Goal: Information Seeking & Learning: Learn about a topic

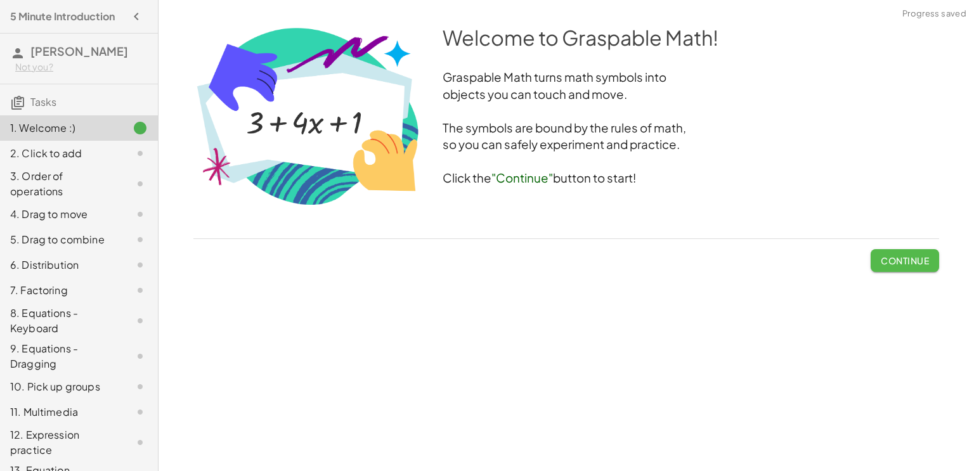
click at [915, 264] on span "Continue" at bounding box center [905, 260] width 48 height 11
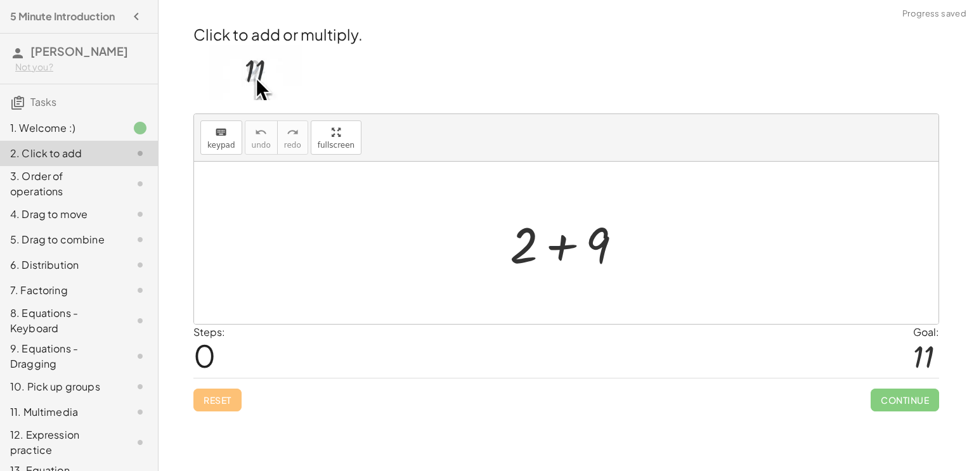
click at [570, 245] on div at bounding box center [571, 243] width 135 height 65
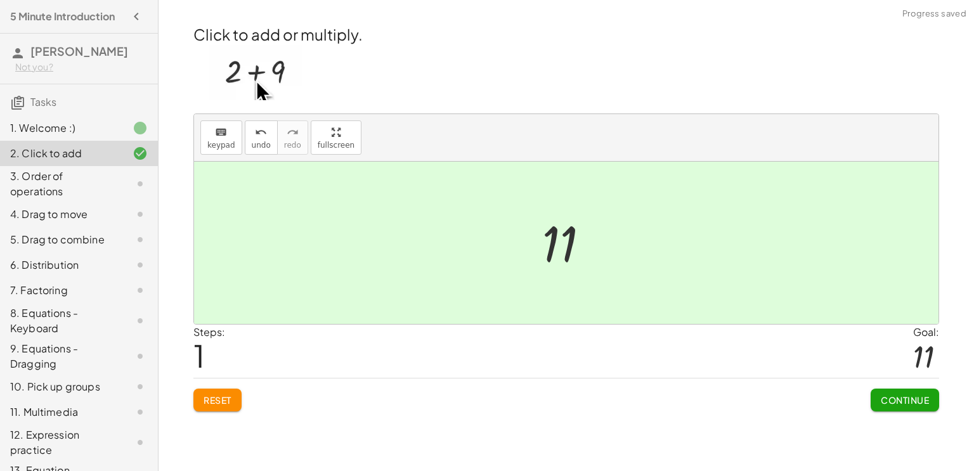
click at [901, 395] on span "Continue" at bounding box center [905, 400] width 48 height 11
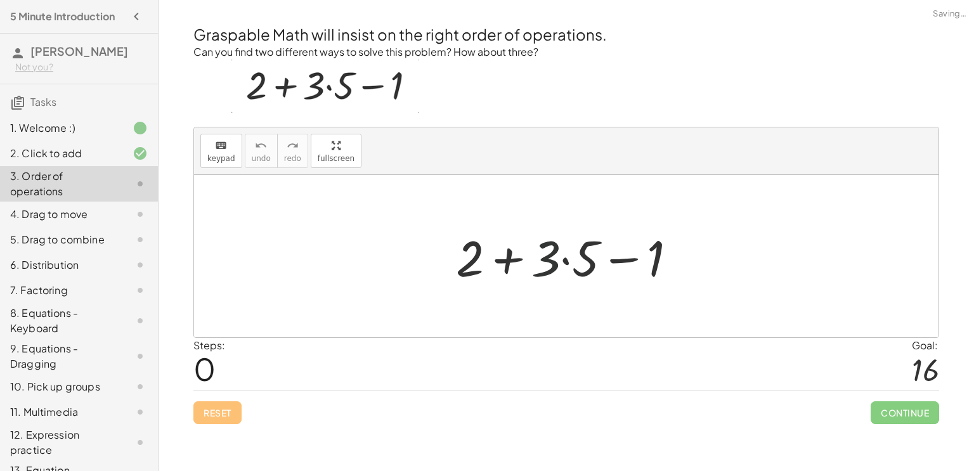
click at [547, 252] on div at bounding box center [572, 256] width 244 height 65
click at [501, 259] on div at bounding box center [572, 256] width 244 height 65
click at [631, 259] on div at bounding box center [572, 256] width 244 height 65
click at [569, 263] on div at bounding box center [572, 256] width 244 height 65
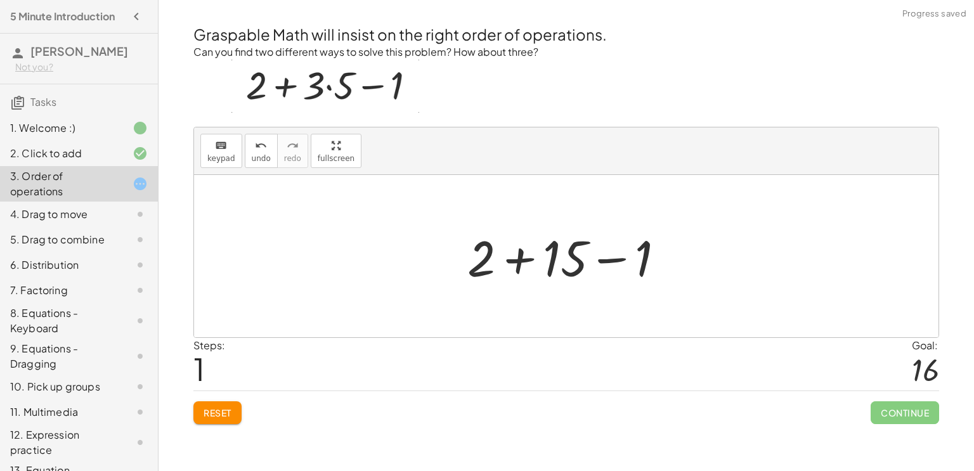
click at [526, 258] on div at bounding box center [571, 256] width 220 height 65
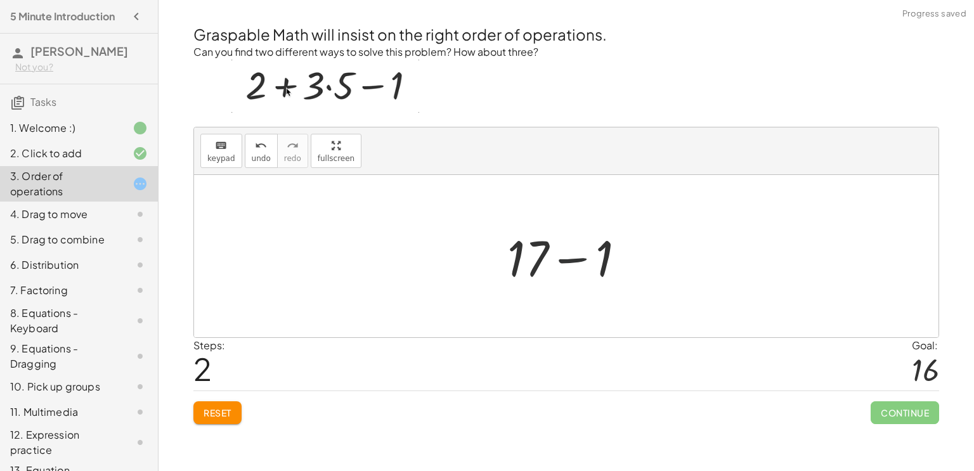
click at [557, 259] on div at bounding box center [571, 256] width 141 height 65
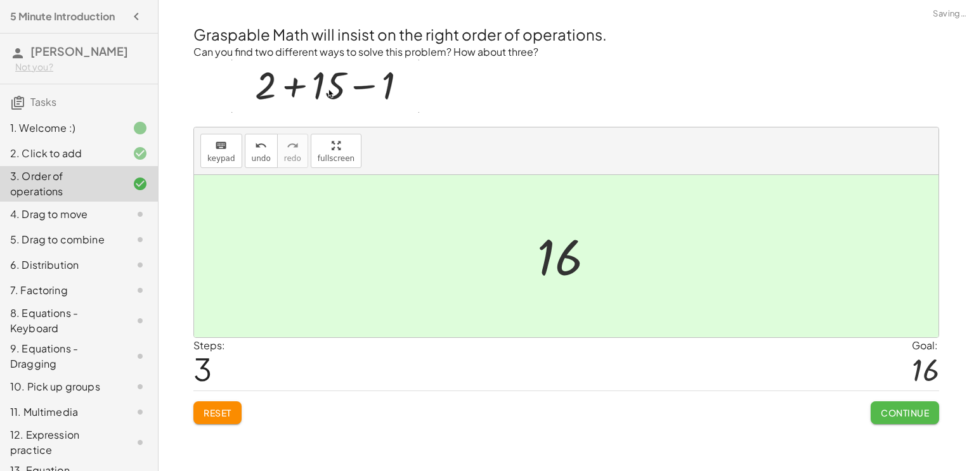
click at [915, 416] on span "Continue" at bounding box center [905, 412] width 48 height 11
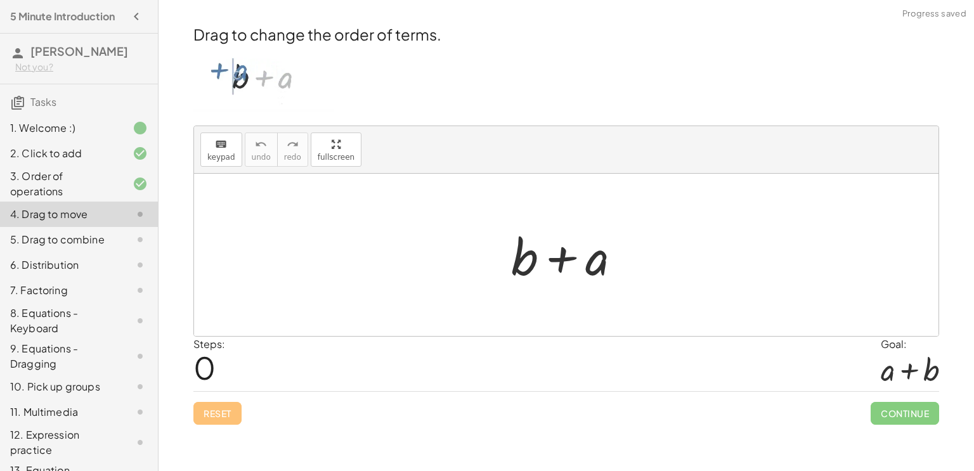
click at [557, 260] on div at bounding box center [571, 255] width 133 height 65
drag, startPoint x: 554, startPoint y: 260, endPoint x: 457, endPoint y: 255, distance: 97.2
click at [457, 255] on div "+ a + b + a" at bounding box center [566, 255] width 745 height 162
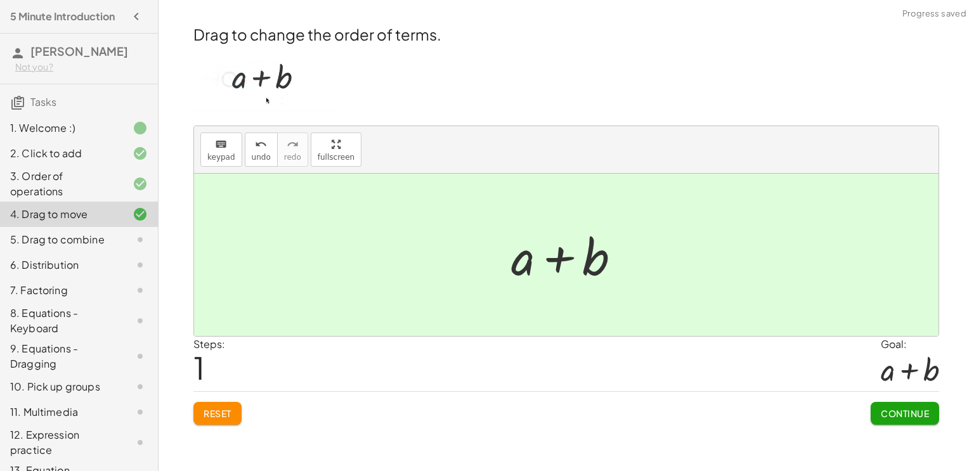
click at [908, 415] on span "Continue" at bounding box center [905, 413] width 48 height 11
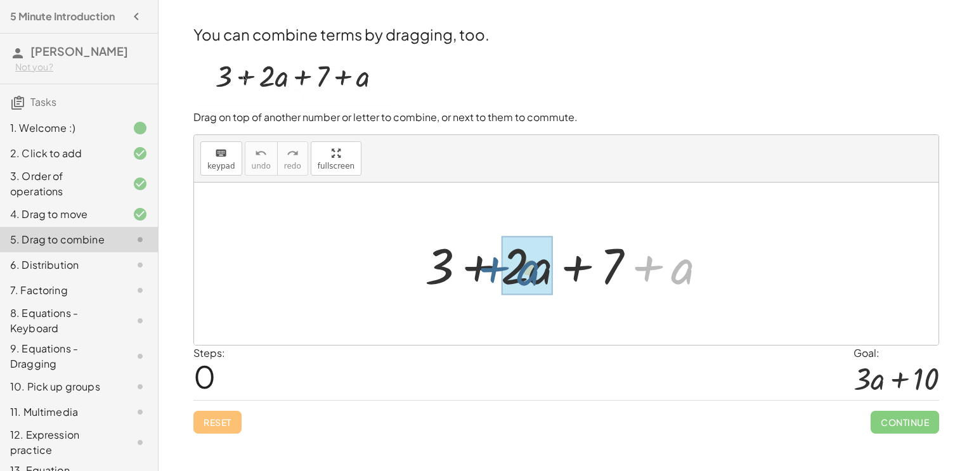
drag, startPoint x: 654, startPoint y: 273, endPoint x: 499, endPoint y: 273, distance: 155.4
click at [499, 273] on div at bounding box center [571, 264] width 305 height 65
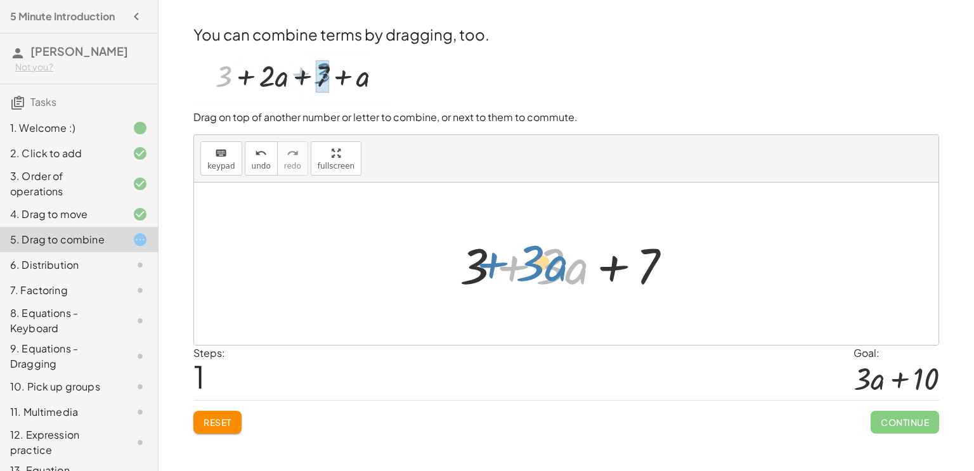
drag, startPoint x: 507, startPoint y: 274, endPoint x: 484, endPoint y: 268, distance: 23.5
click at [484, 268] on div at bounding box center [571, 264] width 235 height 65
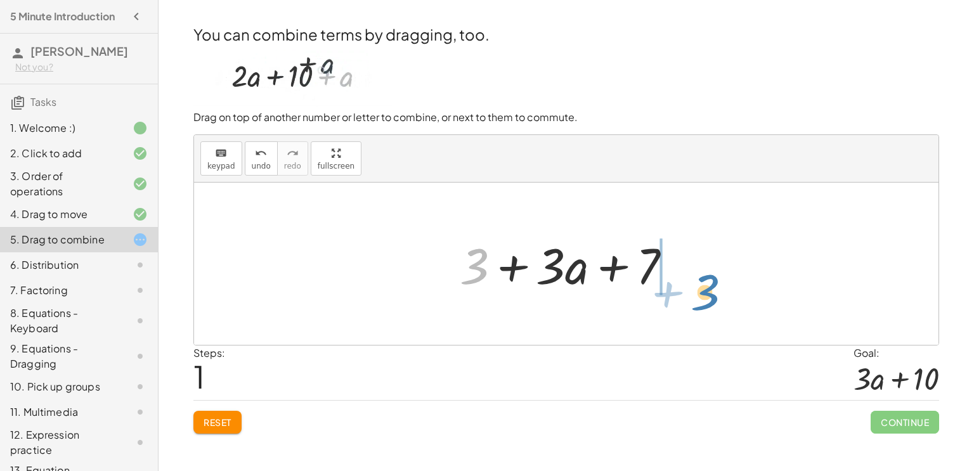
drag, startPoint x: 465, startPoint y: 266, endPoint x: 695, endPoint y: 289, distance: 230.8
click at [695, 289] on div "+ 3 + · 2 · a + 7 + a + 3 + 3 + · a + 7 · 3" at bounding box center [566, 264] width 745 height 162
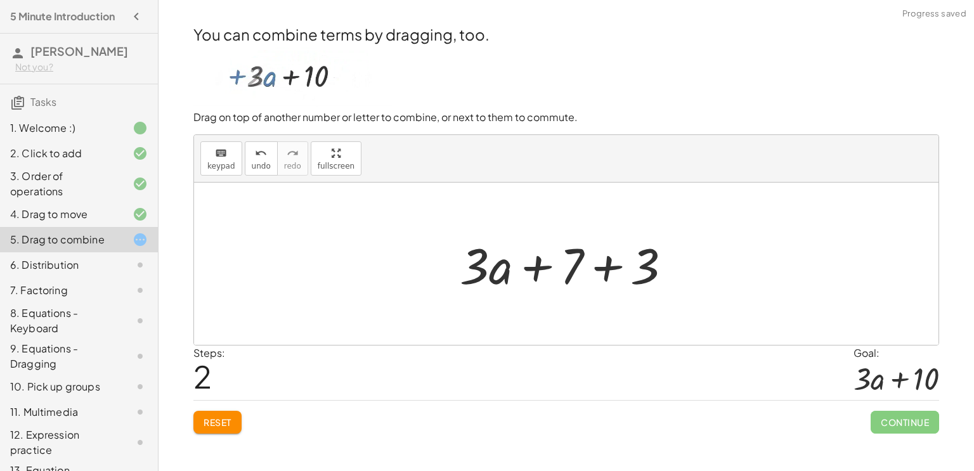
click at [621, 275] on div at bounding box center [571, 264] width 235 height 65
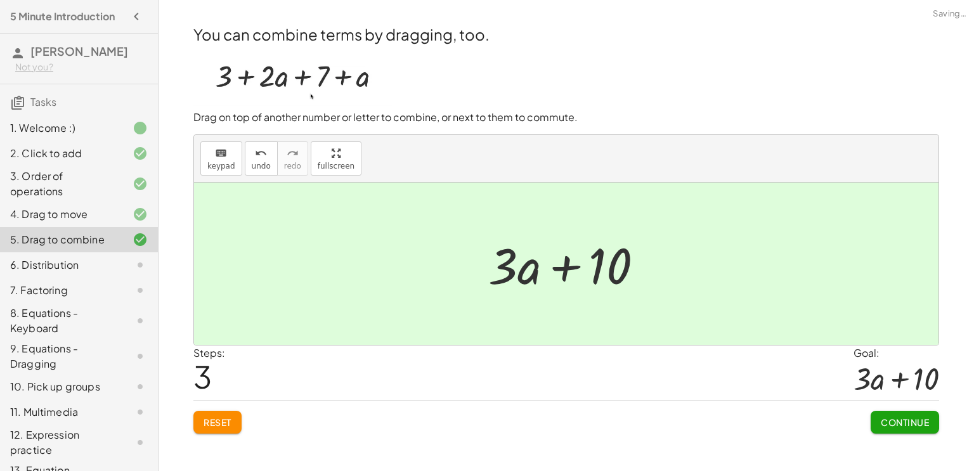
click at [893, 416] on button "Continue" at bounding box center [905, 422] width 69 height 23
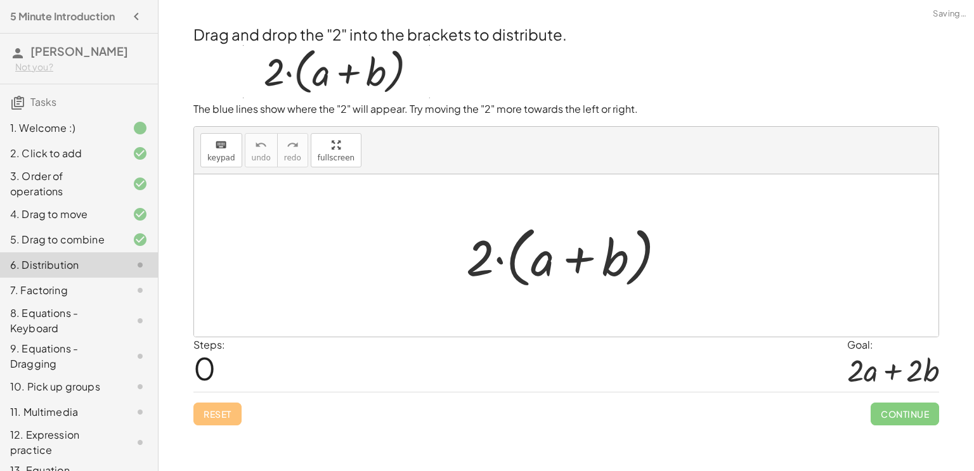
click at [574, 256] on div at bounding box center [571, 255] width 223 height 73
click at [501, 262] on div at bounding box center [571, 255] width 223 height 73
drag, startPoint x: 476, startPoint y: 258, endPoint x: 563, endPoint y: 248, distance: 88.1
click at [563, 248] on div at bounding box center [571, 255] width 223 height 73
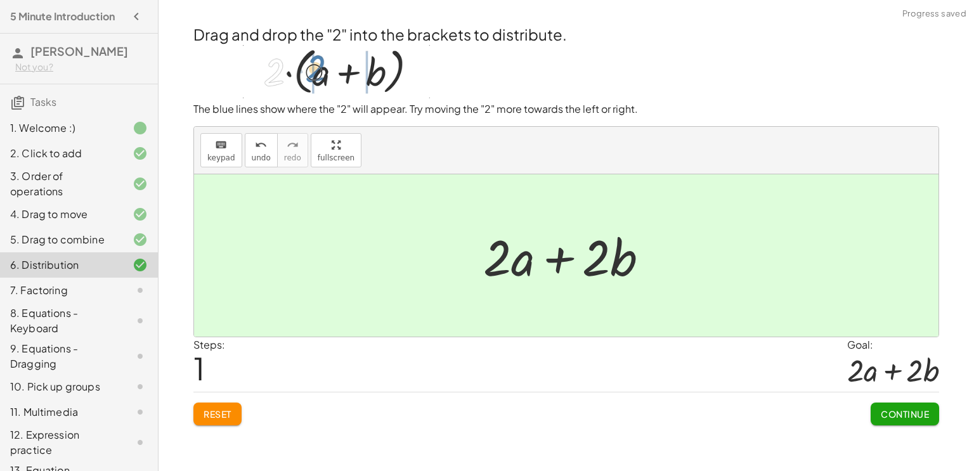
click at [564, 266] on div at bounding box center [571, 255] width 188 height 65
click at [904, 416] on span "Continue" at bounding box center [905, 414] width 48 height 11
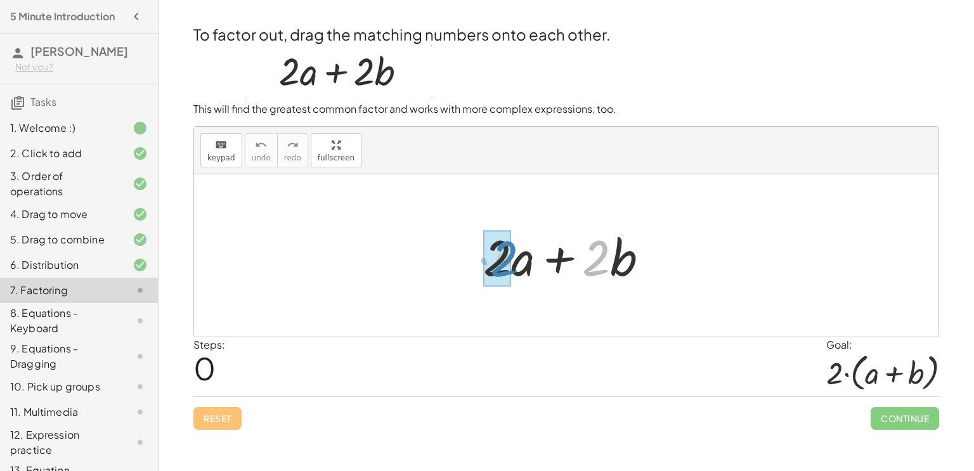
drag, startPoint x: 604, startPoint y: 253, endPoint x: 511, endPoint y: 254, distance: 92.6
click at [511, 254] on div at bounding box center [571, 255] width 188 height 65
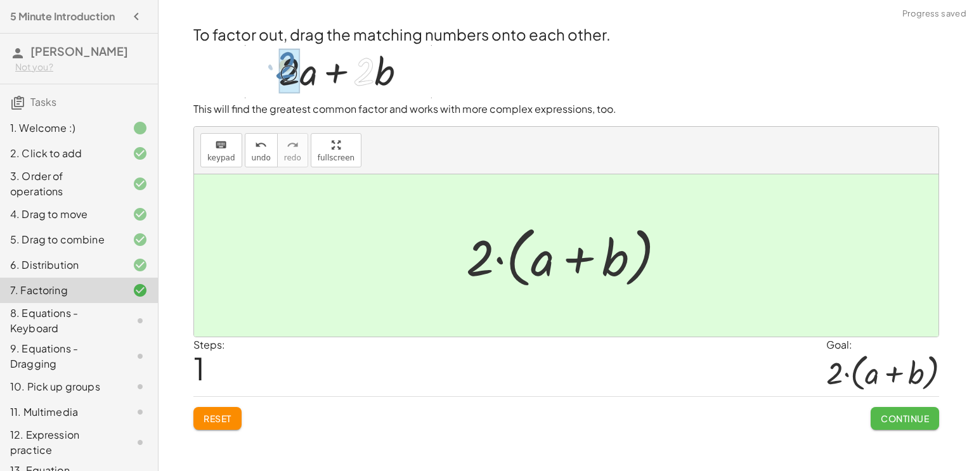
click at [906, 413] on span "Continue" at bounding box center [905, 418] width 48 height 11
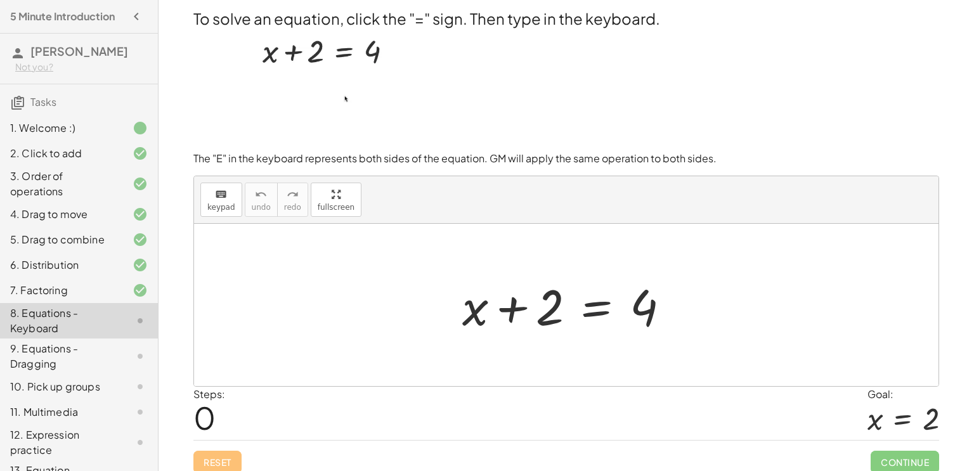
click at [598, 311] on div at bounding box center [571, 305] width 230 height 65
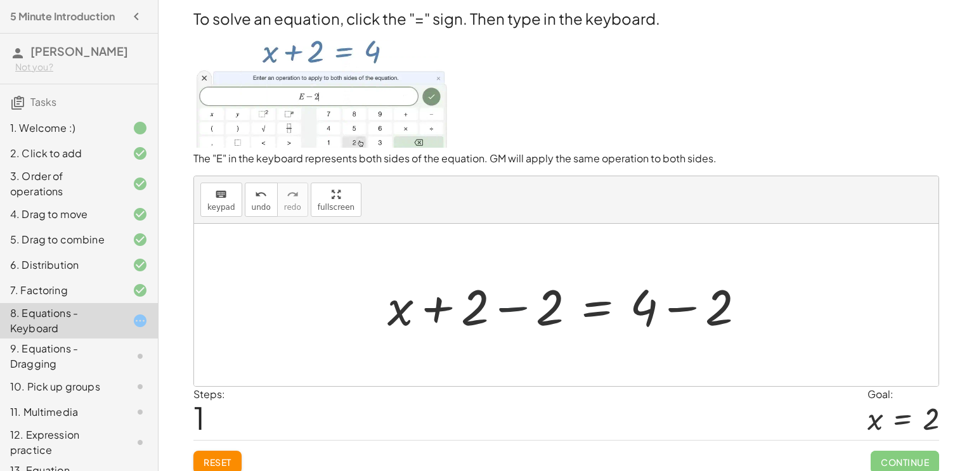
click at [514, 306] on div at bounding box center [571, 305] width 381 height 65
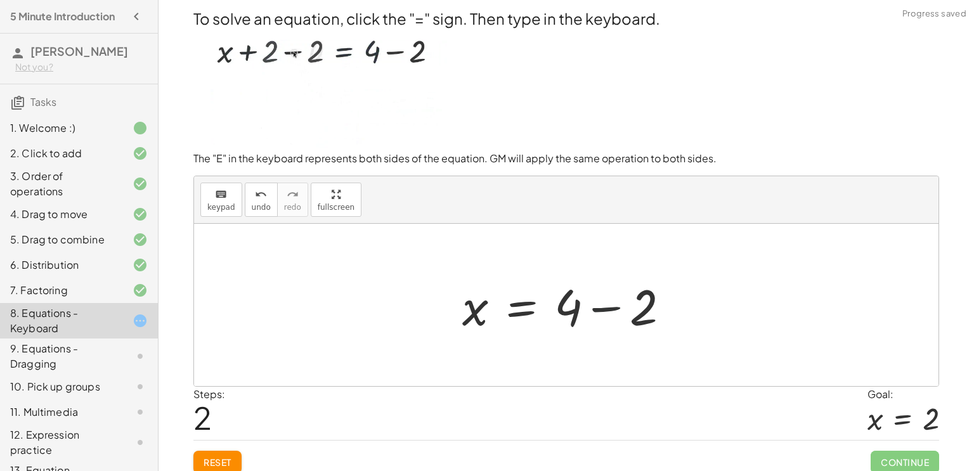
click at [598, 309] on div at bounding box center [571, 305] width 230 height 65
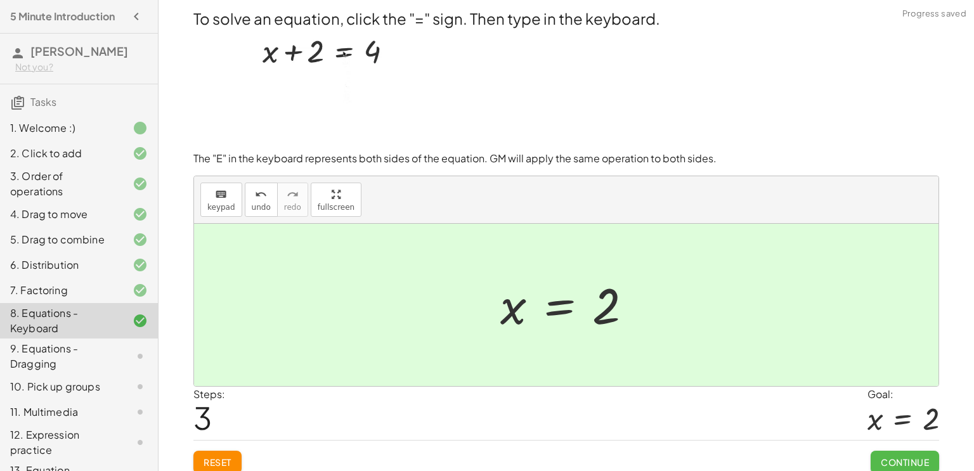
click at [906, 457] on span "Continue" at bounding box center [905, 462] width 48 height 11
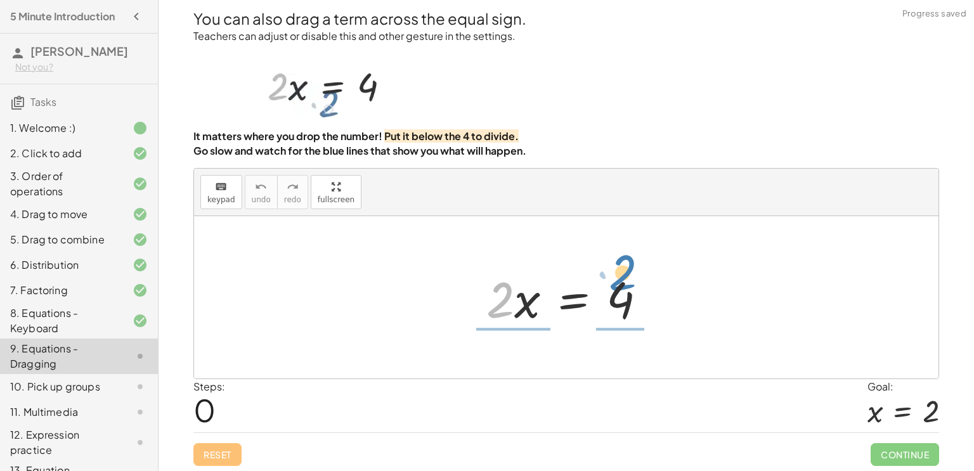
drag, startPoint x: 505, startPoint y: 296, endPoint x: 627, endPoint y: 268, distance: 125.4
click at [627, 268] on div at bounding box center [571, 297] width 183 height 65
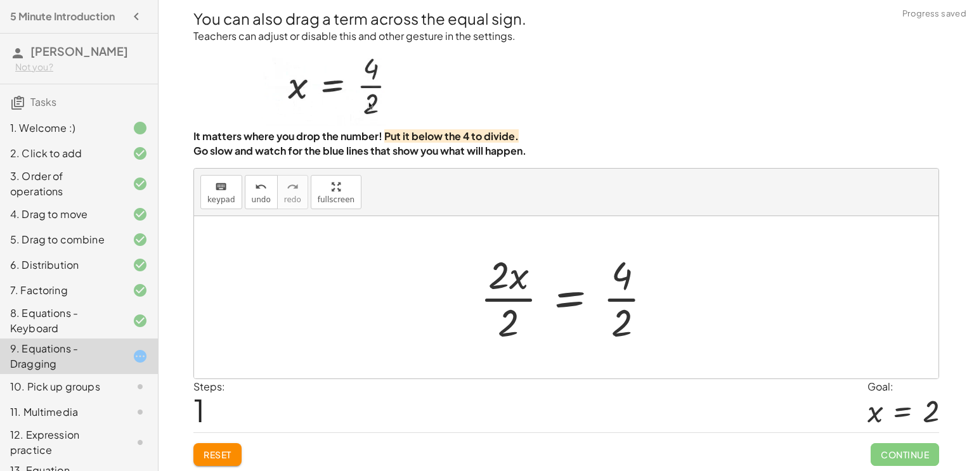
click at [517, 315] on div at bounding box center [571, 298] width 195 height 98
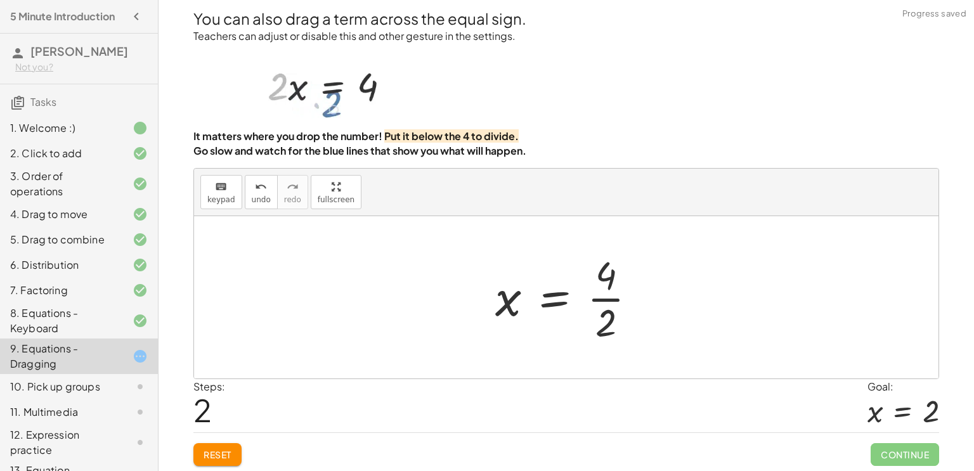
click at [608, 287] on div at bounding box center [571, 298] width 164 height 98
click at [610, 324] on div at bounding box center [571, 298] width 164 height 98
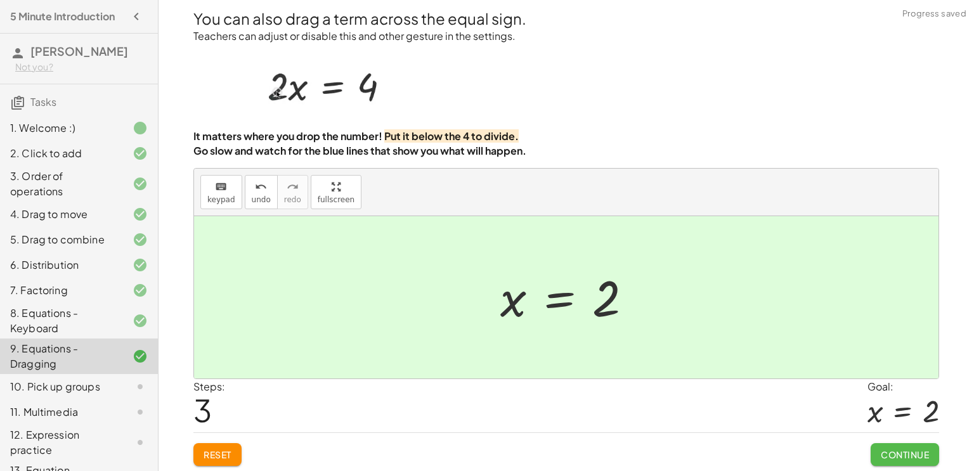
click at [909, 457] on span "Continue" at bounding box center [905, 454] width 48 height 11
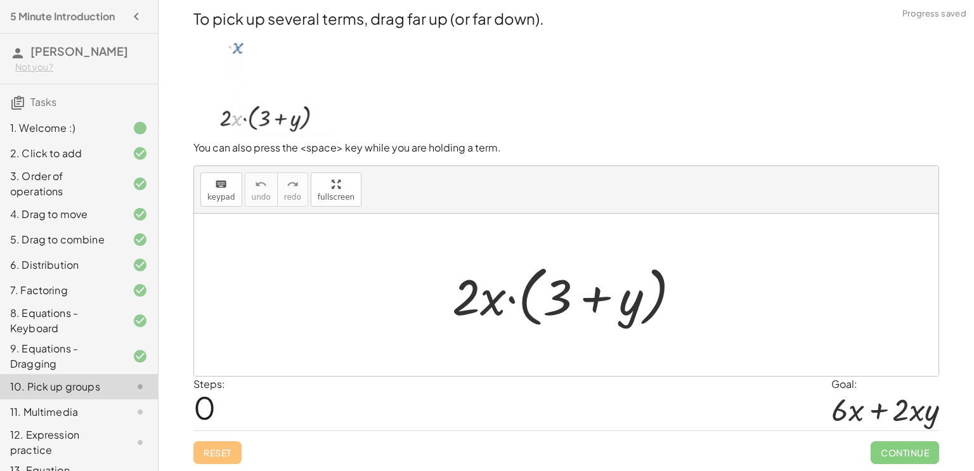
click at [514, 299] on div at bounding box center [571, 295] width 251 height 73
drag, startPoint x: 469, startPoint y: 292, endPoint x: 586, endPoint y: 270, distance: 118.9
click at [586, 270] on div at bounding box center [571, 295] width 251 height 73
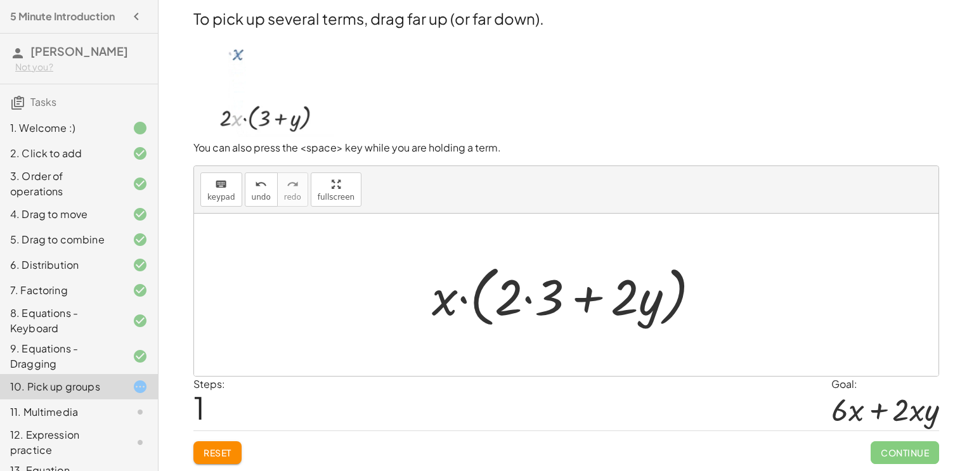
click at [528, 305] on div at bounding box center [571, 295] width 291 height 73
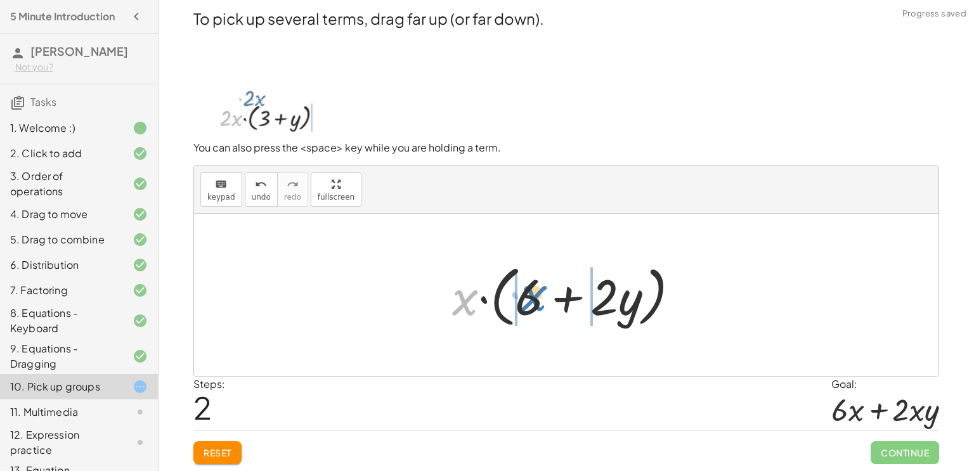
drag, startPoint x: 464, startPoint y: 301, endPoint x: 534, endPoint y: 297, distance: 69.9
click at [534, 297] on div at bounding box center [571, 295] width 251 height 73
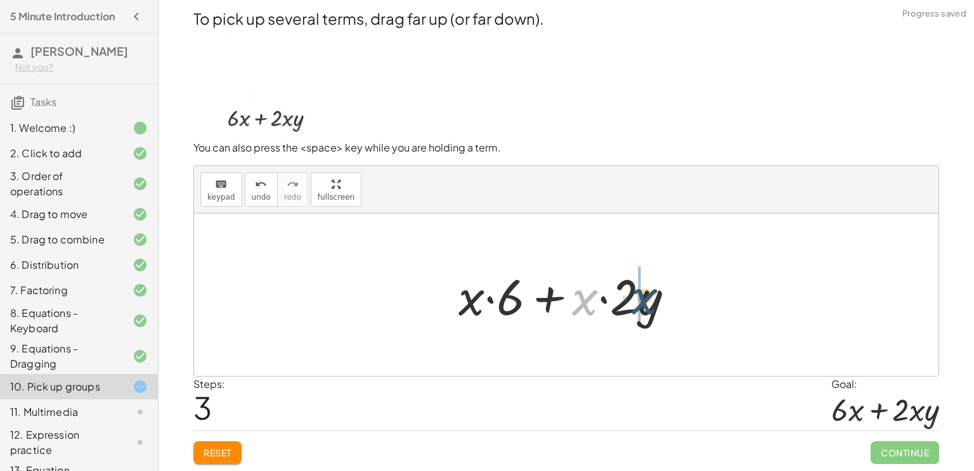
drag, startPoint x: 584, startPoint y: 305, endPoint x: 644, endPoint y: 304, distance: 59.6
click at [644, 304] on div at bounding box center [571, 295] width 239 height 65
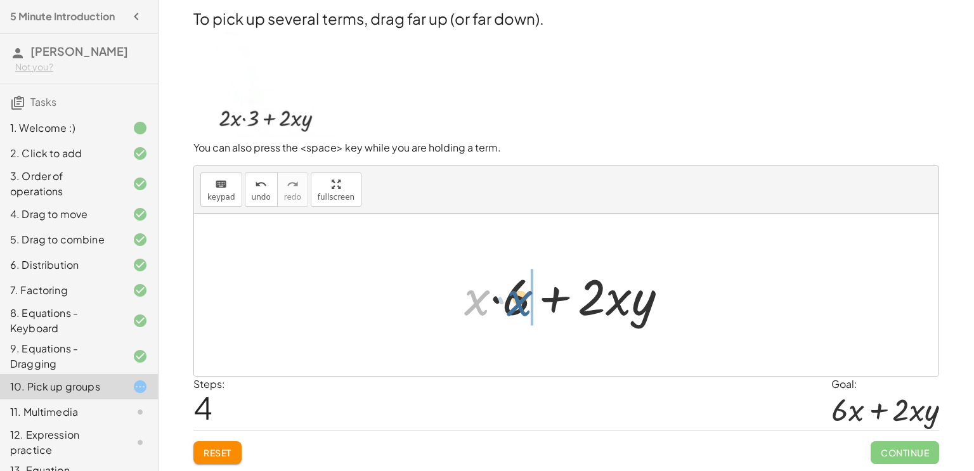
drag, startPoint x: 478, startPoint y: 296, endPoint x: 521, endPoint y: 296, distance: 43.8
click at [521, 296] on div at bounding box center [571, 295] width 226 height 65
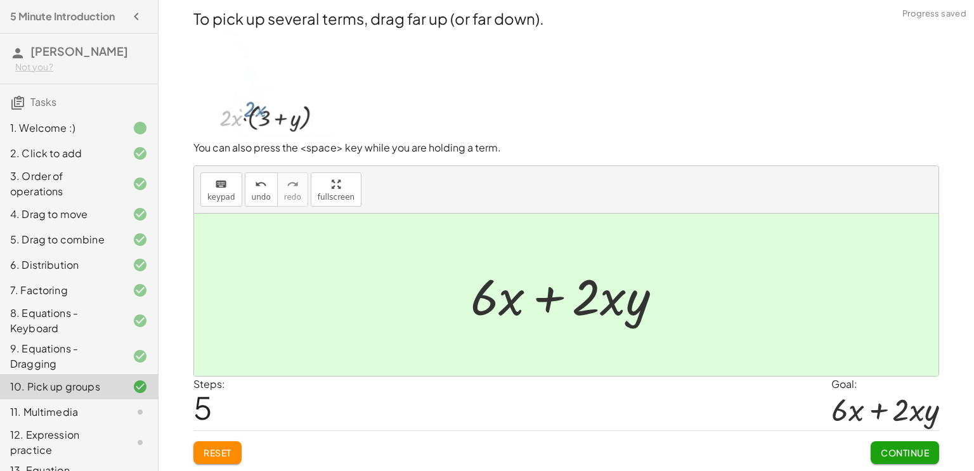
click at [923, 454] on span "Continue" at bounding box center [905, 452] width 48 height 11
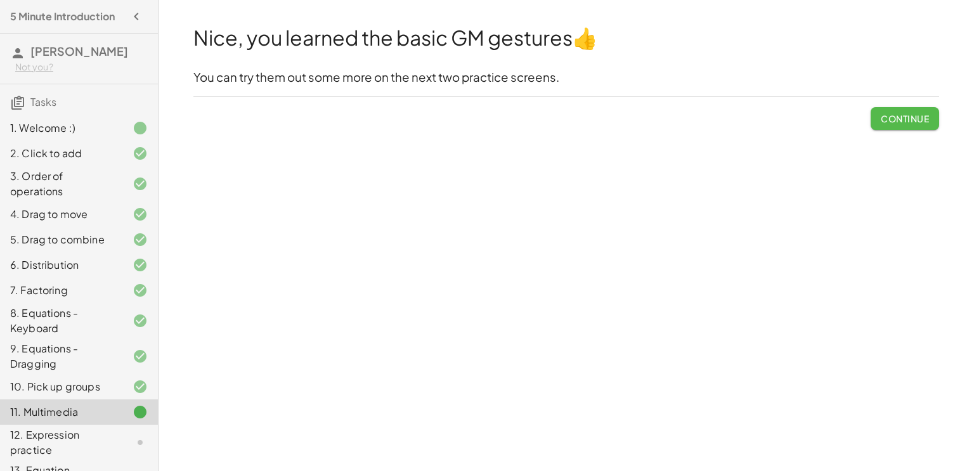
click at [889, 121] on span "Continue" at bounding box center [905, 118] width 48 height 11
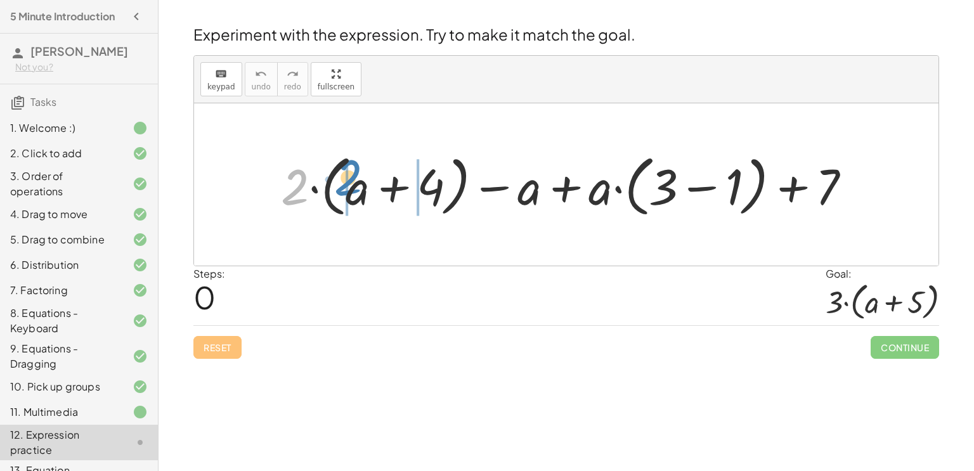
drag, startPoint x: 298, startPoint y: 180, endPoint x: 351, endPoint y: 171, distance: 54.1
click at [351, 171] on div at bounding box center [571, 184] width 593 height 73
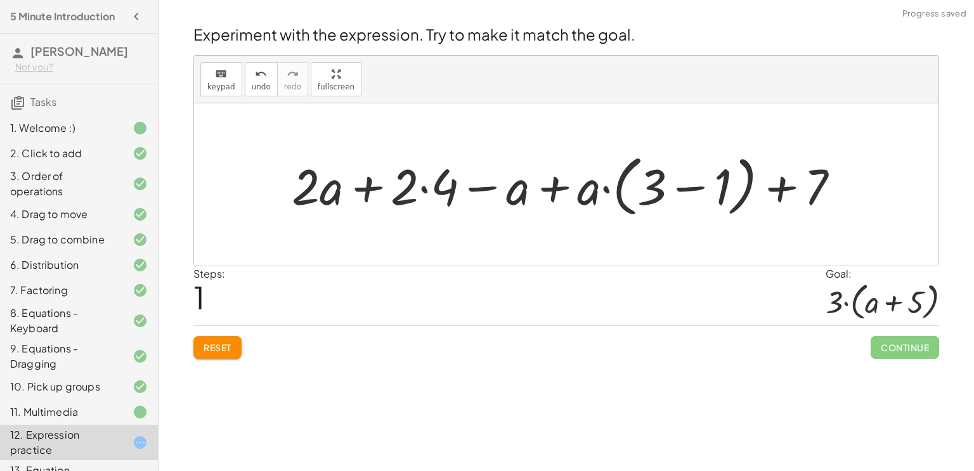
click at [426, 192] on div at bounding box center [570, 184] width 571 height 73
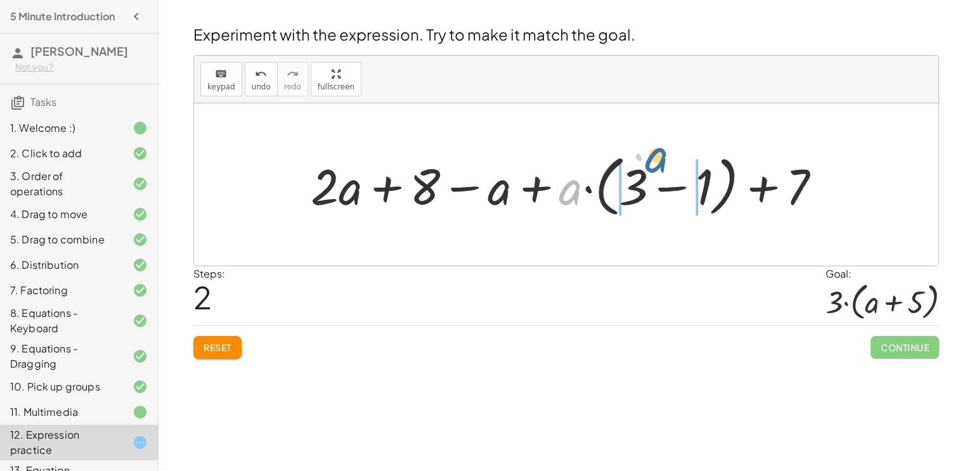
drag, startPoint x: 564, startPoint y: 195, endPoint x: 650, endPoint y: 163, distance: 91.9
click at [650, 163] on div at bounding box center [570, 184] width 533 height 73
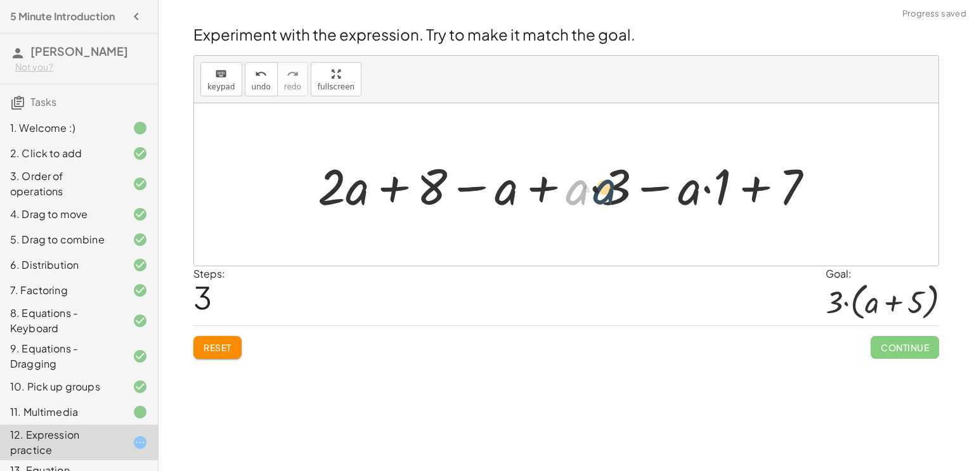
drag, startPoint x: 575, startPoint y: 187, endPoint x: 605, endPoint y: 186, distance: 29.2
click at [605, 186] on div at bounding box center [571, 184] width 520 height 65
drag, startPoint x: 586, startPoint y: 190, endPoint x: 639, endPoint y: 196, distance: 54.3
click at [639, 196] on div at bounding box center [571, 184] width 520 height 65
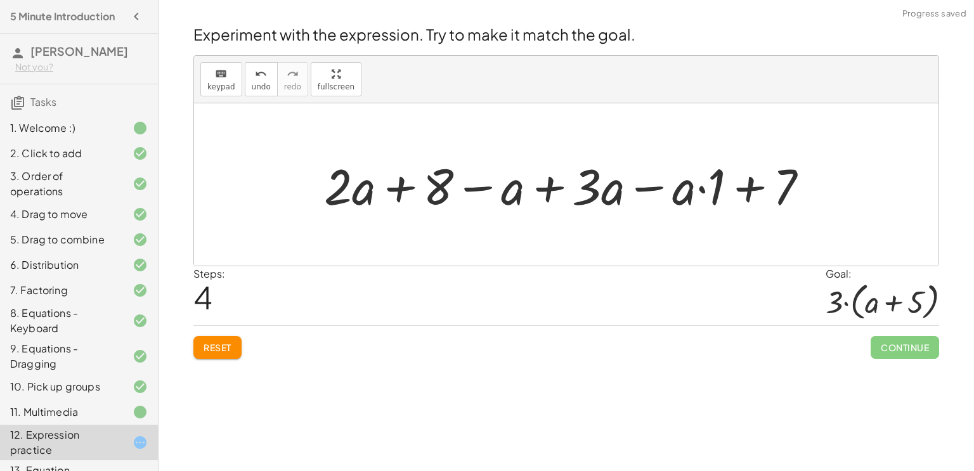
click at [554, 187] on div at bounding box center [571, 184] width 507 height 65
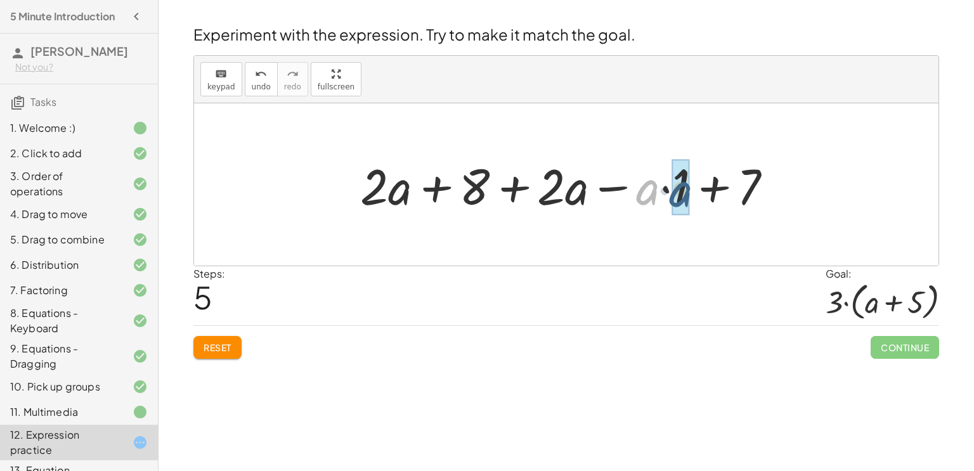
drag, startPoint x: 649, startPoint y: 196, endPoint x: 686, endPoint y: 198, distance: 36.8
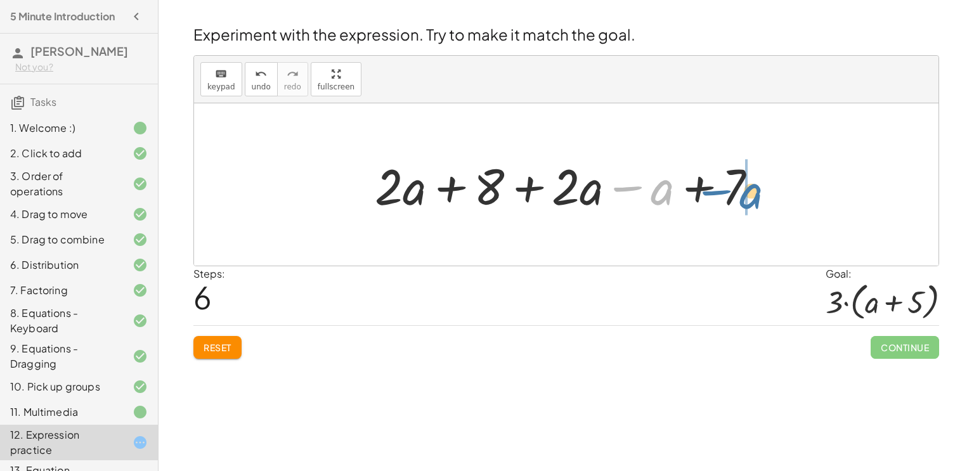
drag, startPoint x: 669, startPoint y: 190, endPoint x: 760, endPoint y: 193, distance: 91.4
click at [760, 193] on div at bounding box center [571, 184] width 405 height 65
click at [706, 185] on div at bounding box center [571, 184] width 405 height 65
drag, startPoint x: 735, startPoint y: 190, endPoint x: 669, endPoint y: 189, distance: 65.4
click at [669, 189] on div at bounding box center [571, 184] width 405 height 65
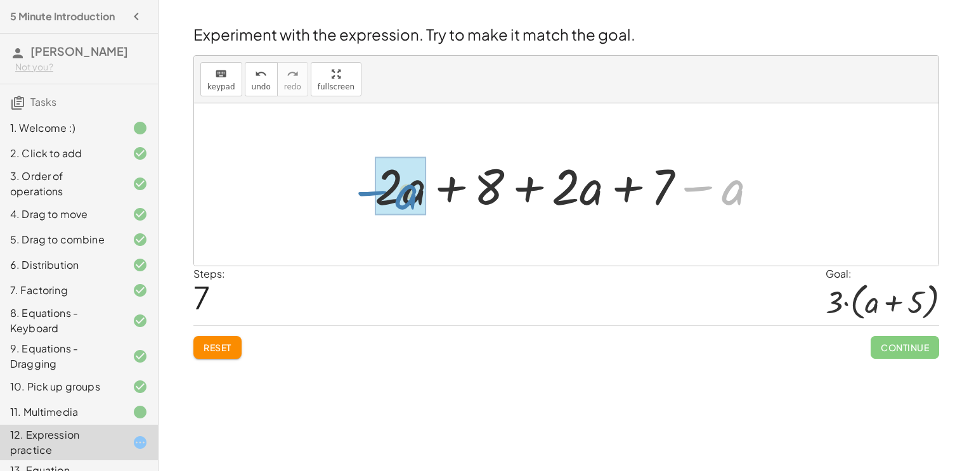
drag, startPoint x: 727, startPoint y: 189, endPoint x: 401, endPoint y: 194, distance: 326.1
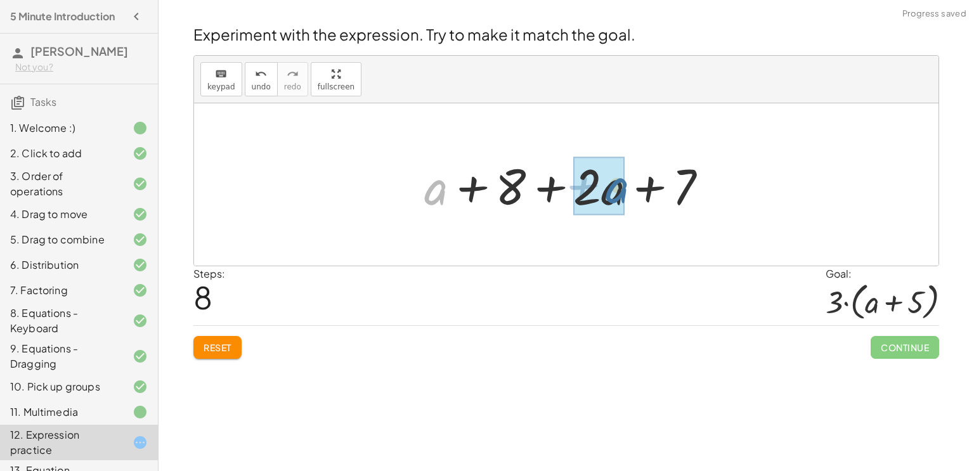
drag, startPoint x: 434, startPoint y: 193, endPoint x: 617, endPoint y: 191, distance: 182.7
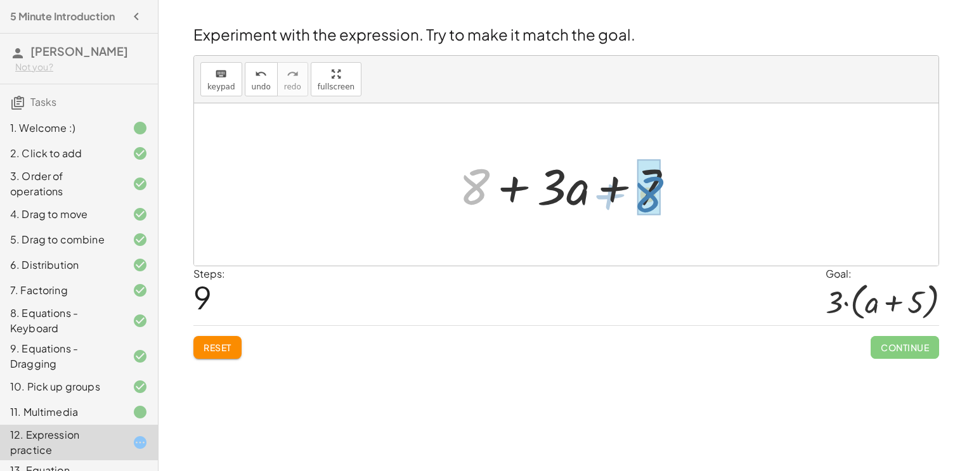
drag, startPoint x: 483, startPoint y: 187, endPoint x: 710, endPoint y: 241, distance: 234.2
click at [710, 241] on div "+ · 2 · ( + a + 4 ) − a + · a · ( + 3 − 1 ) + 7 + · 2 · a + · 2 · 4 − a + · a ·…" at bounding box center [566, 184] width 745 height 162
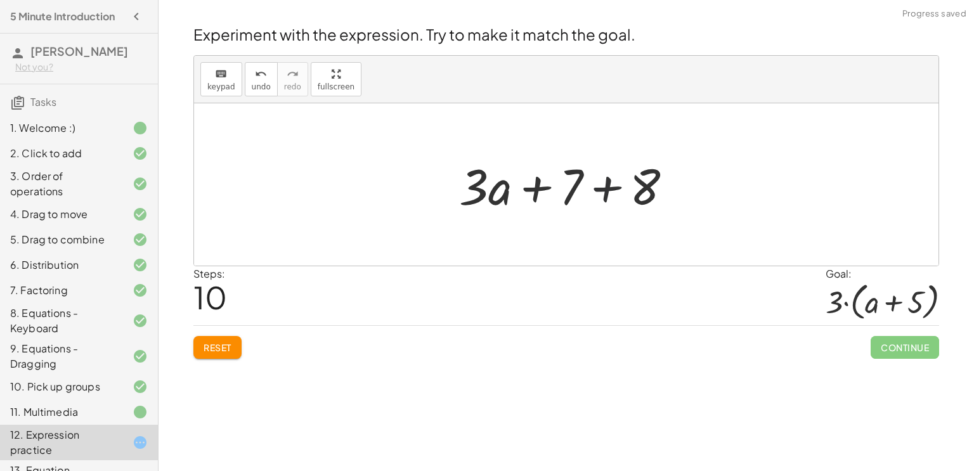
click at [606, 187] on div at bounding box center [571, 184] width 237 height 65
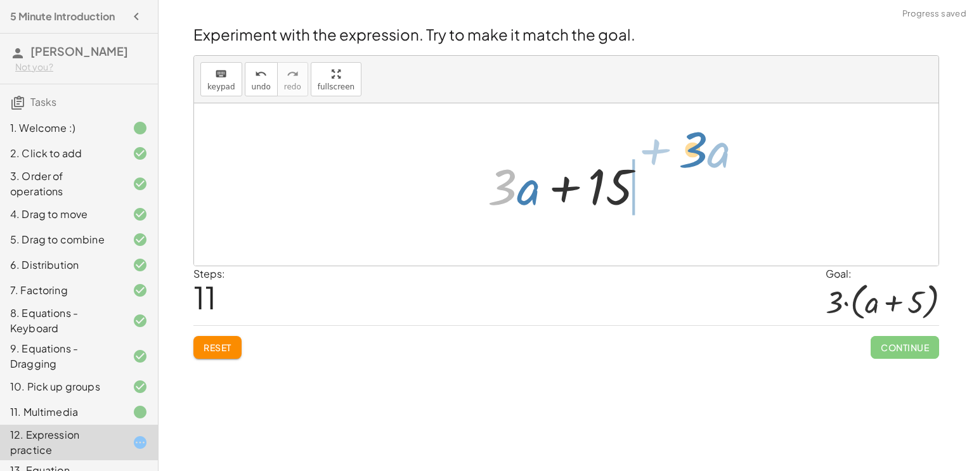
drag, startPoint x: 499, startPoint y: 187, endPoint x: 688, endPoint y: 148, distance: 193.0
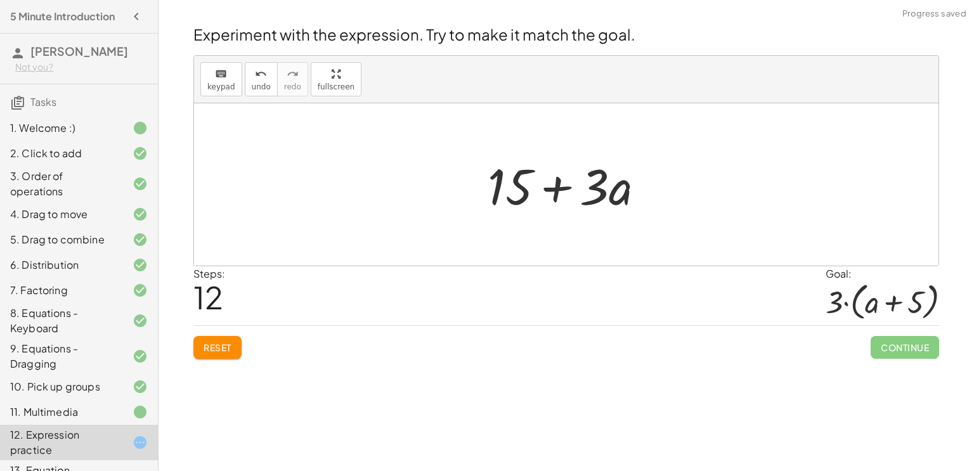
click at [558, 188] on div at bounding box center [571, 184] width 180 height 65
click at [212, 344] on span "Reset" at bounding box center [218, 347] width 28 height 11
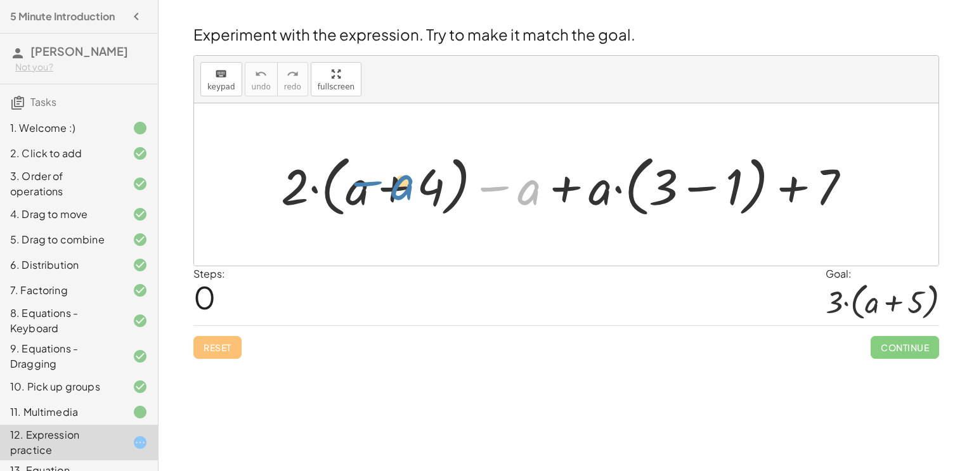
drag, startPoint x: 497, startPoint y: 190, endPoint x: 394, endPoint y: 186, distance: 102.8
click at [394, 186] on div at bounding box center [571, 184] width 593 height 73
drag, startPoint x: 359, startPoint y: 192, endPoint x: 499, endPoint y: 205, distance: 140.8
click at [499, 205] on div at bounding box center [571, 184] width 593 height 73
drag, startPoint x: 425, startPoint y: 189, endPoint x: 517, endPoint y: 190, distance: 92.0
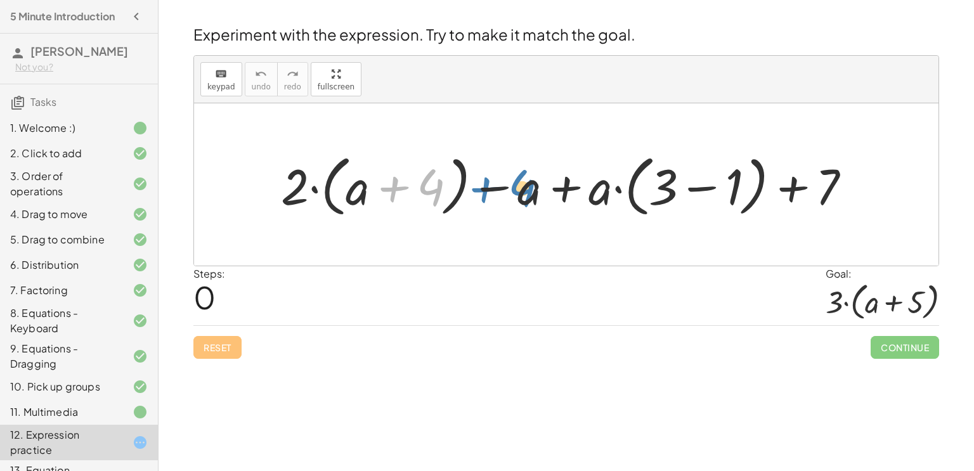
click at [517, 190] on div at bounding box center [571, 184] width 593 height 73
click at [562, 190] on div at bounding box center [571, 184] width 593 height 73
click at [401, 259] on div at bounding box center [566, 184] width 745 height 162
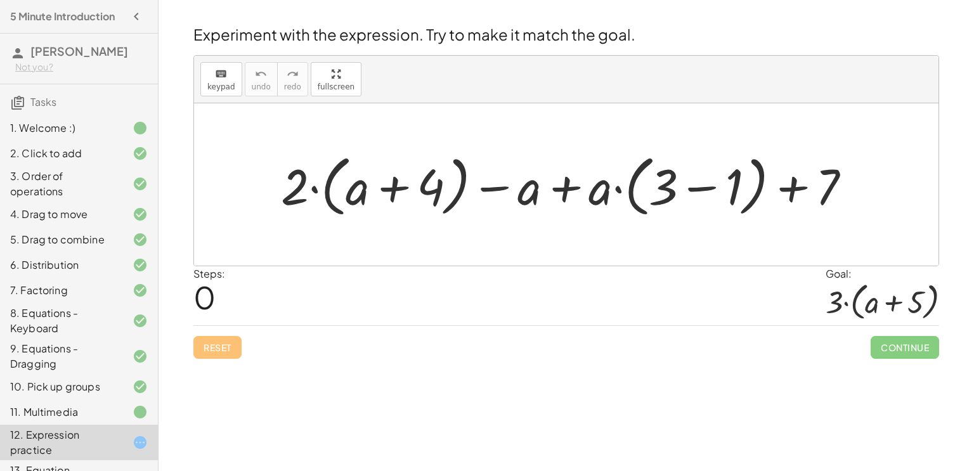
click at [401, 259] on div at bounding box center [566, 184] width 745 height 162
click at [695, 187] on div at bounding box center [571, 184] width 593 height 73
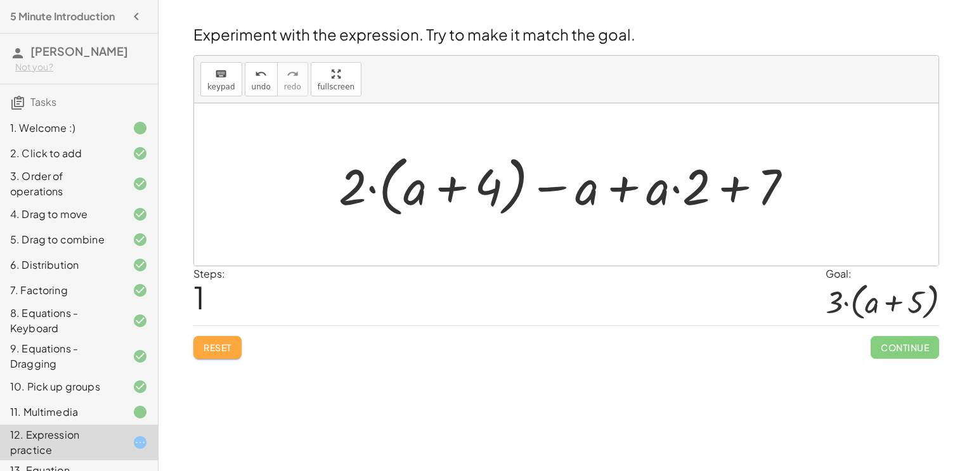
click at [221, 336] on button "Reset" at bounding box center [217, 347] width 48 height 23
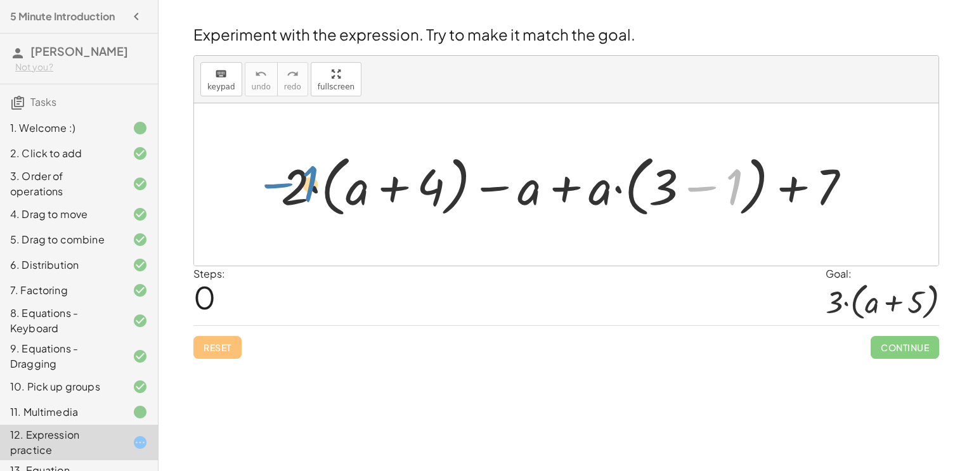
drag, startPoint x: 732, startPoint y: 185, endPoint x: 307, endPoint y: 180, distance: 425.0
click at [307, 180] on div at bounding box center [571, 184] width 593 height 73
click at [709, 188] on div at bounding box center [571, 184] width 593 height 73
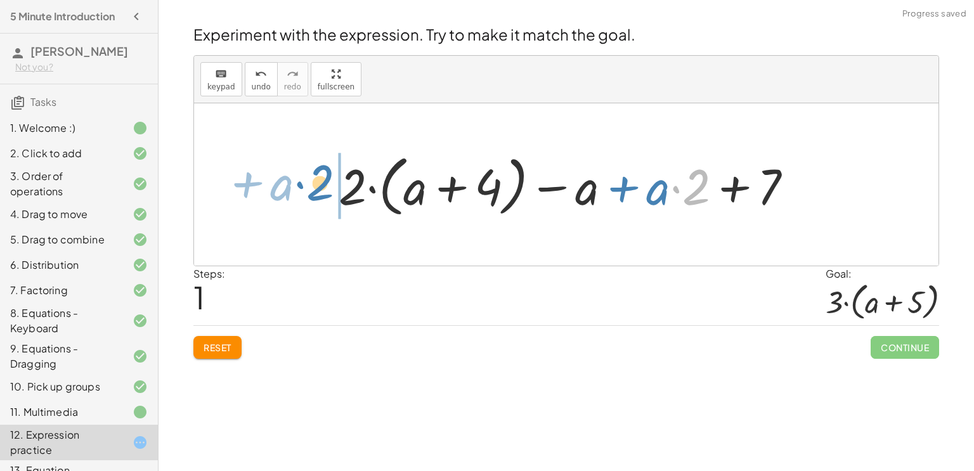
drag, startPoint x: 693, startPoint y: 197, endPoint x: 325, endPoint y: 193, distance: 367.3
click at [325, 193] on div "+ · 2 · ( + a + 4 ) − a + · a · ( + 3 − 1 ) + 7 · 2 + · a + · 2 · ( + a + 4 ) −…" at bounding box center [566, 184] width 493 height 79
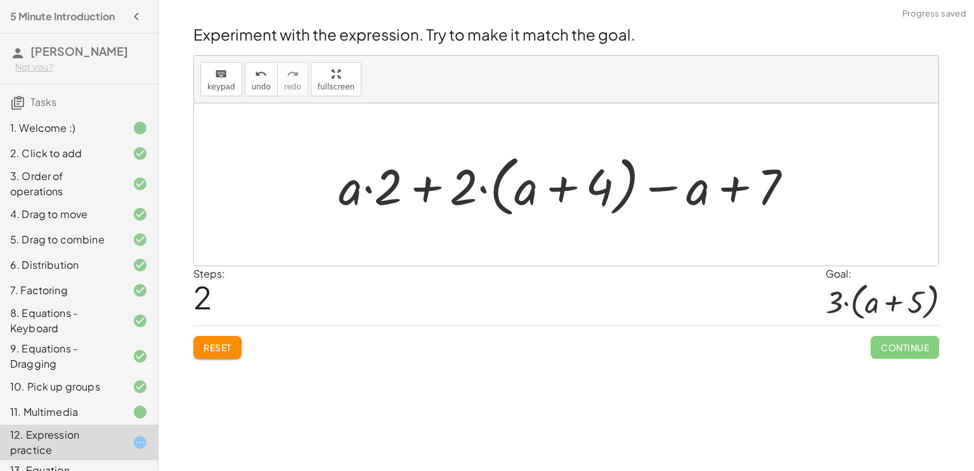
click at [422, 185] on div at bounding box center [570, 184] width 477 height 73
click at [326, 196] on div "+ · 2 · ( + a + 4 ) − a + · a · ( + 3 − 1 ) + 7 + · 2 · ( + a + 4 ) − a + · a ·…" at bounding box center [566, 184] width 493 height 79
drag, startPoint x: 363, startPoint y: 195, endPoint x: 766, endPoint y: 200, distance: 402.2
click at [766, 200] on div at bounding box center [570, 184] width 477 height 73
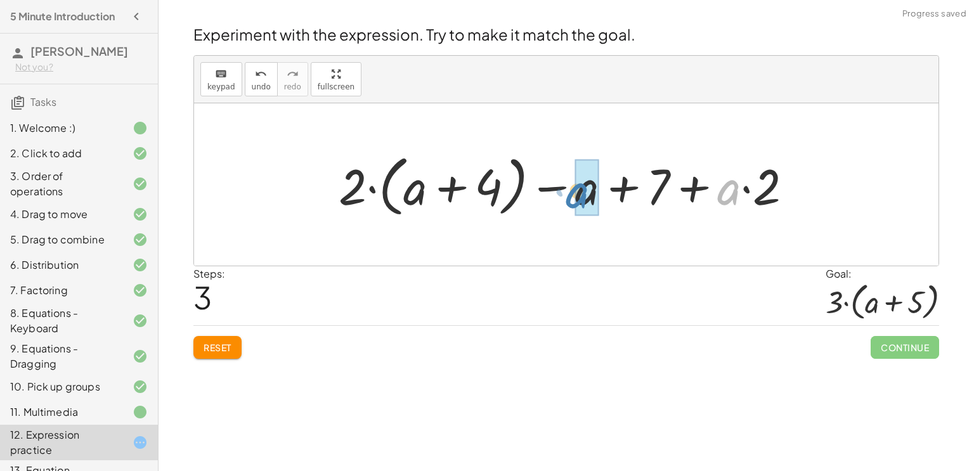
drag, startPoint x: 728, startPoint y: 202, endPoint x: 579, endPoint y: 206, distance: 149.1
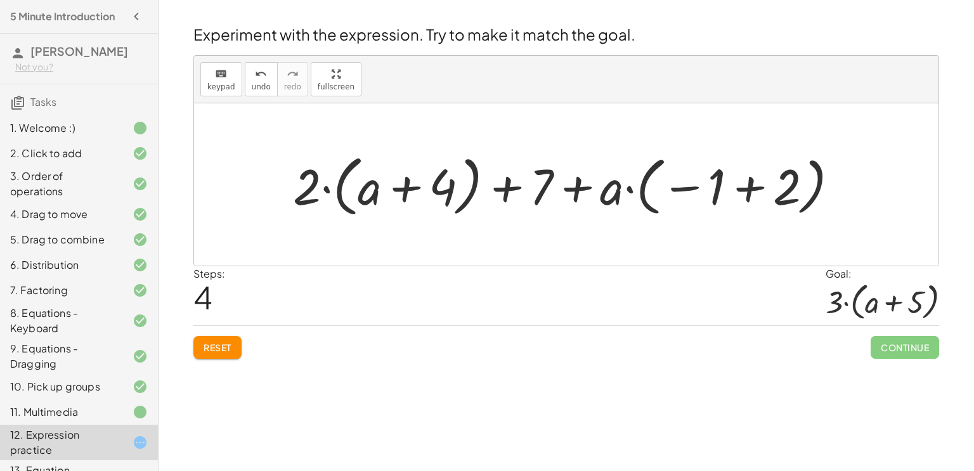
click at [749, 183] on div at bounding box center [571, 184] width 568 height 73
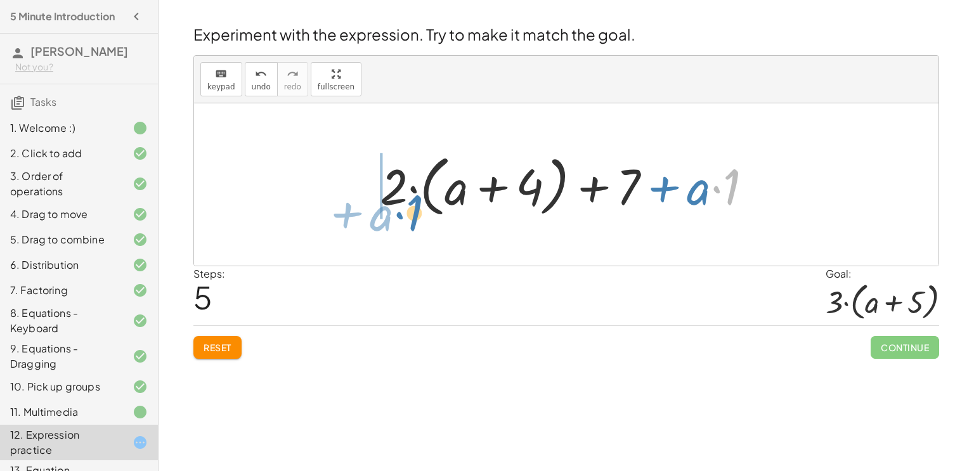
drag, startPoint x: 732, startPoint y: 187, endPoint x: 415, endPoint y: 210, distance: 318.0
click at [415, 210] on div at bounding box center [572, 184] width 396 height 73
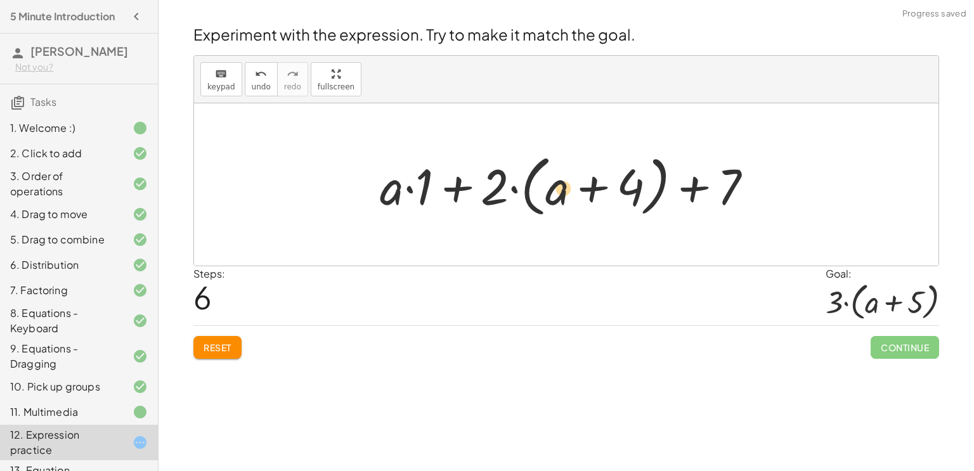
drag, startPoint x: 396, startPoint y: 200, endPoint x: 570, endPoint y: 201, distance: 173.2
click at [570, 201] on div at bounding box center [572, 184] width 396 height 73
click at [458, 186] on div at bounding box center [572, 184] width 396 height 73
drag, startPoint x: 410, startPoint y: 192, endPoint x: 402, endPoint y: 170, distance: 23.1
click at [402, 170] on div at bounding box center [572, 184] width 396 height 73
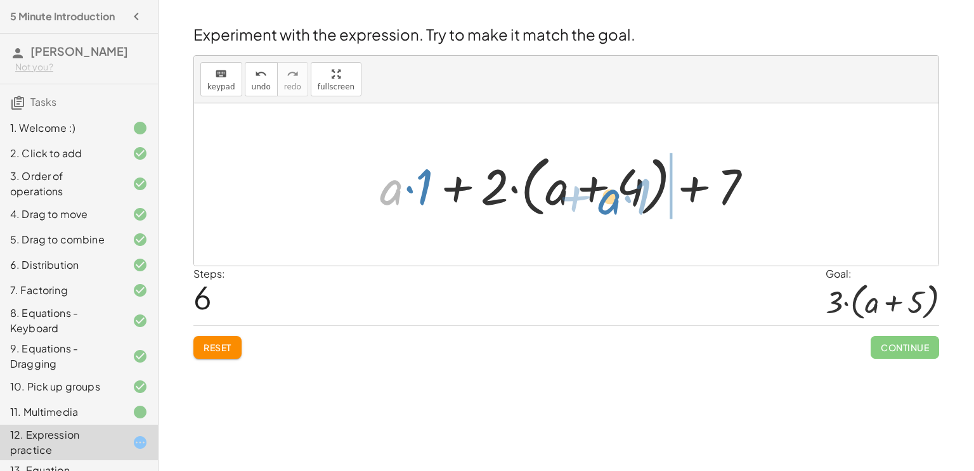
drag, startPoint x: 396, startPoint y: 187, endPoint x: 579, endPoint y: 187, distance: 183.3
click at [579, 187] on div at bounding box center [572, 184] width 396 height 73
drag, startPoint x: 395, startPoint y: 197, endPoint x: 782, endPoint y: 186, distance: 387.1
click at [782, 186] on div "+ · 2 · ( + a + 4 ) − a + · a · ( + 3 − 1 ) + 7 + · 2 · ( + a + 4 ) − a + · a ·…" at bounding box center [566, 184] width 745 height 162
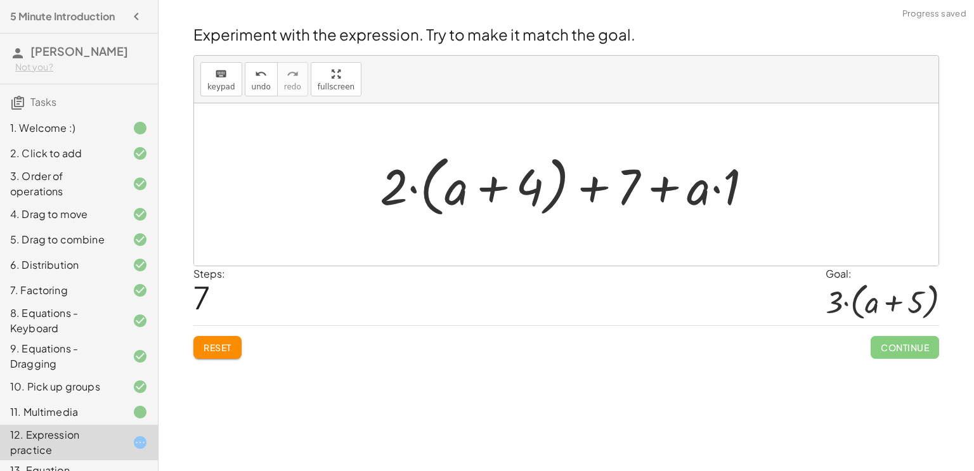
click at [717, 190] on div at bounding box center [572, 184] width 396 height 73
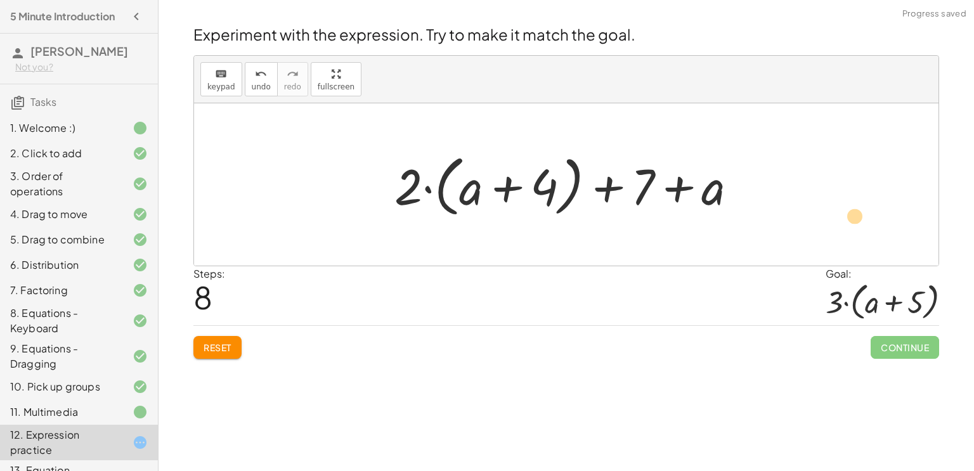
drag, startPoint x: 717, startPoint y: 190, endPoint x: 865, endPoint y: 219, distance: 150.8
click at [608, 188] on div at bounding box center [571, 184] width 366 height 73
drag, startPoint x: 551, startPoint y: 183, endPoint x: 641, endPoint y: 192, distance: 89.9
click at [641, 192] on div at bounding box center [571, 184] width 366 height 73
click at [521, 204] on div at bounding box center [571, 184] width 366 height 73
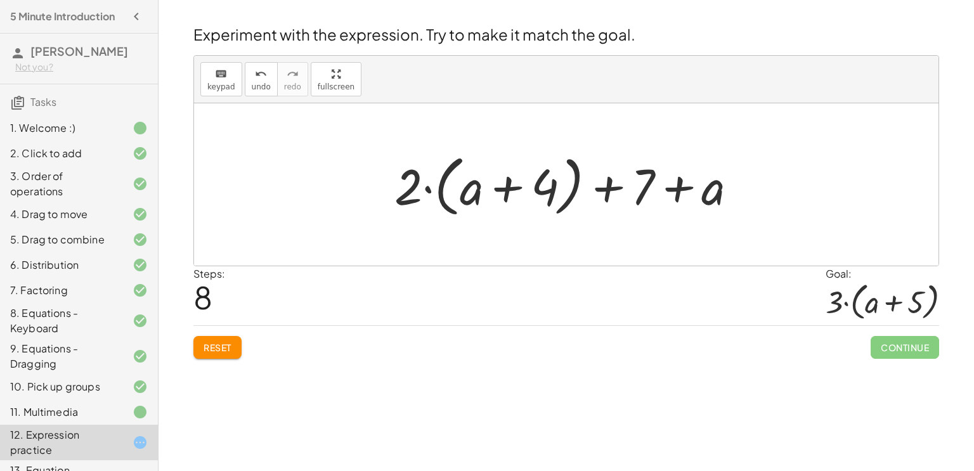
click at [514, 193] on div at bounding box center [571, 184] width 366 height 73
click at [506, 185] on div at bounding box center [571, 184] width 366 height 73
click at [506, 187] on div at bounding box center [571, 184] width 366 height 73
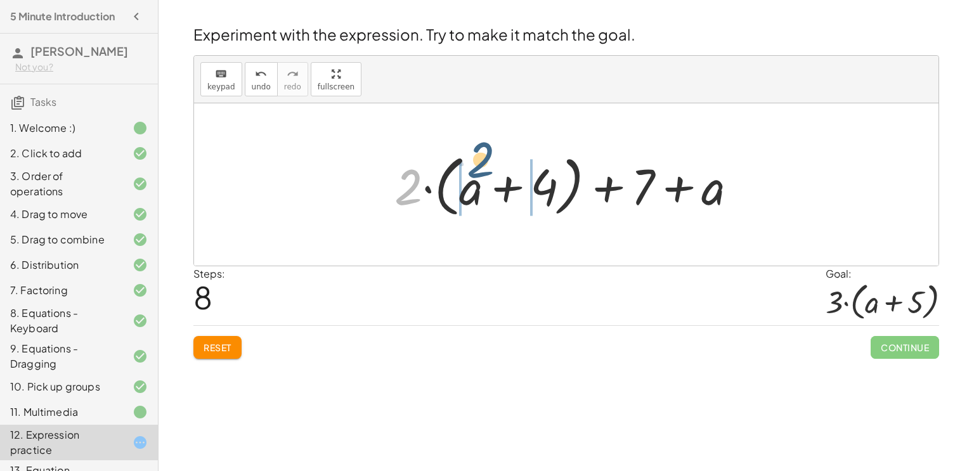
drag, startPoint x: 407, startPoint y: 194, endPoint x: 480, endPoint y: 167, distance: 77.7
click at [480, 167] on div at bounding box center [571, 184] width 366 height 73
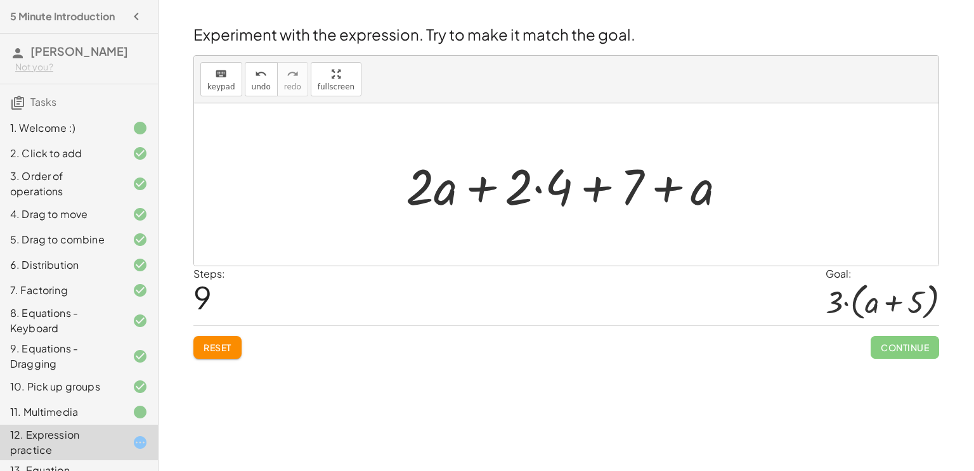
click at [540, 189] on div at bounding box center [572, 184] width 344 height 65
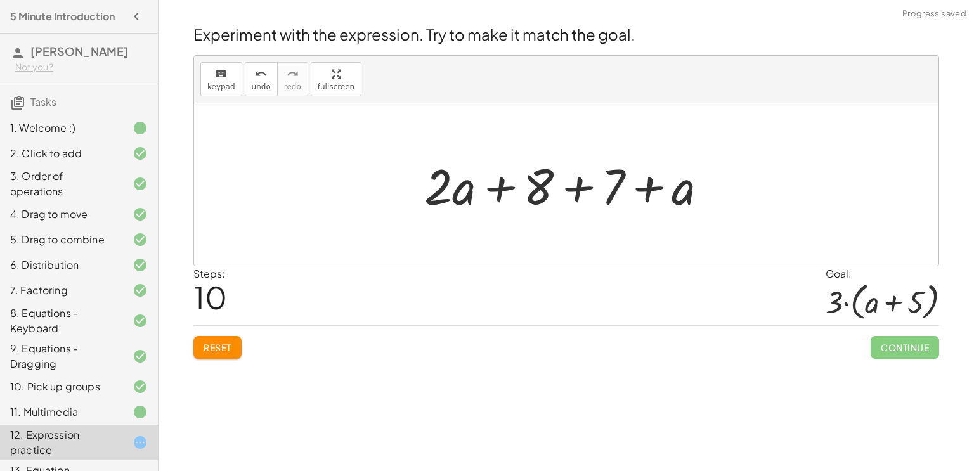
click at [579, 193] on div at bounding box center [571, 184] width 306 height 65
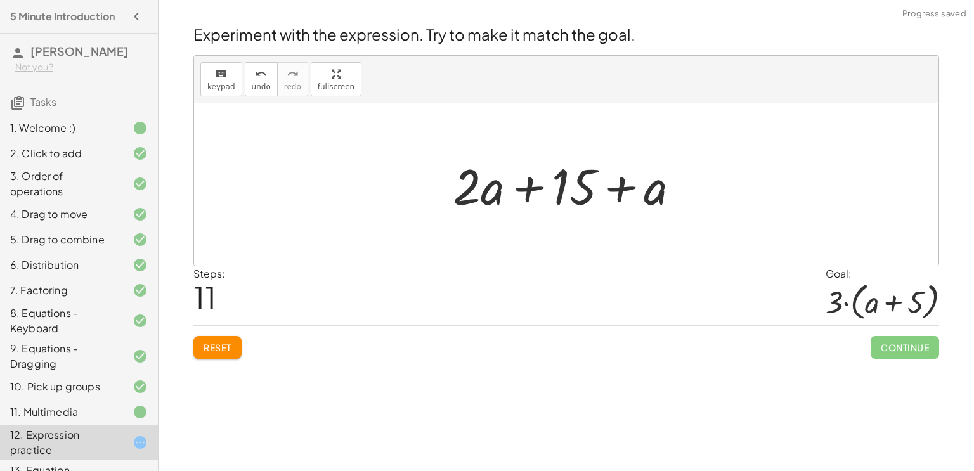
click at [617, 191] on div at bounding box center [572, 184] width 250 height 65
click at [524, 193] on div at bounding box center [572, 184] width 250 height 65
drag, startPoint x: 475, startPoint y: 185, endPoint x: 650, endPoint y: 193, distance: 174.6
click at [650, 193] on div at bounding box center [572, 184] width 250 height 65
click at [627, 193] on div at bounding box center [572, 184] width 250 height 65
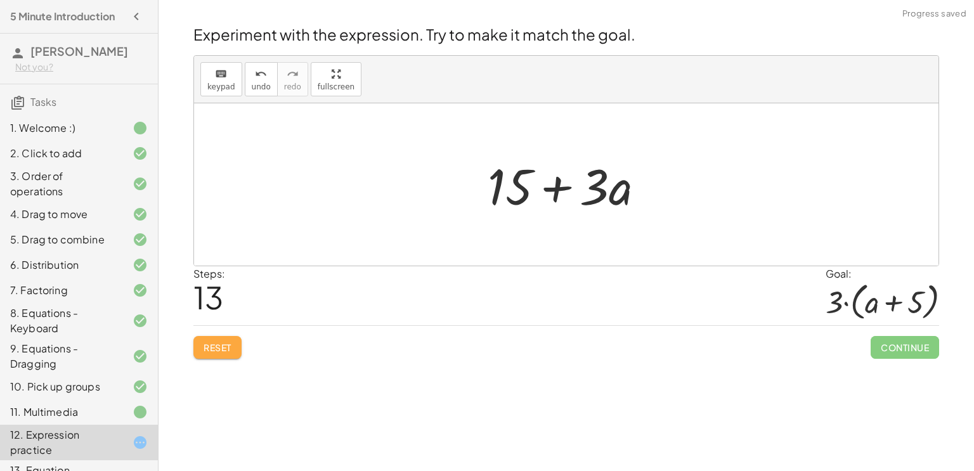
click at [226, 342] on span "Reset" at bounding box center [218, 347] width 28 height 11
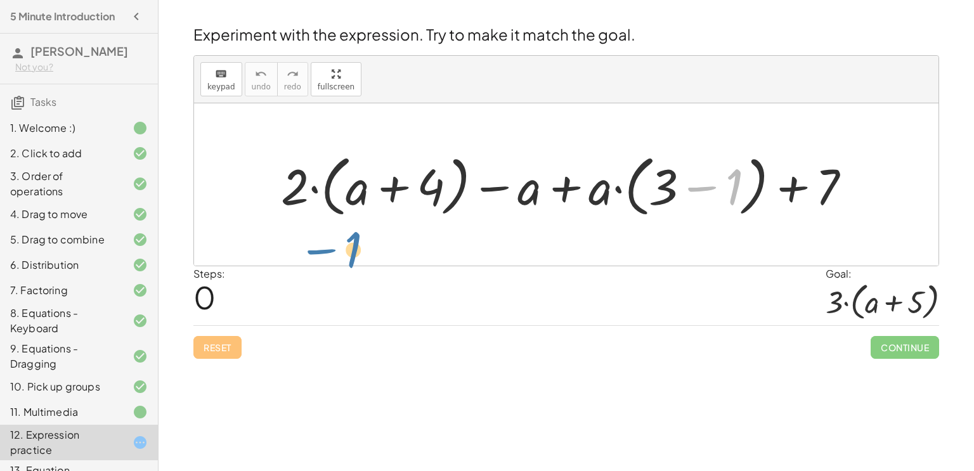
drag, startPoint x: 692, startPoint y: 188, endPoint x: 313, endPoint y: 247, distance: 383.9
click at [313, 247] on div "− 1 + · 2 · ( + a + 4 ) − a + · a · ( + 3 − 1 ) + 7" at bounding box center [566, 184] width 745 height 162
click at [393, 185] on div at bounding box center [571, 184] width 593 height 73
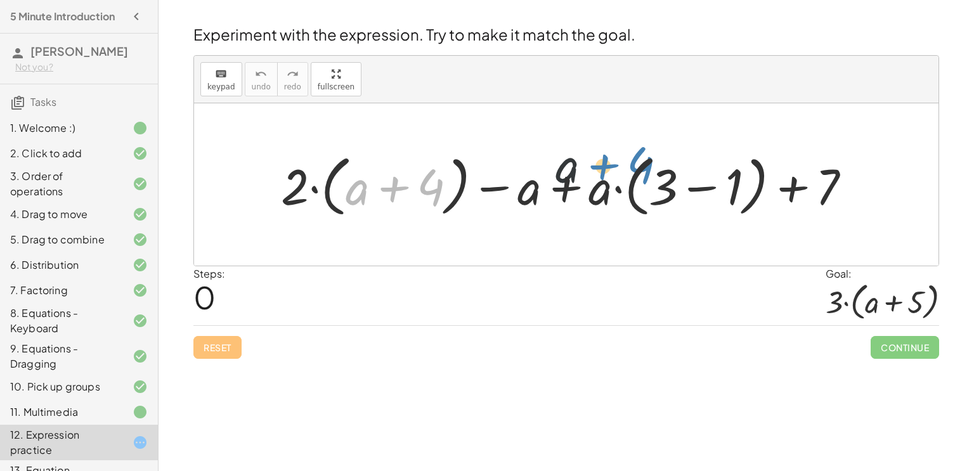
drag, startPoint x: 393, startPoint y: 185, endPoint x: 799, endPoint y: -77, distance: 483.2
click at [799, 0] on html "5 Minute Introduction Chloe Rukavina Not you? Tasks 1. Welcome :) 2. Click to a…" at bounding box center [487, 235] width 974 height 471
drag, startPoint x: 357, startPoint y: 197, endPoint x: 730, endPoint y: 195, distance: 373.0
click at [730, 195] on div at bounding box center [571, 184] width 593 height 73
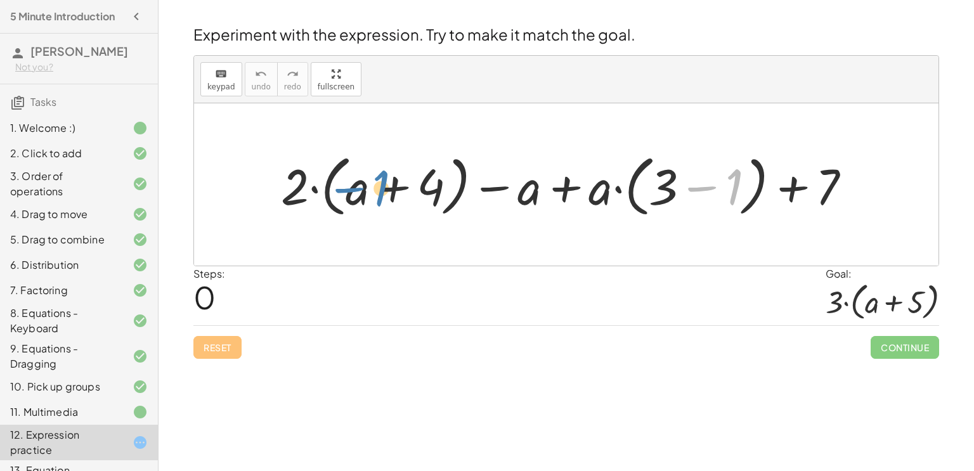
drag, startPoint x: 733, startPoint y: 191, endPoint x: 381, endPoint y: 190, distance: 351.4
click at [381, 190] on div at bounding box center [571, 184] width 593 height 73
drag, startPoint x: 295, startPoint y: 178, endPoint x: 366, endPoint y: 129, distance: 86.2
click at [366, 129] on div "· 2 + · ( + a + 4 ) + · 2 · ( + a + 4 ) − a + · a · ( + 3 − 1 ) + 7" at bounding box center [566, 184] width 745 height 162
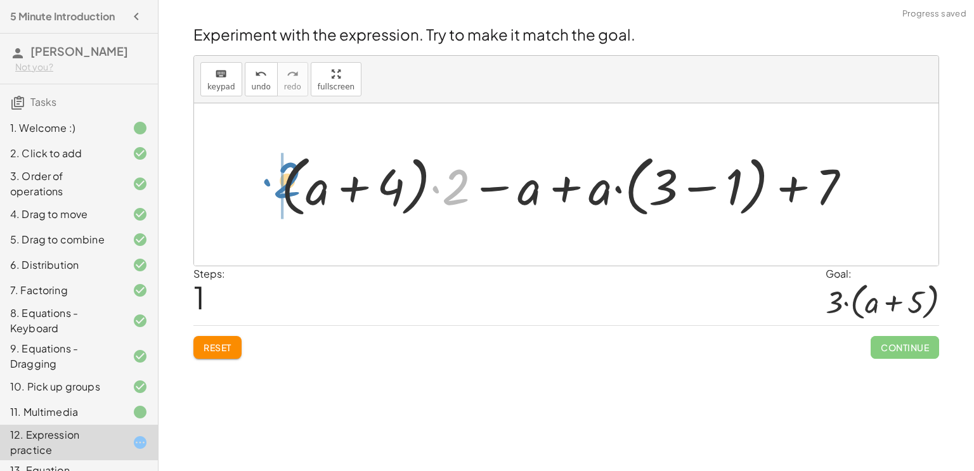
drag, startPoint x: 450, startPoint y: 186, endPoint x: 280, endPoint y: 179, distance: 170.2
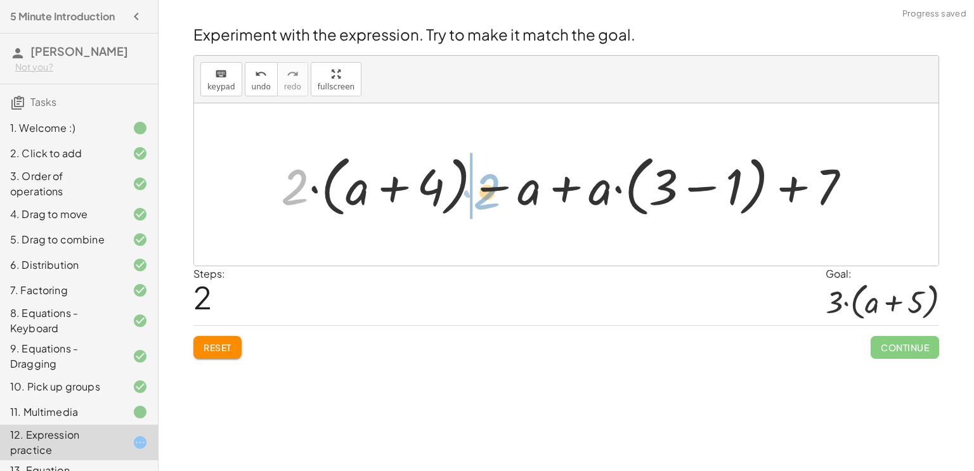
drag, startPoint x: 289, startPoint y: 190, endPoint x: 480, endPoint y: 194, distance: 191.6
click at [480, 194] on div at bounding box center [571, 184] width 593 height 73
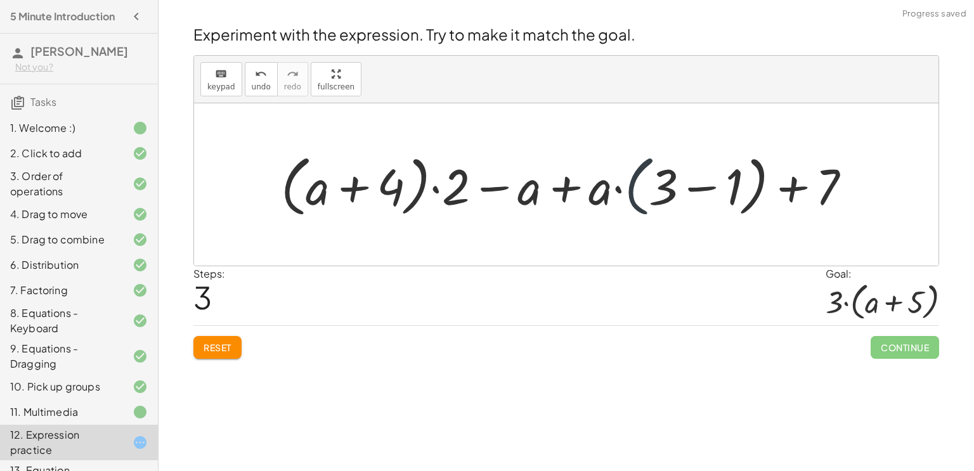
click at [646, 190] on div at bounding box center [571, 184] width 593 height 73
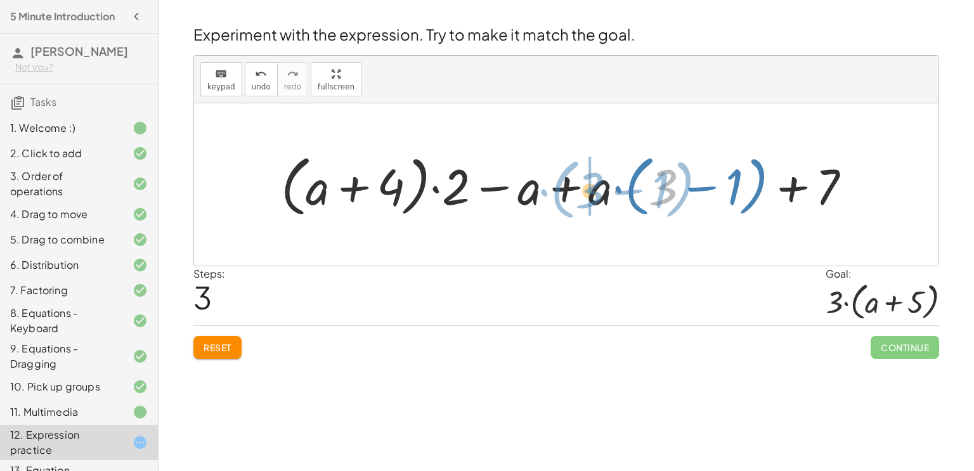
drag, startPoint x: 669, startPoint y: 192, endPoint x: 594, endPoint y: 194, distance: 74.2
click at [594, 194] on div at bounding box center [571, 184] width 593 height 73
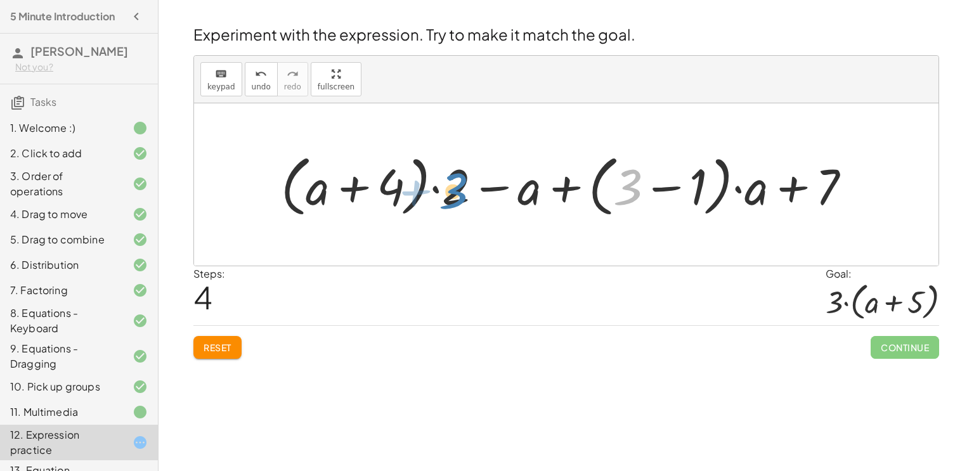
drag, startPoint x: 631, startPoint y: 190, endPoint x: 457, endPoint y: 193, distance: 174.5
click at [457, 193] on div at bounding box center [571, 184] width 593 height 73
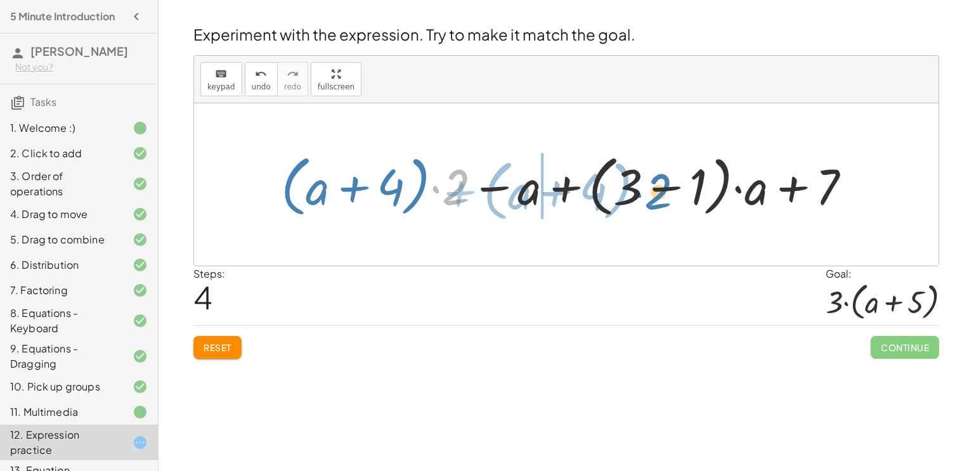
drag, startPoint x: 456, startPoint y: 190, endPoint x: 660, endPoint y: 193, distance: 203.7
click at [660, 193] on div at bounding box center [571, 184] width 593 height 73
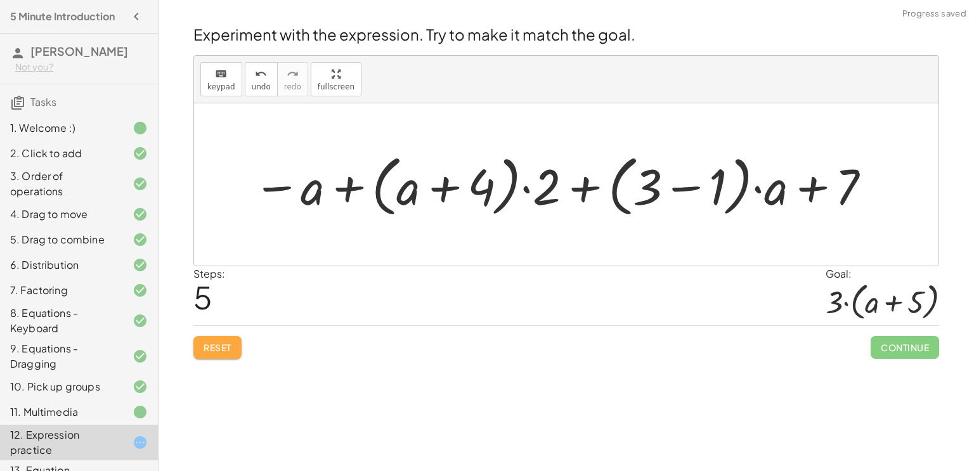
click at [199, 353] on button "Reset" at bounding box center [217, 347] width 48 height 23
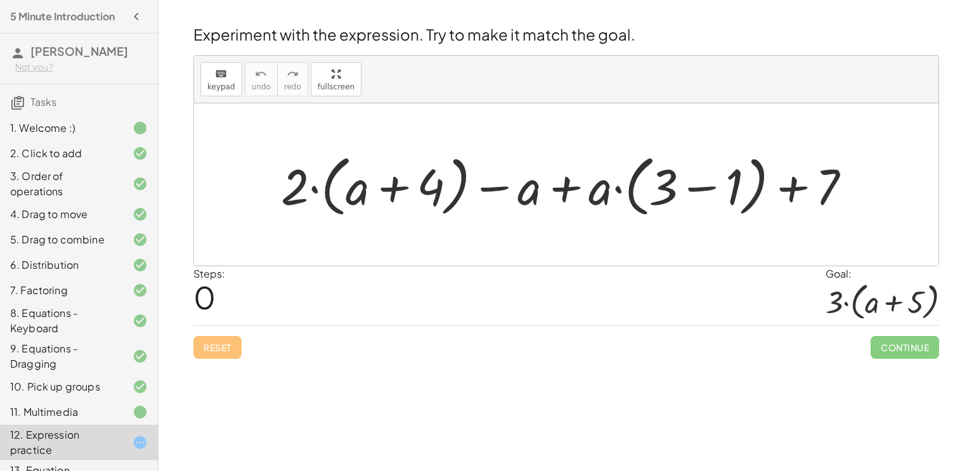
click at [570, 197] on div at bounding box center [571, 184] width 593 height 73
drag, startPoint x: 601, startPoint y: 192, endPoint x: 681, endPoint y: 186, distance: 79.5
click at [681, 186] on div at bounding box center [571, 184] width 593 height 73
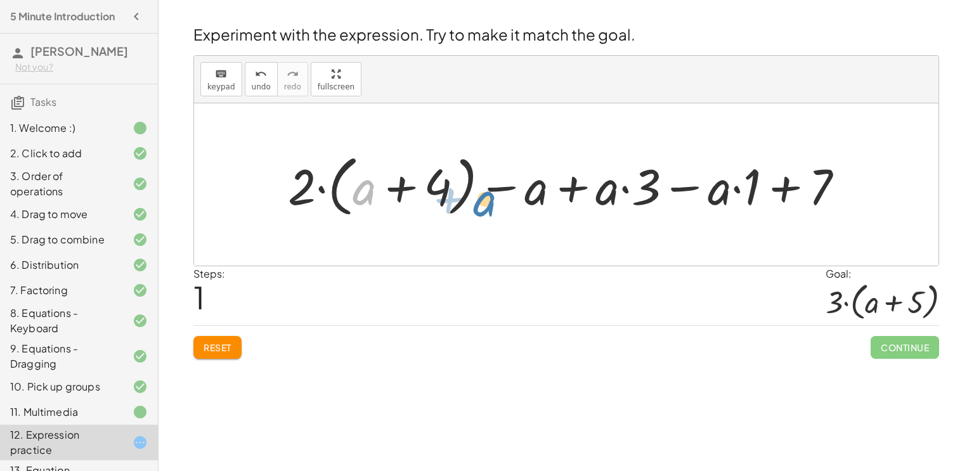
drag, startPoint x: 362, startPoint y: 193, endPoint x: 483, endPoint y: 205, distance: 121.1
click at [483, 205] on div at bounding box center [571, 184] width 579 height 73
drag, startPoint x: 365, startPoint y: 196, endPoint x: 524, endPoint y: 176, distance: 160.5
click at [524, 176] on div at bounding box center [571, 184] width 579 height 73
drag, startPoint x: 358, startPoint y: 193, endPoint x: 490, endPoint y: 190, distance: 132.0
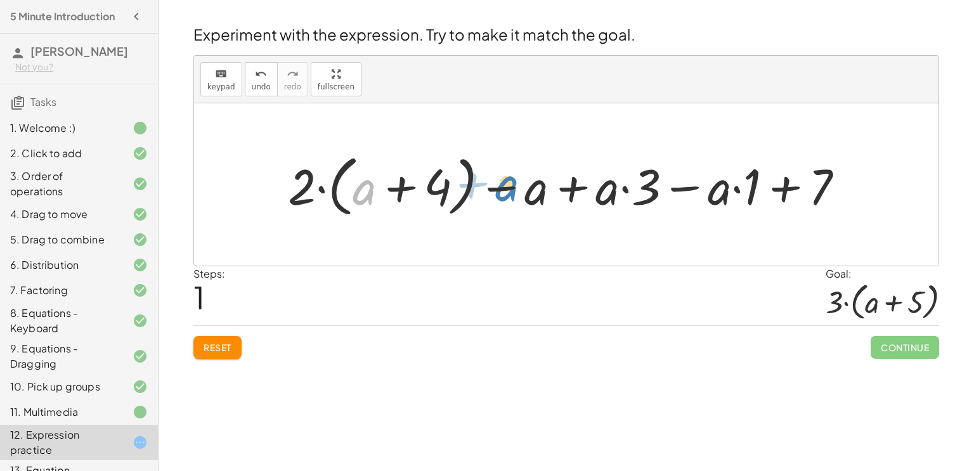
click at [490, 190] on div at bounding box center [571, 184] width 579 height 73
click at [625, 190] on div at bounding box center [571, 184] width 579 height 73
click at [625, 189] on div at bounding box center [571, 184] width 579 height 73
click at [582, 188] on div at bounding box center [571, 184] width 579 height 73
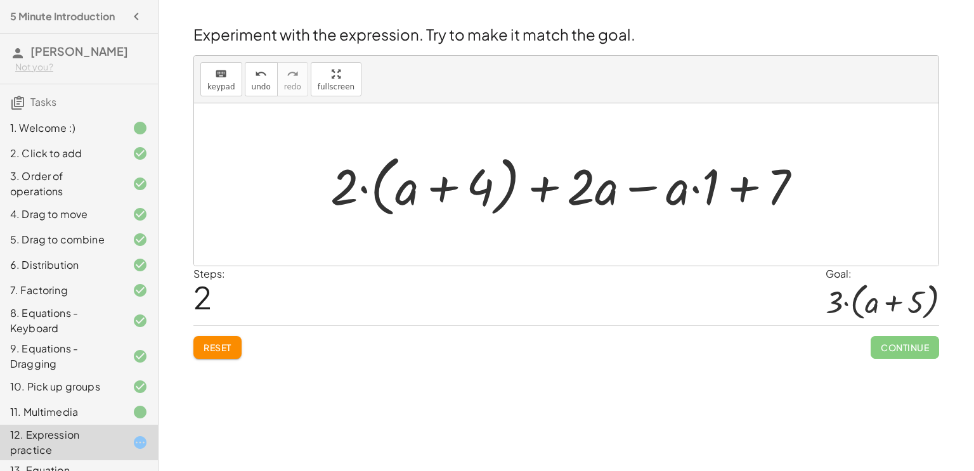
click at [742, 188] on div at bounding box center [571, 184] width 495 height 73
click at [655, 187] on div at bounding box center [571, 184] width 495 height 73
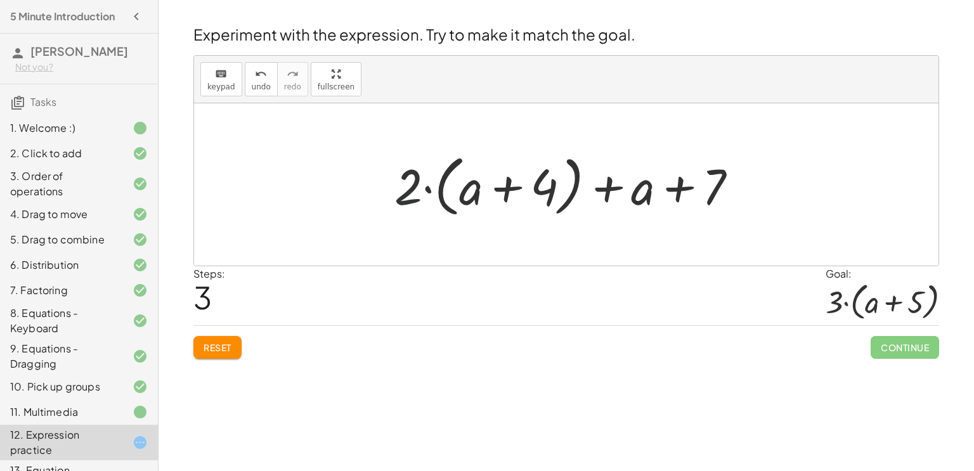
click at [416, 193] on div at bounding box center [571, 184] width 366 height 73
click at [429, 190] on div at bounding box center [571, 184] width 366 height 73
drag, startPoint x: 410, startPoint y: 192, endPoint x: 520, endPoint y: 162, distance: 113.3
click at [520, 162] on div at bounding box center [571, 184] width 366 height 73
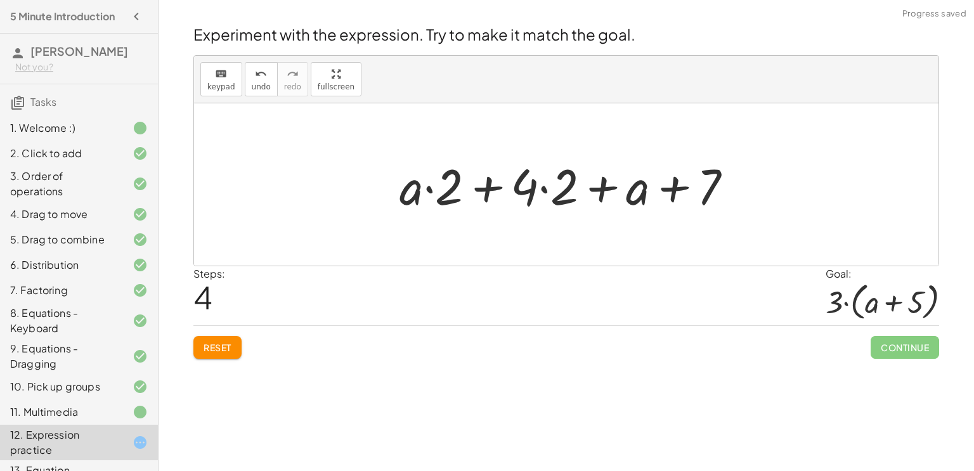
click at [478, 193] on div at bounding box center [571, 184] width 356 height 65
click at [431, 188] on div at bounding box center [571, 184] width 356 height 65
click at [428, 191] on div at bounding box center [571, 184] width 356 height 65
drag, startPoint x: 413, startPoint y: 192, endPoint x: 452, endPoint y: 187, distance: 39.6
click at [452, 187] on div at bounding box center [571, 184] width 356 height 65
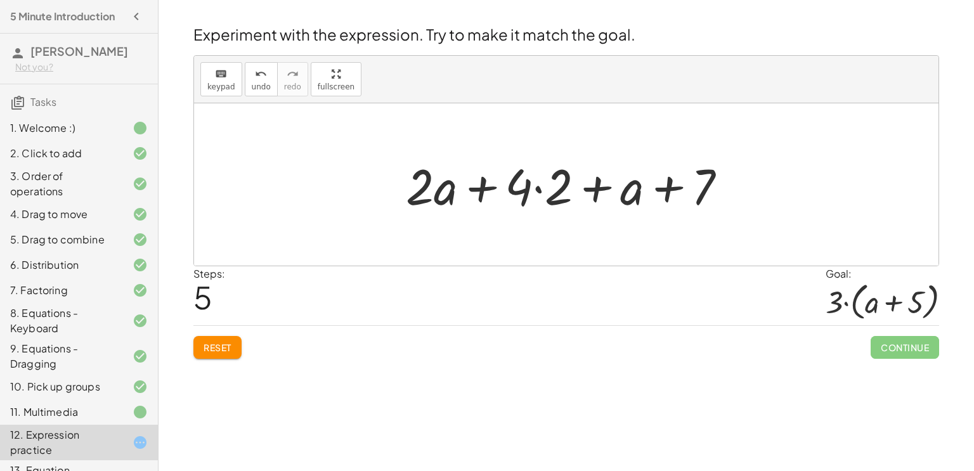
click at [537, 188] on div at bounding box center [572, 184] width 344 height 65
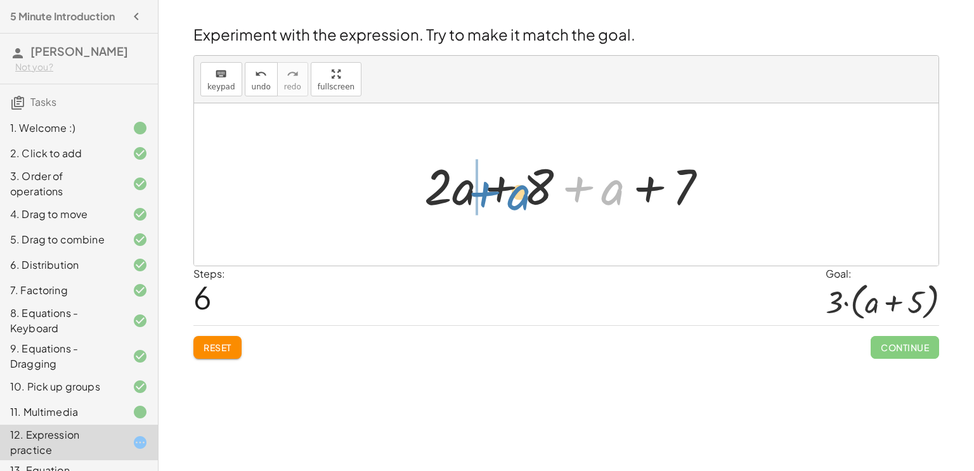
drag, startPoint x: 616, startPoint y: 196, endPoint x: 520, endPoint y: 200, distance: 96.5
click at [520, 200] on div at bounding box center [571, 184] width 306 height 65
click at [505, 190] on div at bounding box center [571, 184] width 306 height 65
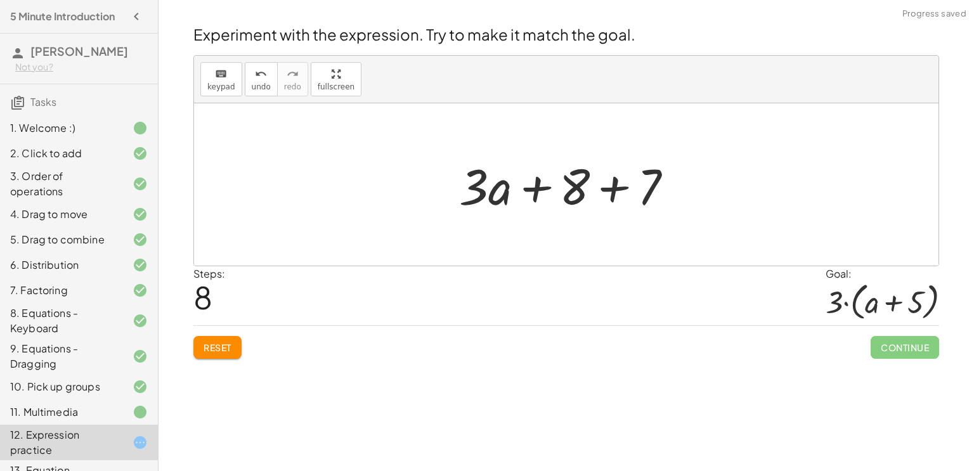
click at [617, 187] on div at bounding box center [571, 184] width 237 height 65
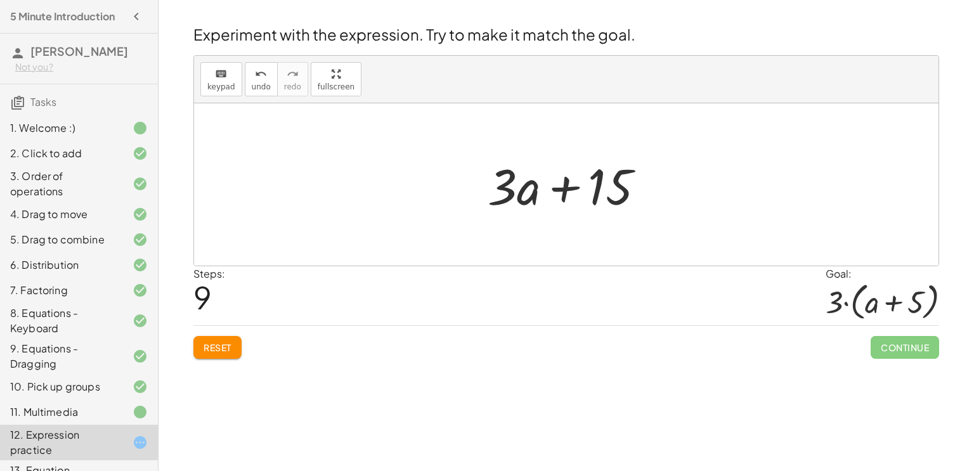
drag, startPoint x: 470, startPoint y: 189, endPoint x: 432, endPoint y: 195, distance: 38.6
click at [432, 195] on div "+ · 2 · ( + a + 4 ) − a + · a · ( + 3 − 1 ) + 7 + · 2 · ( + a + 4 ) − a + · a ·…" at bounding box center [566, 184] width 745 height 162
drag, startPoint x: 458, startPoint y: 214, endPoint x: 367, endPoint y: 249, distance: 97.6
click at [367, 249] on div at bounding box center [566, 184] width 745 height 162
drag, startPoint x: 601, startPoint y: 182, endPoint x: 676, endPoint y: 176, distance: 75.1
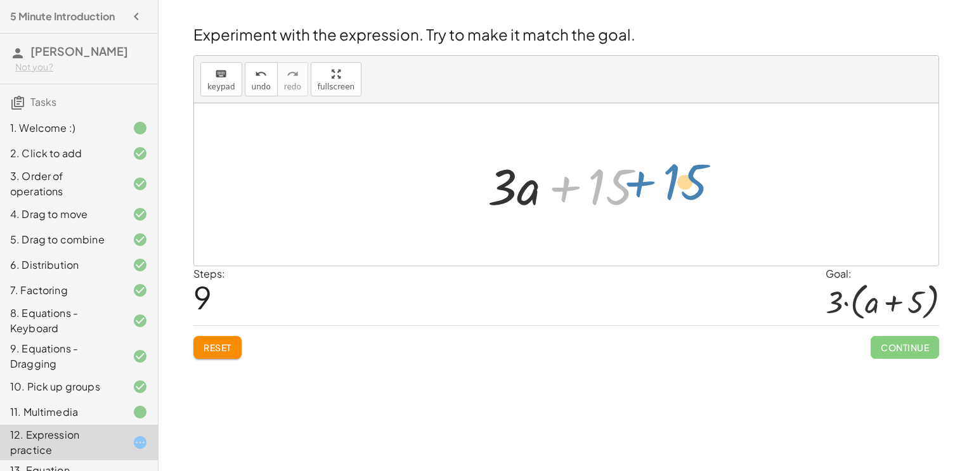
click at [676, 176] on div "+ · 2 · ( + a + 4 ) − a + · a · ( + 3 − 1 ) + 7 + · 2 · ( + a + 4 ) − a + · a ·…" at bounding box center [566, 184] width 745 height 162
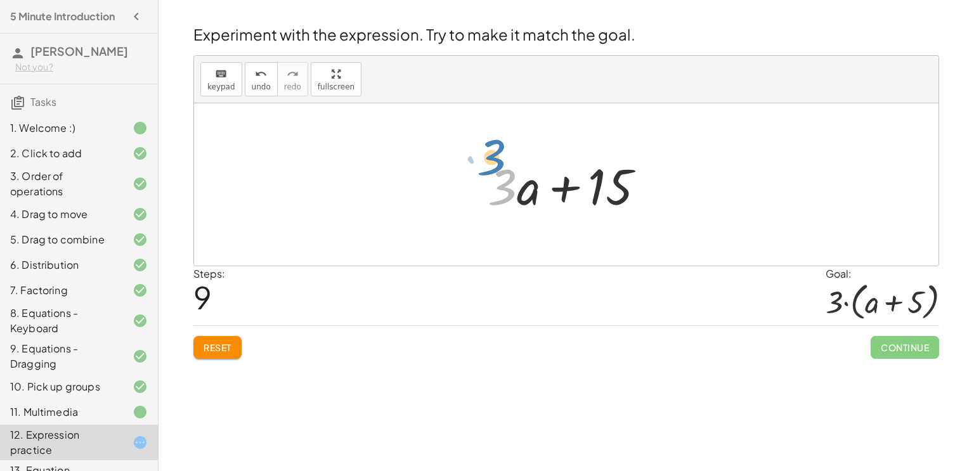
drag, startPoint x: 508, startPoint y: 192, endPoint x: 517, endPoint y: 198, distance: 10.9
click at [517, 198] on div at bounding box center [571, 184] width 180 height 65
click at [215, 70] on icon "keyboard" at bounding box center [221, 74] width 12 height 15
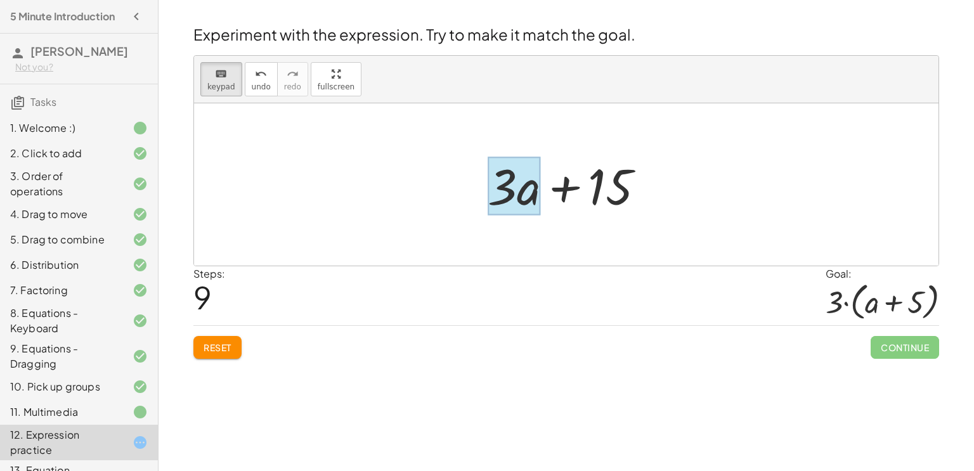
click at [525, 191] on div at bounding box center [514, 186] width 53 height 59
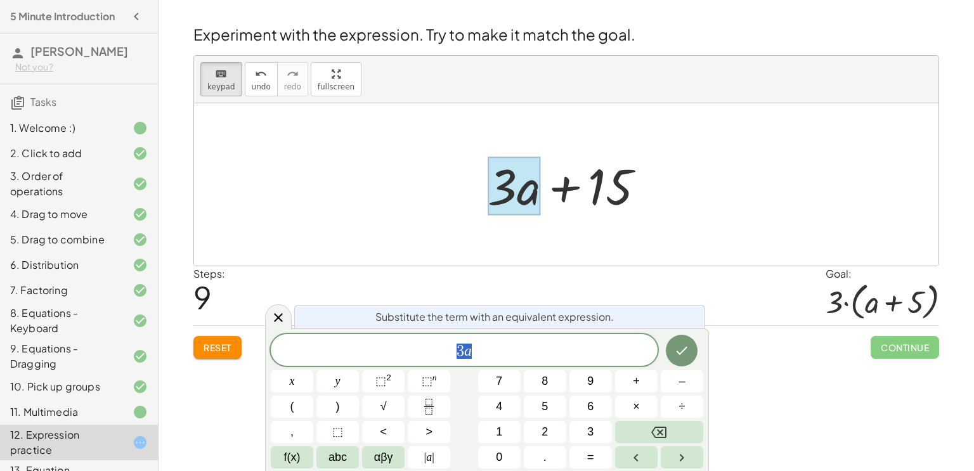
click at [283, 420] on div "3 a x y ⬚ 2 ⬚ n 7 8 9 + – ( ) √ 4 5 6 × ÷ , ⬚ < > 1 2 3 f(x) abc αβγ | a | 0 . =" at bounding box center [487, 401] width 433 height 134
click at [289, 410] on button "(" at bounding box center [292, 407] width 43 height 22
click at [466, 346] on var "a" at bounding box center [468, 349] width 8 height 16
click at [457, 346] on span "3" at bounding box center [461, 350] width 8 height 15
click at [466, 354] on var "a" at bounding box center [468, 351] width 8 height 16
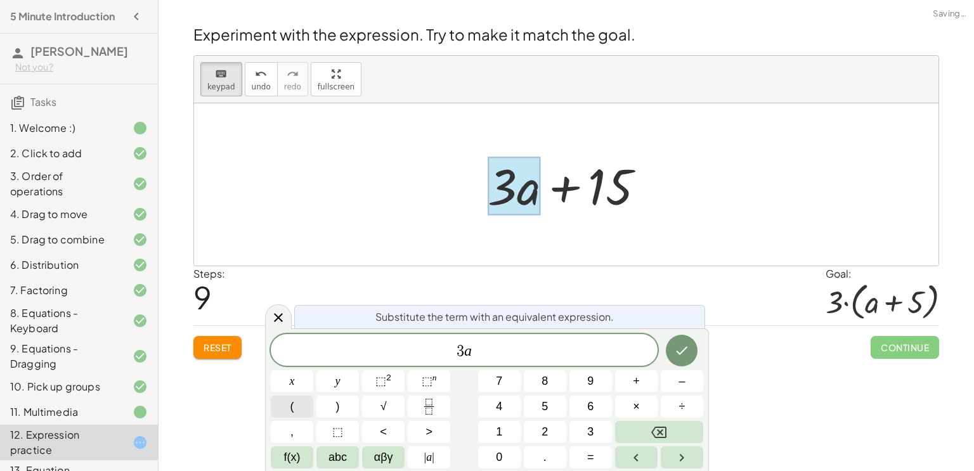
click at [302, 402] on button "(" at bounding box center [292, 407] width 43 height 22
click at [475, 350] on span ")" at bounding box center [476, 350] width 8 height 18
click at [340, 419] on div "3 ( a + 5 ) x y ⬚ 2 ⬚ n 7 8 9 + – ( ) √ 4 5 6 × ÷ , ⬚ < > 1 2 3 f(x) abc αβγ | …" at bounding box center [487, 400] width 433 height 137
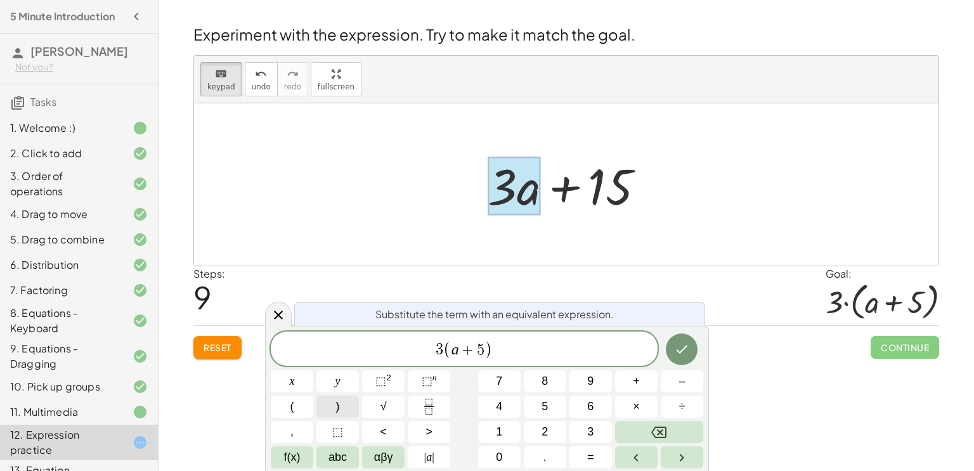
click at [341, 409] on button ")" at bounding box center [338, 407] width 43 height 22
click at [679, 362] on button "Done" at bounding box center [682, 350] width 32 height 32
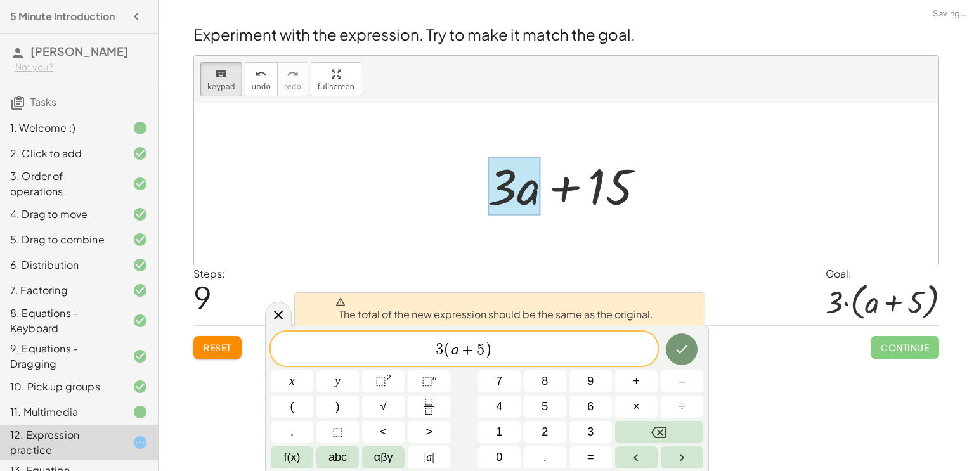
click at [443, 354] on span "3 ​ ( a + 5 )" at bounding box center [464, 349] width 387 height 21
click at [486, 348] on span ")" at bounding box center [489, 350] width 8 height 18
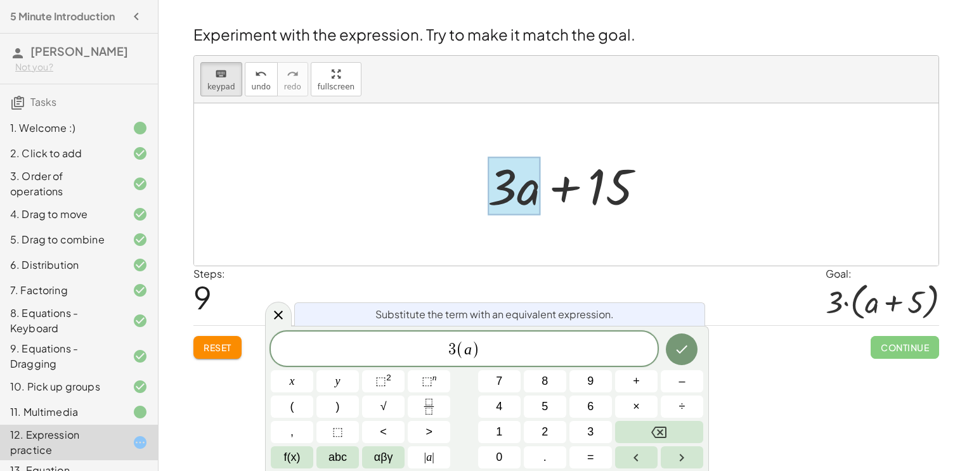
click at [457, 347] on span "(" at bounding box center [460, 350] width 8 height 18
click at [685, 405] on span "÷" at bounding box center [682, 406] width 6 height 17
click at [685, 357] on button "Done" at bounding box center [682, 350] width 32 height 32
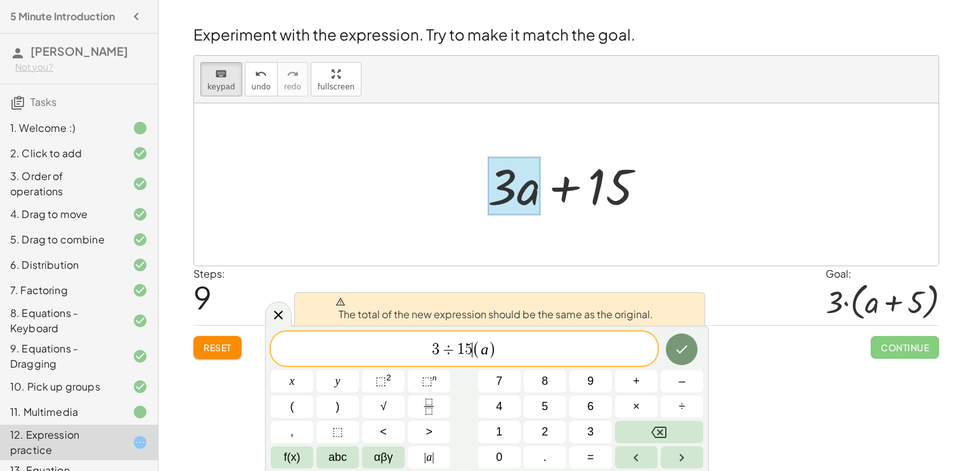
click at [561, 351] on span "3 ÷ 1 5 ​ ( a )" at bounding box center [464, 349] width 387 height 21
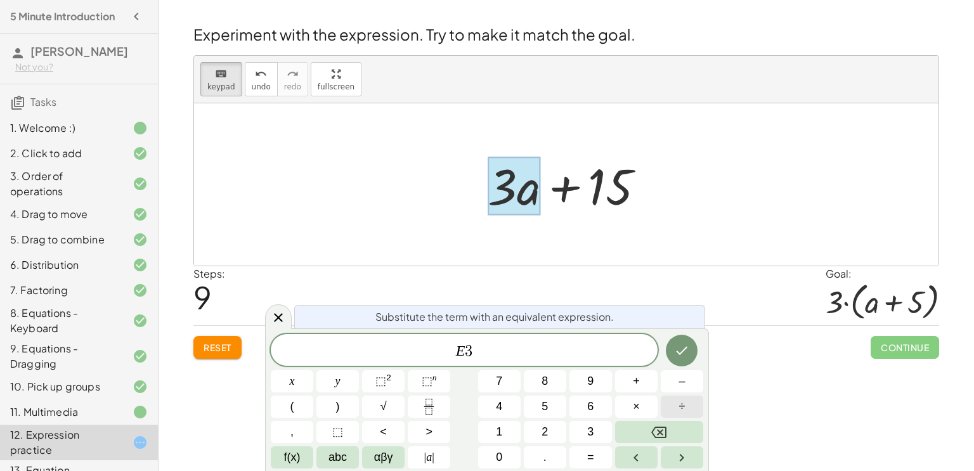
click at [676, 402] on button "÷" at bounding box center [682, 407] width 43 height 22
click at [683, 346] on icon "Done" at bounding box center [681, 350] width 15 height 15
click at [280, 320] on icon at bounding box center [278, 317] width 15 height 15
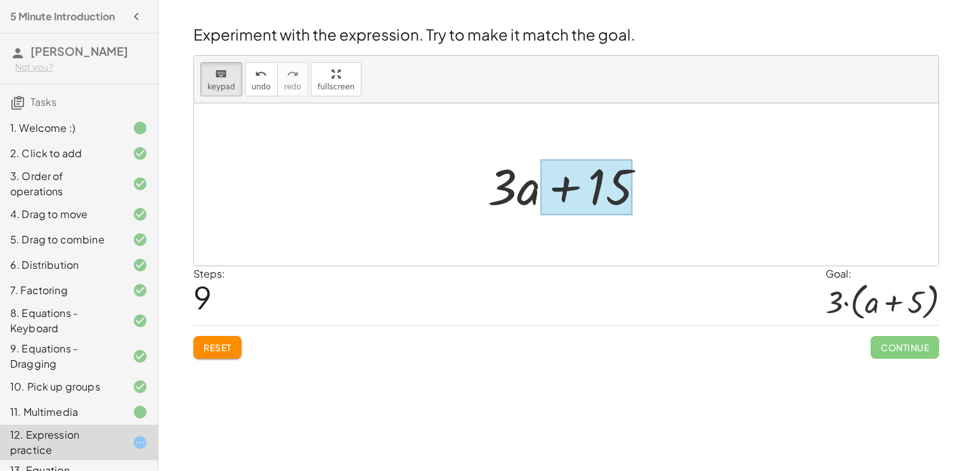
click at [570, 174] on div at bounding box center [586, 187] width 92 height 56
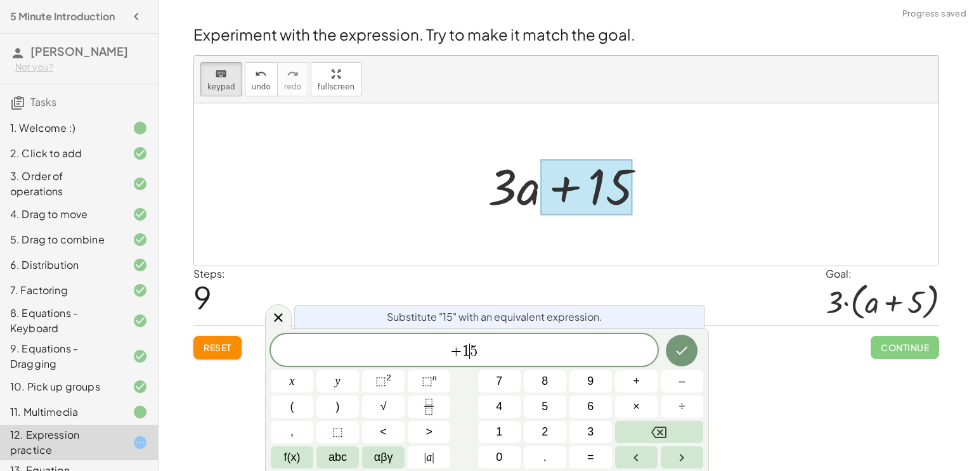
click at [466, 345] on span "1" at bounding box center [466, 351] width 8 height 15
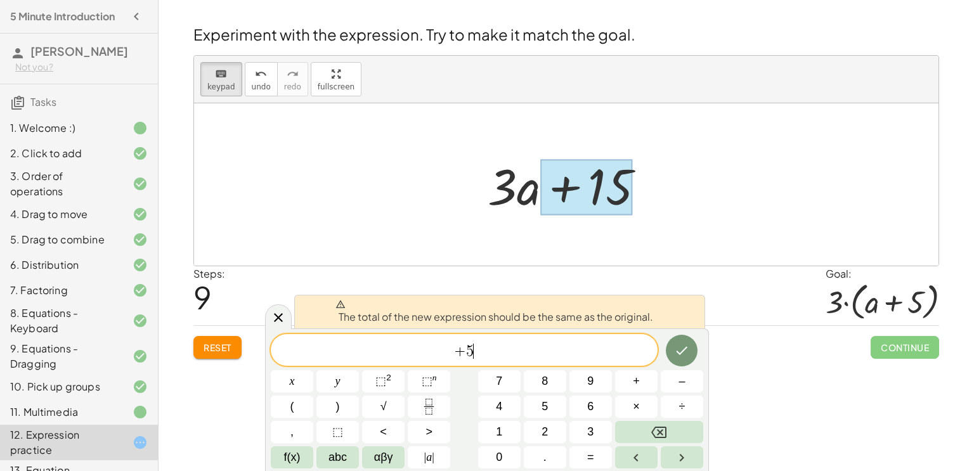
click at [584, 345] on span "+ 5 ​" at bounding box center [464, 352] width 387 height 18
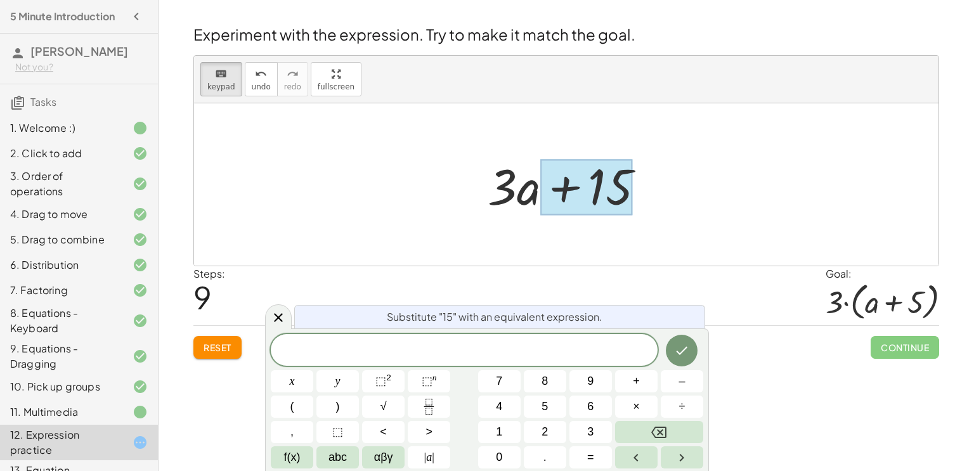
click at [294, 316] on div "Substitute "15" with an equivalent expression." at bounding box center [499, 316] width 411 height 23
click at [272, 317] on icon at bounding box center [278, 317] width 15 height 15
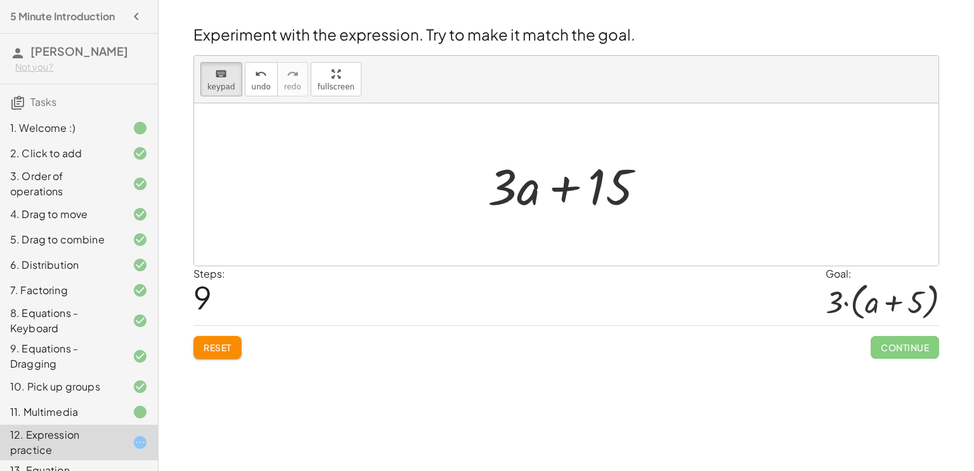
click at [211, 336] on button "Reset" at bounding box center [217, 347] width 48 height 23
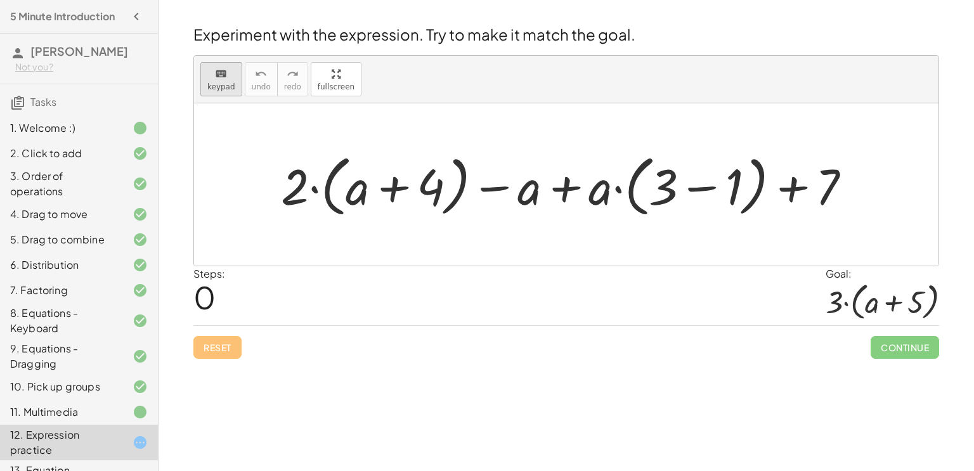
click at [222, 87] on span "keypad" at bounding box center [221, 86] width 28 height 9
click at [556, 196] on div at bounding box center [571, 184] width 593 height 73
click at [565, 189] on div at bounding box center [571, 184] width 593 height 73
click at [497, 188] on div at bounding box center [571, 184] width 593 height 73
click at [603, 185] on div at bounding box center [571, 184] width 593 height 73
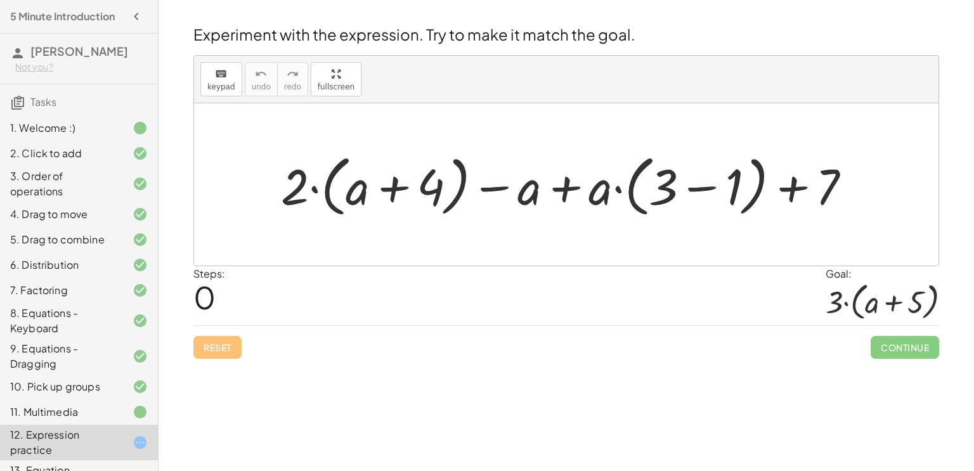
click at [698, 182] on div at bounding box center [571, 184] width 593 height 73
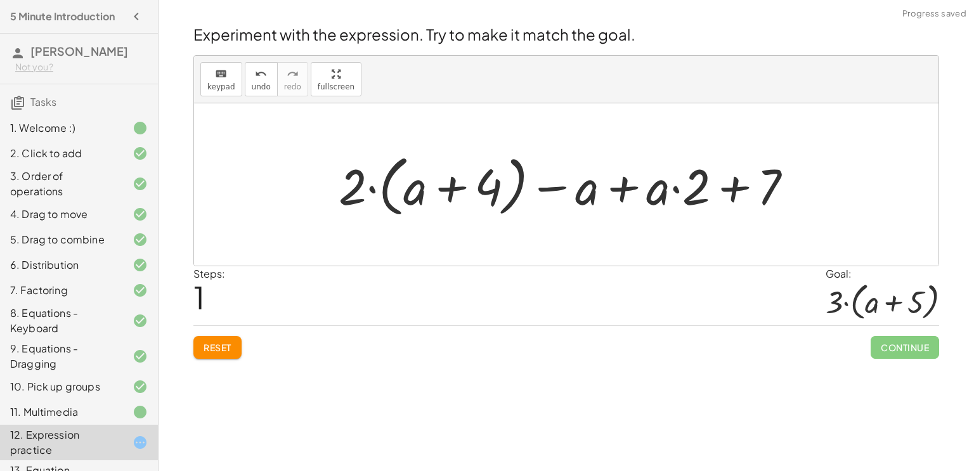
click at [440, 189] on div at bounding box center [570, 184] width 477 height 73
click at [450, 192] on div at bounding box center [570, 184] width 477 height 73
click at [625, 189] on div at bounding box center [570, 184] width 477 height 73
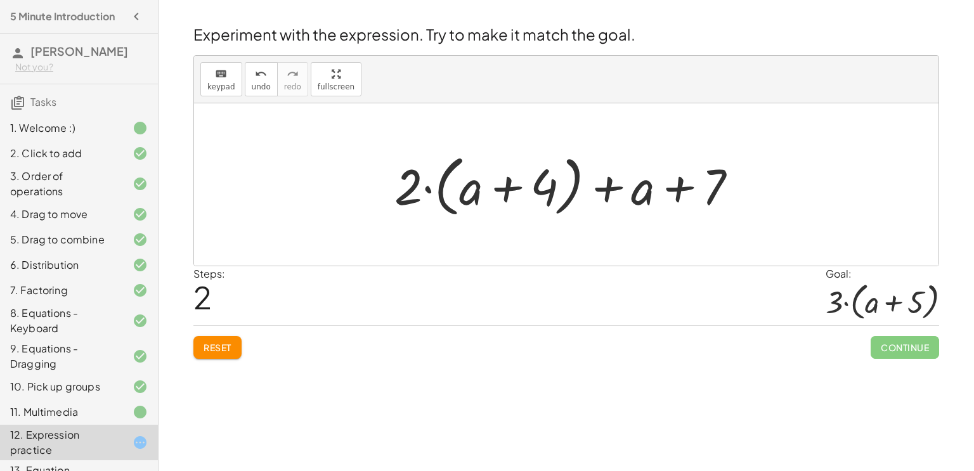
click at [673, 191] on div at bounding box center [571, 184] width 366 height 73
click at [608, 190] on div at bounding box center [571, 184] width 366 height 73
drag, startPoint x: 413, startPoint y: 192, endPoint x: 480, endPoint y: 193, distance: 66.6
click at [480, 193] on div at bounding box center [571, 184] width 366 height 73
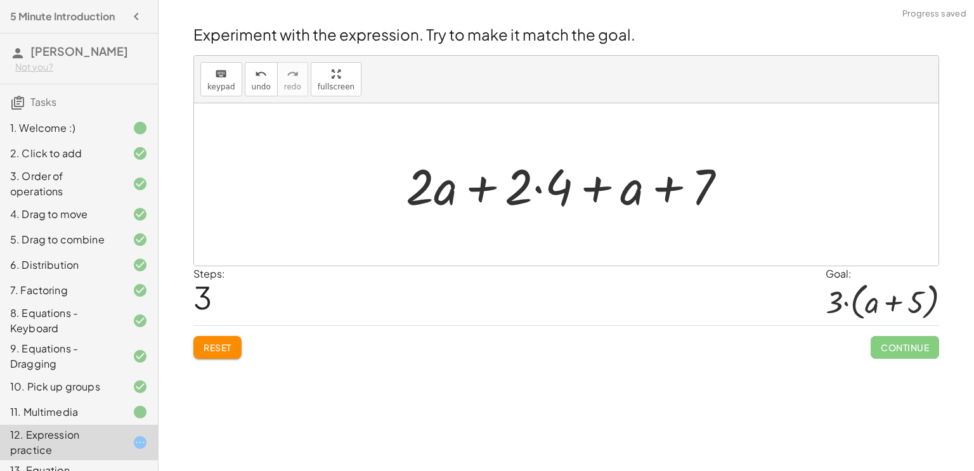
click at [536, 192] on div at bounding box center [572, 184] width 344 height 65
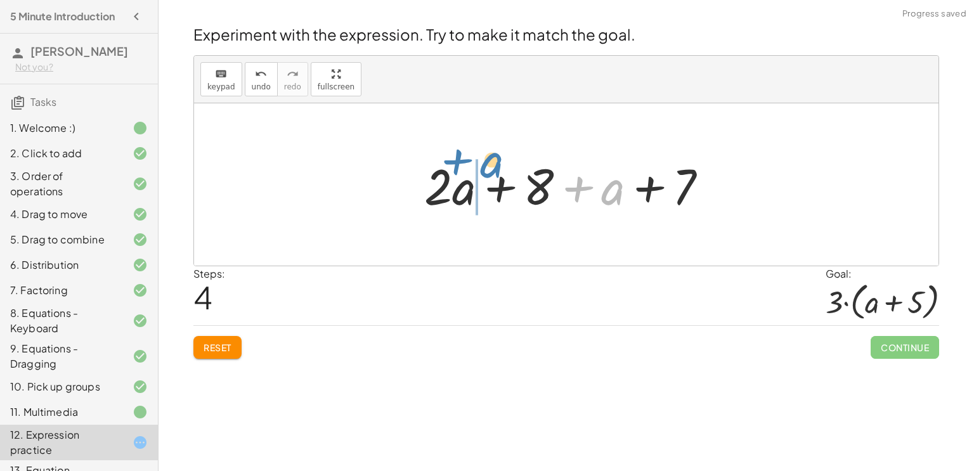
drag, startPoint x: 607, startPoint y: 197, endPoint x: 486, endPoint y: 169, distance: 124.3
click at [486, 169] on div at bounding box center [571, 184] width 306 height 65
click at [497, 181] on div at bounding box center [571, 184] width 306 height 65
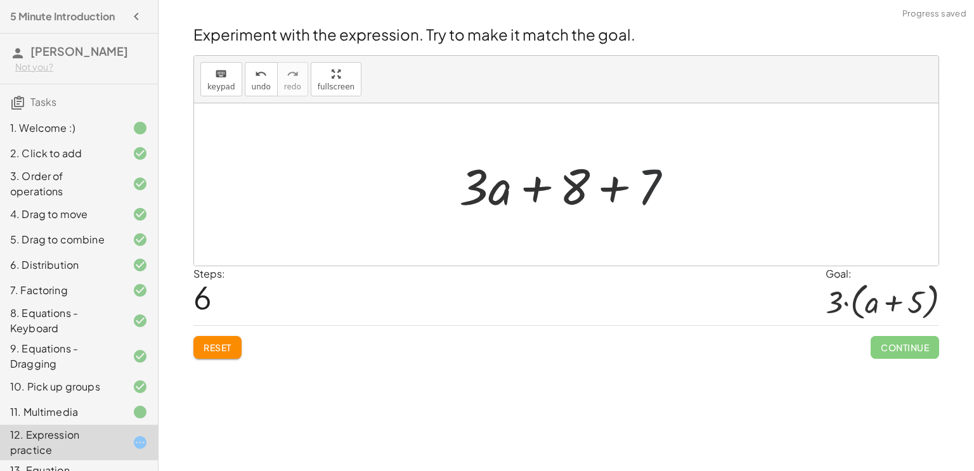
click at [632, 188] on div at bounding box center [571, 184] width 237 height 65
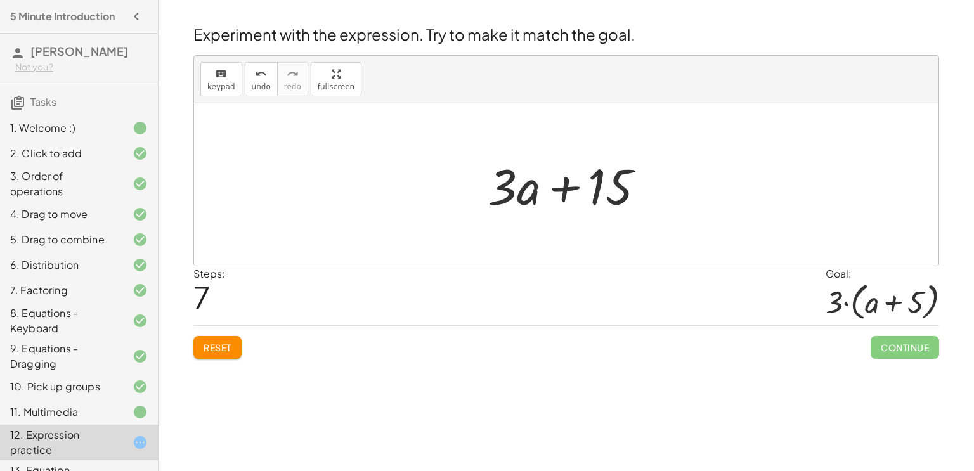
click at [511, 181] on div at bounding box center [571, 184] width 180 height 65
drag, startPoint x: 601, startPoint y: 175, endPoint x: 502, endPoint y: 174, distance: 99.0
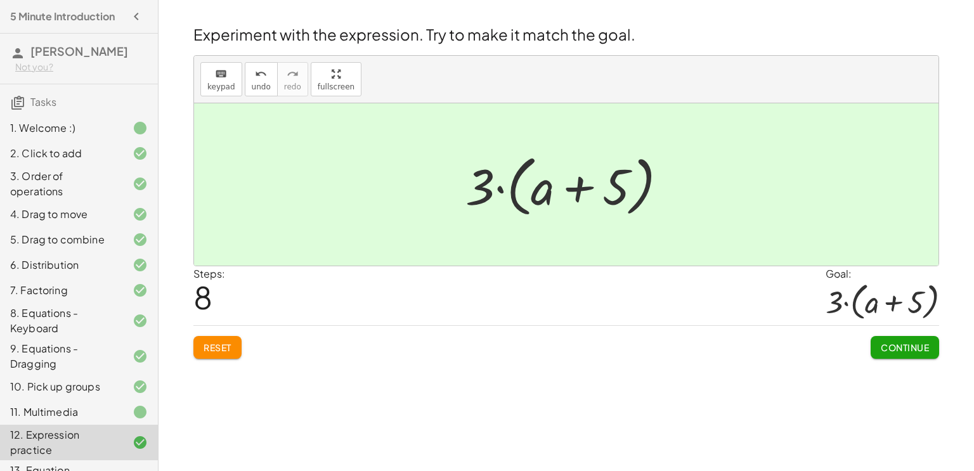
click at [502, 174] on div at bounding box center [571, 184] width 225 height 73
click at [897, 346] on span "Continue" at bounding box center [905, 347] width 48 height 11
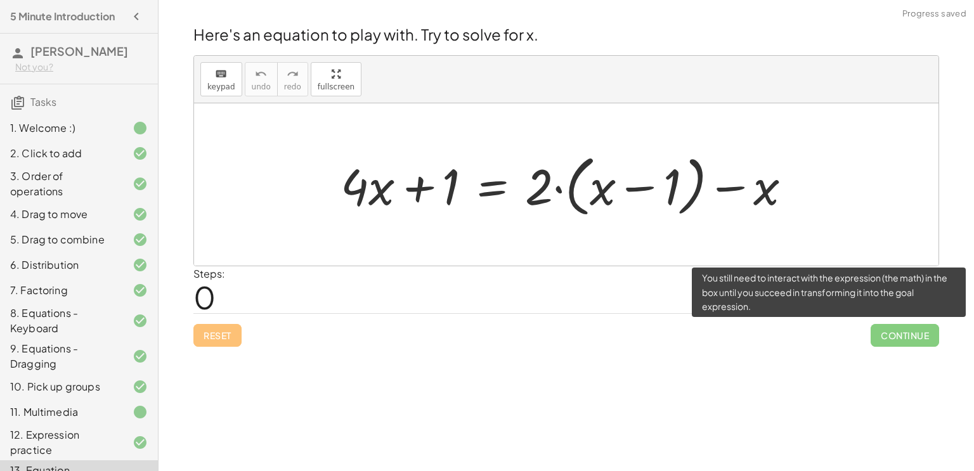
click at [897, 346] on span "Continue" at bounding box center [905, 335] width 69 height 23
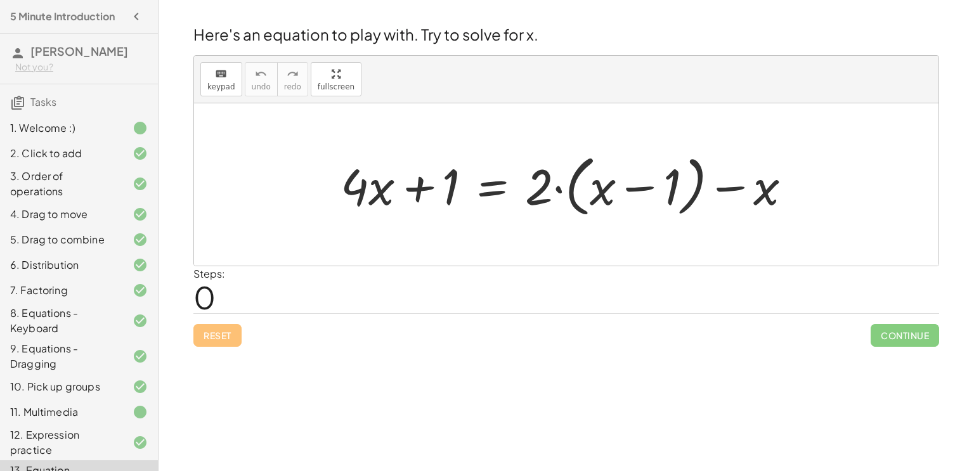
click at [641, 190] on div at bounding box center [571, 184] width 474 height 73
drag, startPoint x: 721, startPoint y: 187, endPoint x: 770, endPoint y: 224, distance: 61.2
click at [770, 224] on div "− x + · 4 · x + 1 = + · 2 · ( + x − 1 ) − x" at bounding box center [566, 184] width 745 height 162
click at [653, 195] on div at bounding box center [571, 184] width 474 height 73
click at [642, 185] on div at bounding box center [571, 184] width 474 height 73
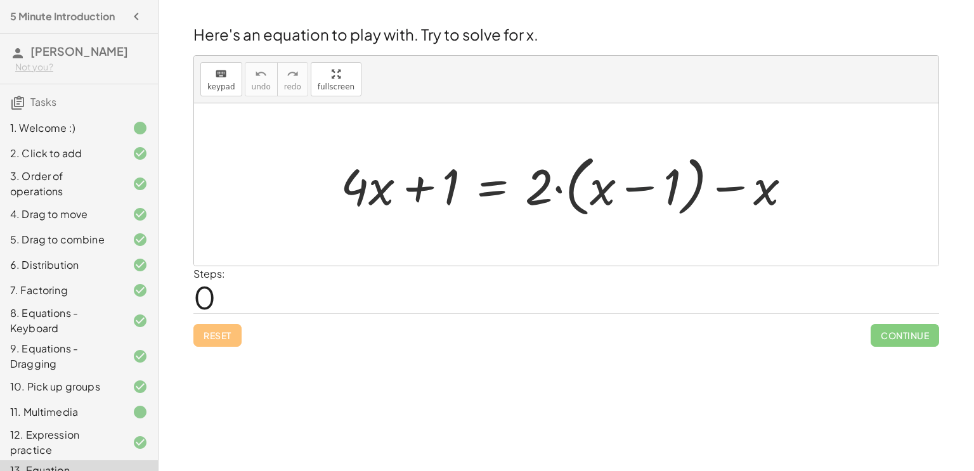
click at [642, 185] on div at bounding box center [571, 184] width 474 height 73
click at [641, 185] on div at bounding box center [571, 184] width 474 height 73
drag, startPoint x: 540, startPoint y: 188, endPoint x: 639, endPoint y: 192, distance: 99.0
click at [639, 192] on div at bounding box center [571, 184] width 474 height 73
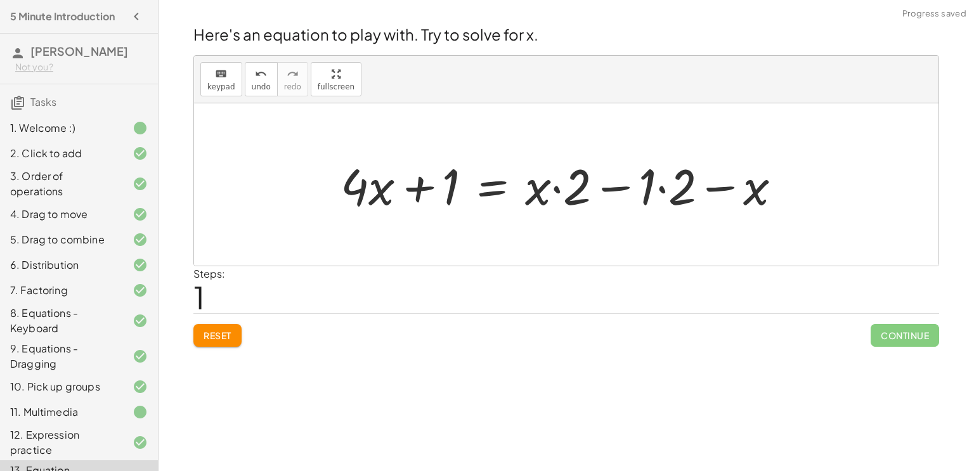
click at [560, 188] on div at bounding box center [566, 184] width 464 height 65
click at [557, 188] on div at bounding box center [566, 184] width 464 height 65
click at [616, 187] on div at bounding box center [566, 184] width 464 height 65
click at [704, 186] on div at bounding box center [566, 184] width 464 height 65
click at [419, 185] on div at bounding box center [566, 184] width 464 height 65
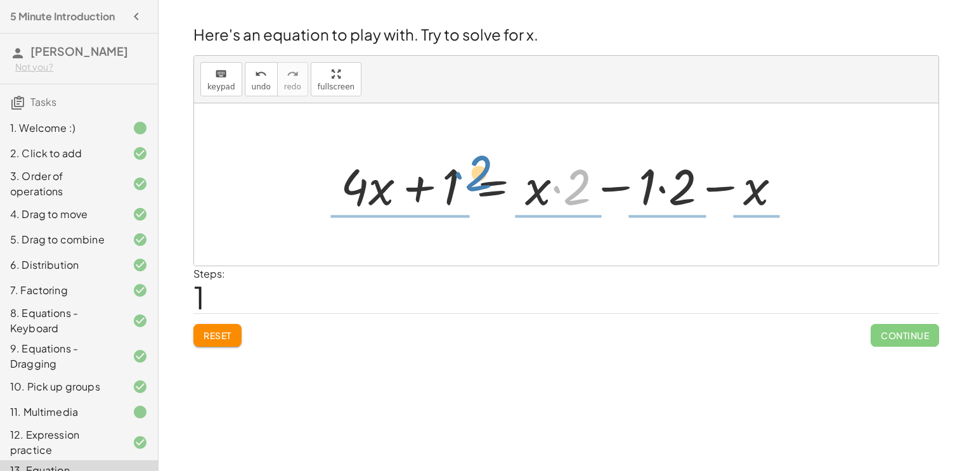
drag, startPoint x: 568, startPoint y: 185, endPoint x: 470, endPoint y: 173, distance: 99.1
click at [470, 173] on div at bounding box center [566, 184] width 464 height 65
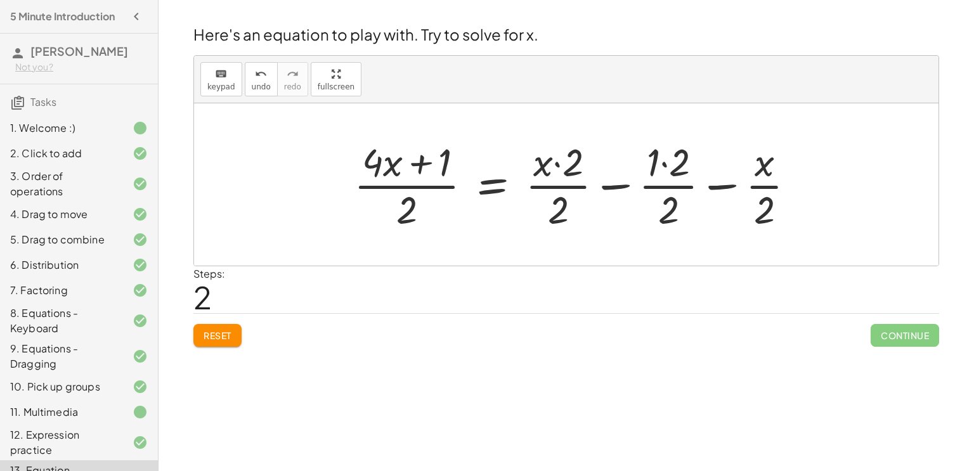
click at [664, 166] on div at bounding box center [580, 185] width 464 height 98
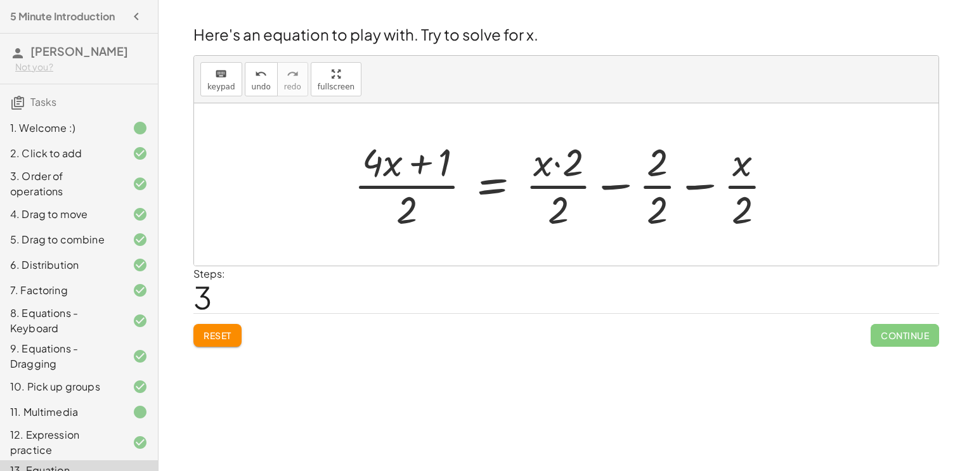
click at [554, 162] on div at bounding box center [569, 185] width 442 height 98
click at [559, 167] on div at bounding box center [569, 185] width 442 height 98
drag, startPoint x: 547, startPoint y: 161, endPoint x: 369, endPoint y: 154, distance: 178.4
click at [369, 154] on div at bounding box center [569, 185] width 442 height 98
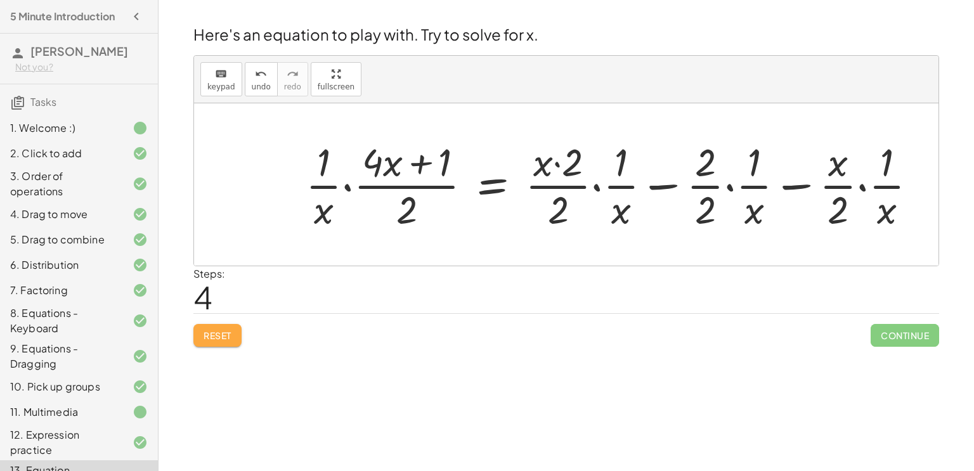
click at [217, 342] on button "Reset" at bounding box center [217, 335] width 48 height 23
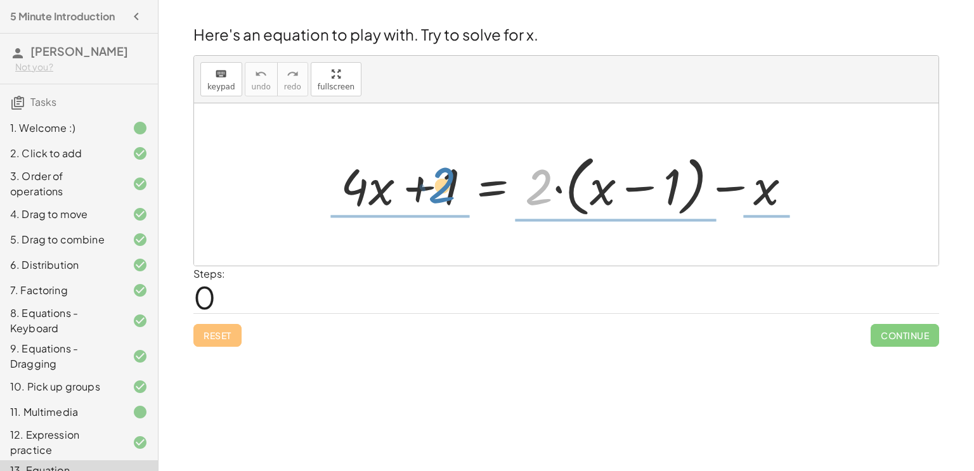
drag, startPoint x: 544, startPoint y: 195, endPoint x: 447, endPoint y: 193, distance: 97.1
click at [447, 193] on div at bounding box center [571, 184] width 474 height 73
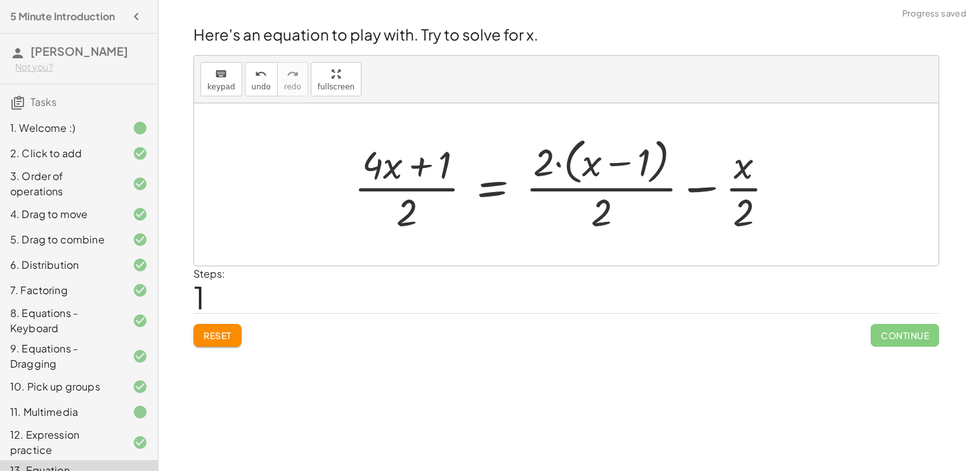
click at [225, 343] on button "Reset" at bounding box center [217, 335] width 48 height 23
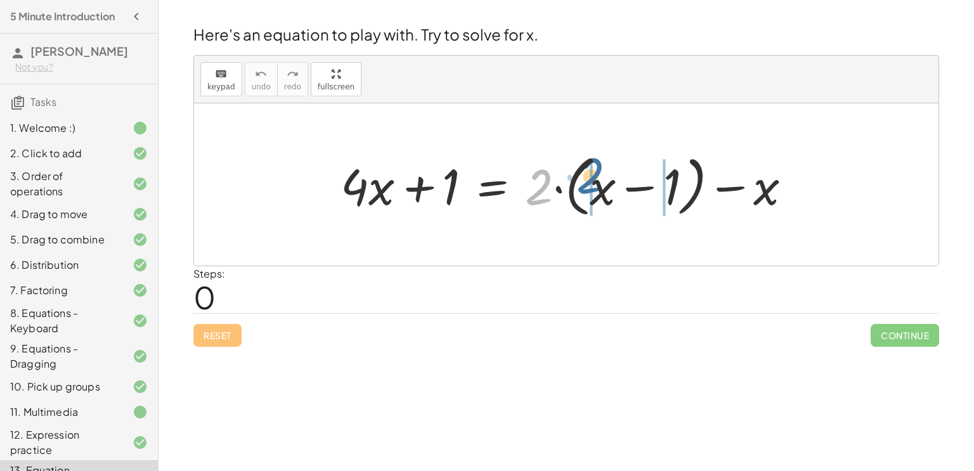
drag, startPoint x: 538, startPoint y: 183, endPoint x: 589, endPoint y: 171, distance: 52.6
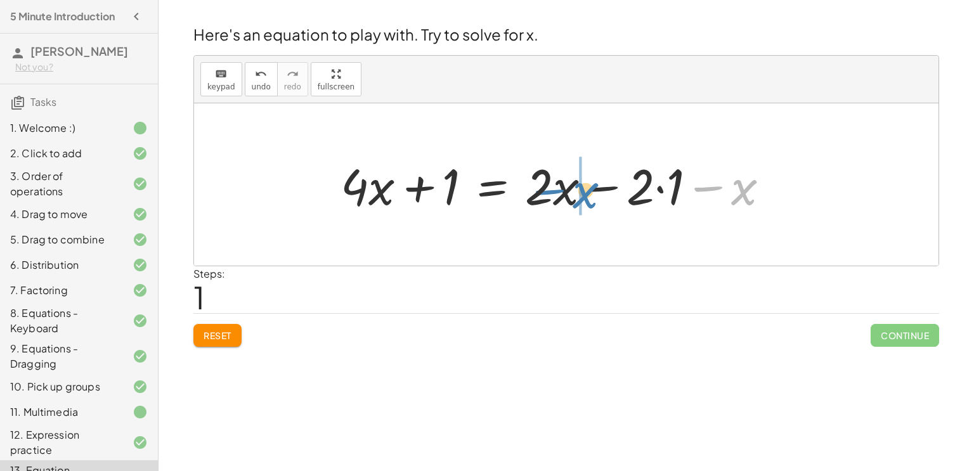
drag, startPoint x: 705, startPoint y: 184, endPoint x: 546, endPoint y: 187, distance: 159.3
click at [546, 187] on div at bounding box center [560, 184] width 452 height 65
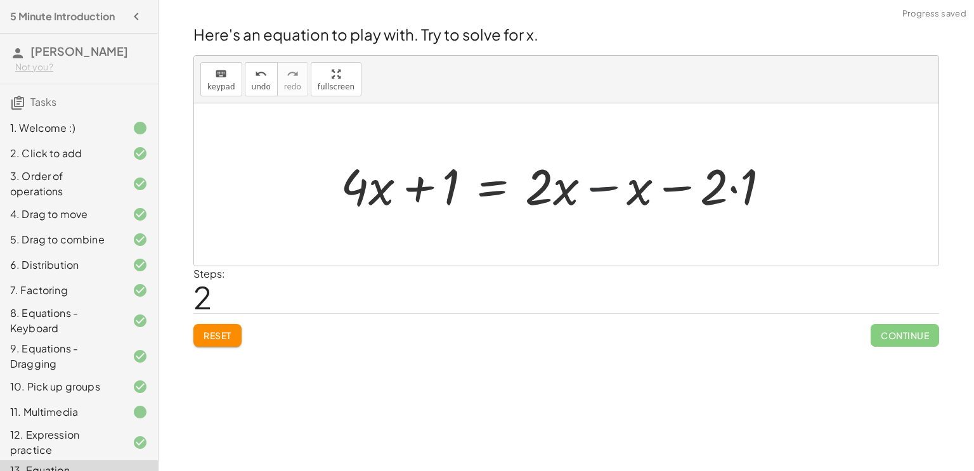
click at [595, 183] on div at bounding box center [560, 184] width 452 height 65
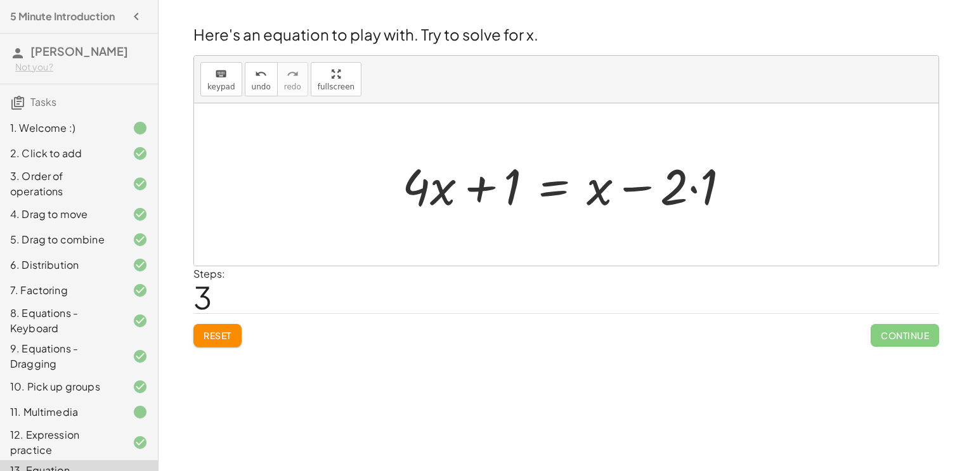
click at [692, 188] on div at bounding box center [571, 184] width 351 height 65
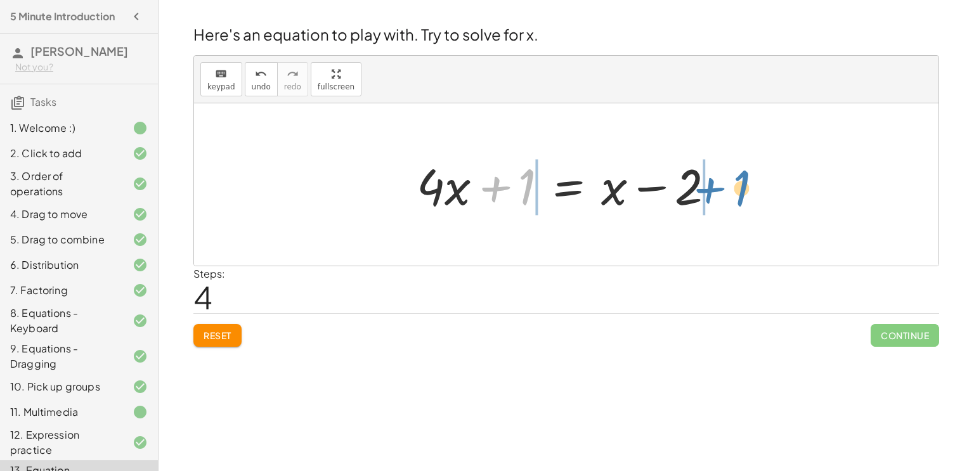
drag, startPoint x: 500, startPoint y: 180, endPoint x: 715, endPoint y: 181, distance: 215.0
click at [715, 181] on div at bounding box center [570, 184] width 321 height 65
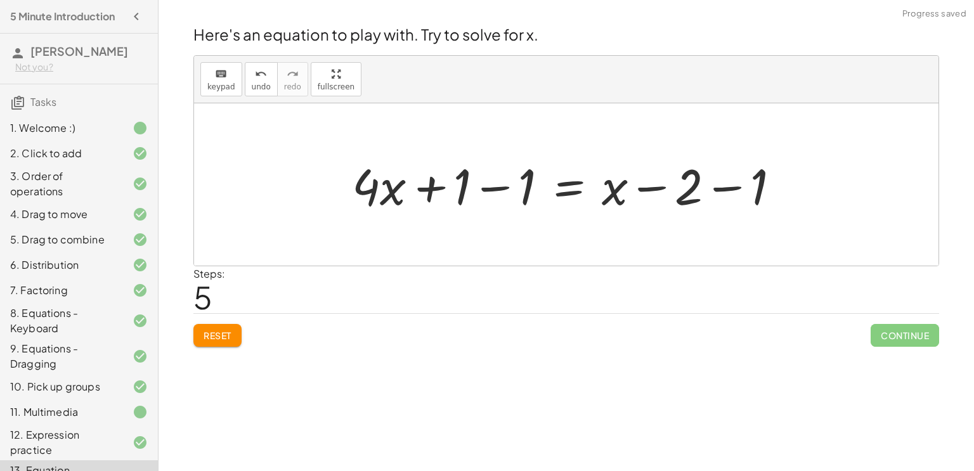
click at [721, 190] on div at bounding box center [571, 184] width 451 height 65
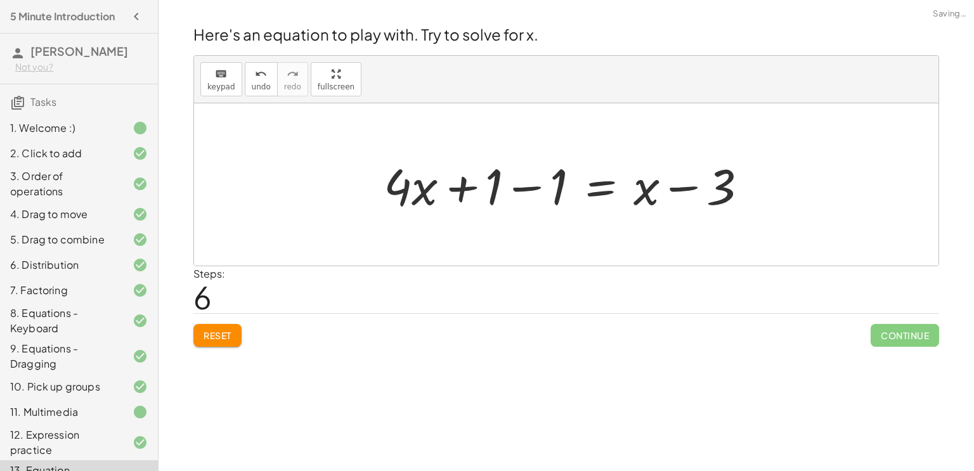
click at [519, 188] on div at bounding box center [570, 184] width 387 height 65
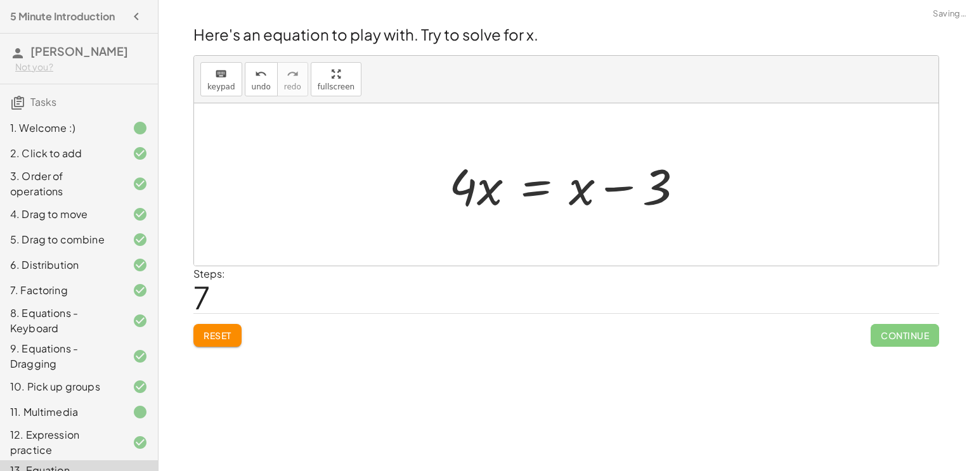
click at [613, 189] on div at bounding box center [571, 184] width 257 height 65
drag, startPoint x: 584, startPoint y: 191, endPoint x: 493, endPoint y: 192, distance: 91.3
click at [493, 192] on div at bounding box center [571, 184] width 257 height 65
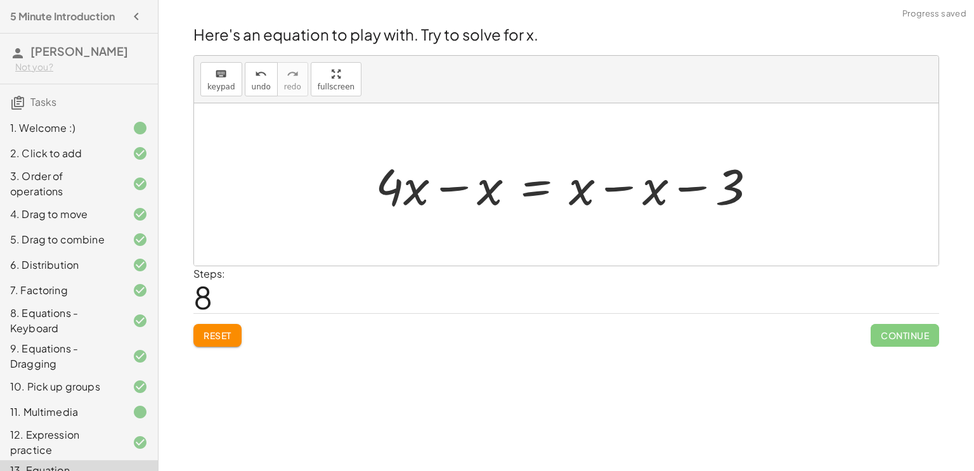
click at [457, 190] on div at bounding box center [571, 184] width 404 height 65
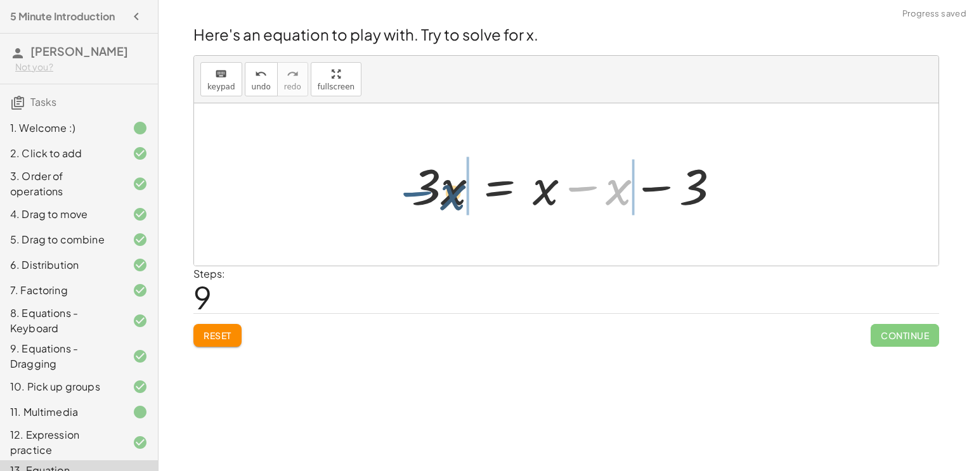
drag, startPoint x: 575, startPoint y: 187, endPoint x: 409, endPoint y: 190, distance: 166.9
click at [409, 190] on div at bounding box center [571, 184] width 332 height 65
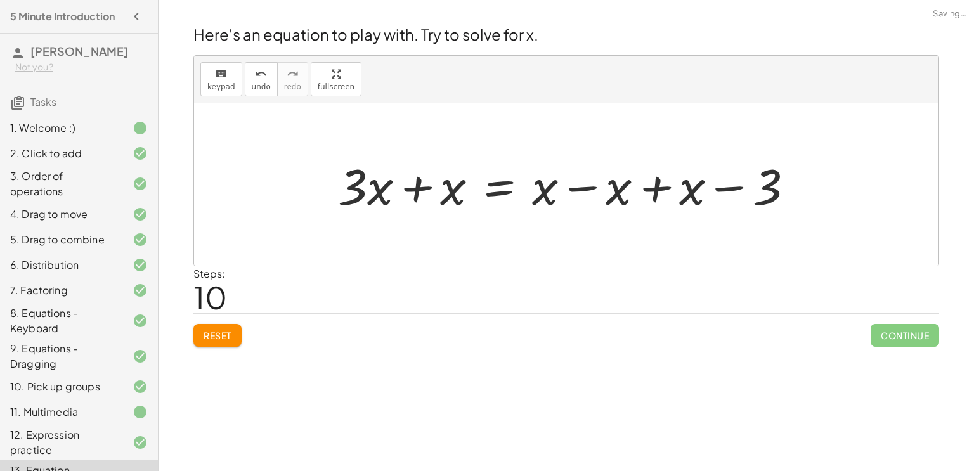
click at [415, 187] on div at bounding box center [571, 184] width 478 height 65
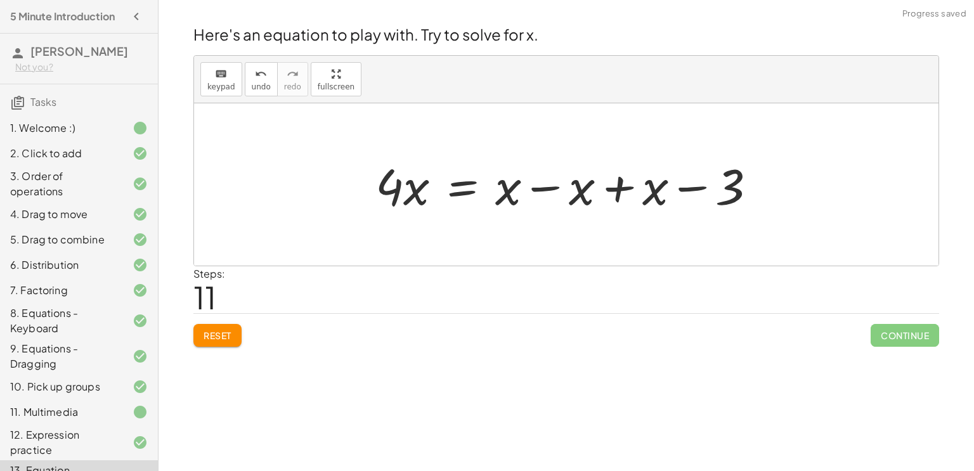
click at [551, 182] on div at bounding box center [571, 184] width 404 height 65
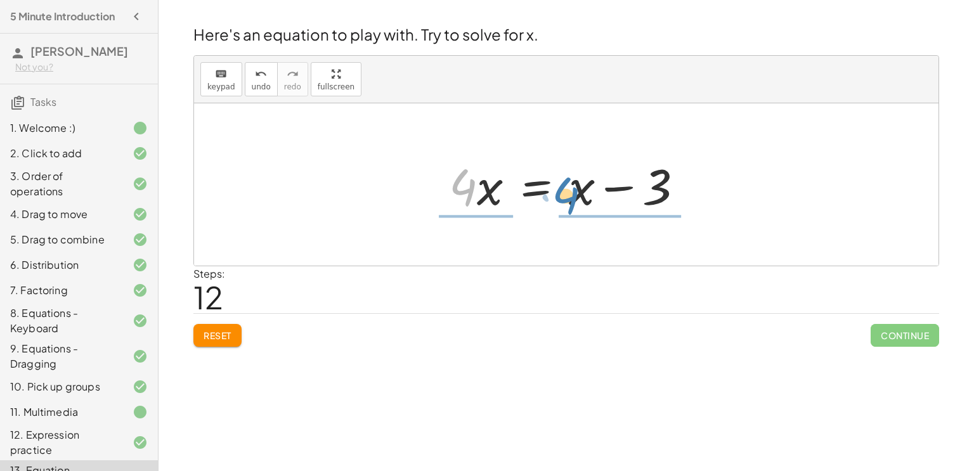
drag, startPoint x: 459, startPoint y: 187, endPoint x: 562, endPoint y: 195, distance: 103.0
click at [562, 195] on div at bounding box center [571, 184] width 257 height 65
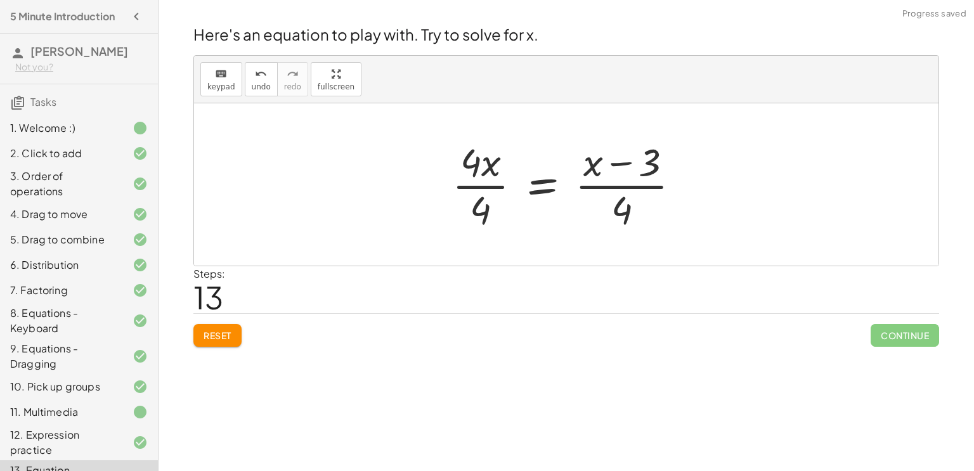
click at [620, 162] on div at bounding box center [571, 185] width 251 height 98
click at [265, 83] on button "undo undo" at bounding box center [261, 79] width 33 height 34
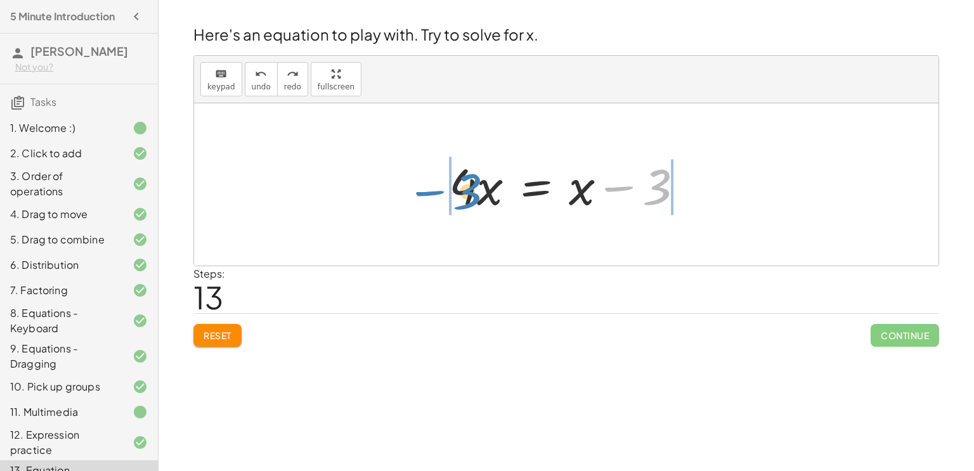
drag, startPoint x: 664, startPoint y: 192, endPoint x: 474, endPoint y: 197, distance: 189.1
click at [474, 197] on div at bounding box center [571, 184] width 257 height 65
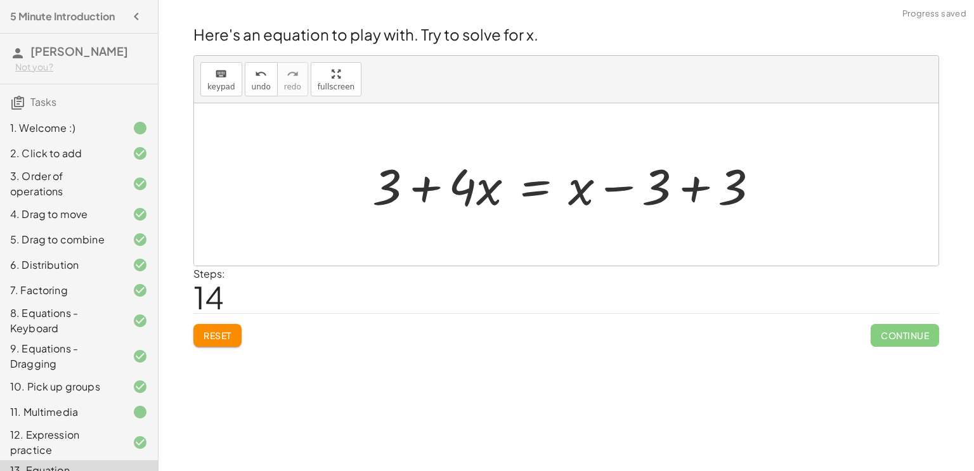
click at [426, 188] on div at bounding box center [571, 184] width 410 height 65
click at [684, 189] on div at bounding box center [571, 184] width 410 height 65
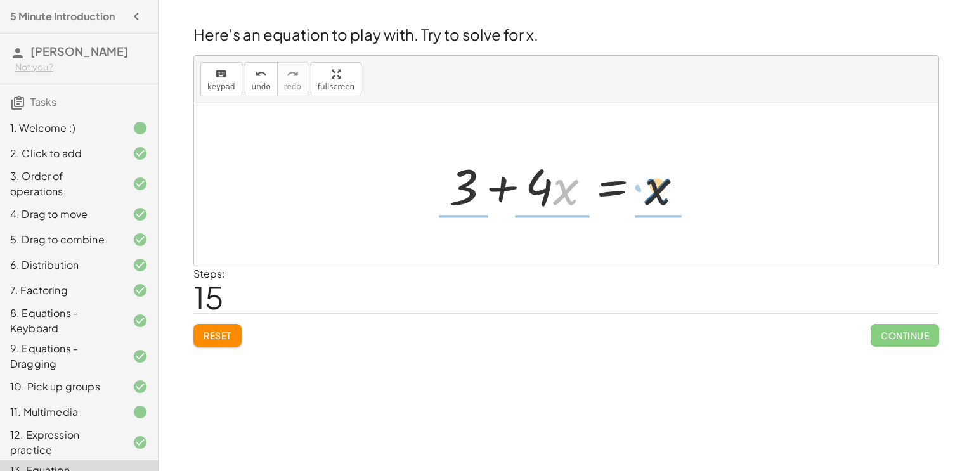
drag, startPoint x: 563, startPoint y: 193, endPoint x: 655, endPoint y: 192, distance: 91.4
click at [655, 192] on div at bounding box center [571, 184] width 257 height 65
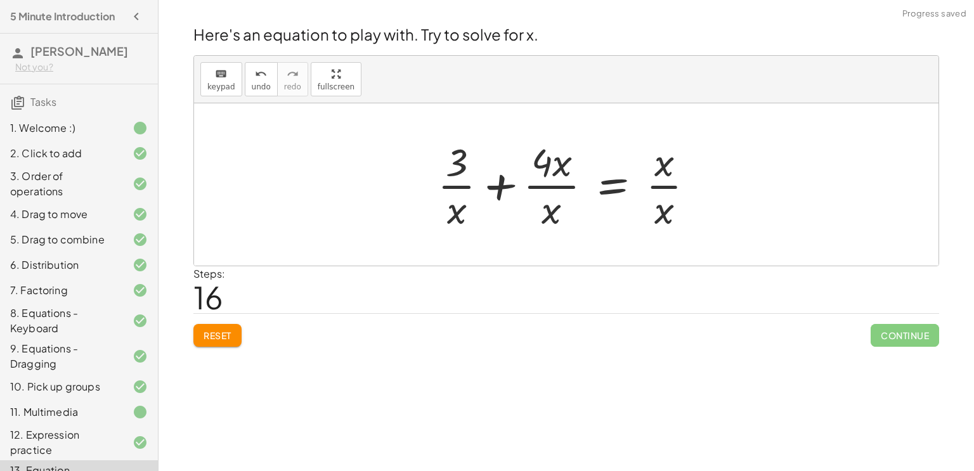
click at [660, 188] on div at bounding box center [570, 185] width 279 height 98
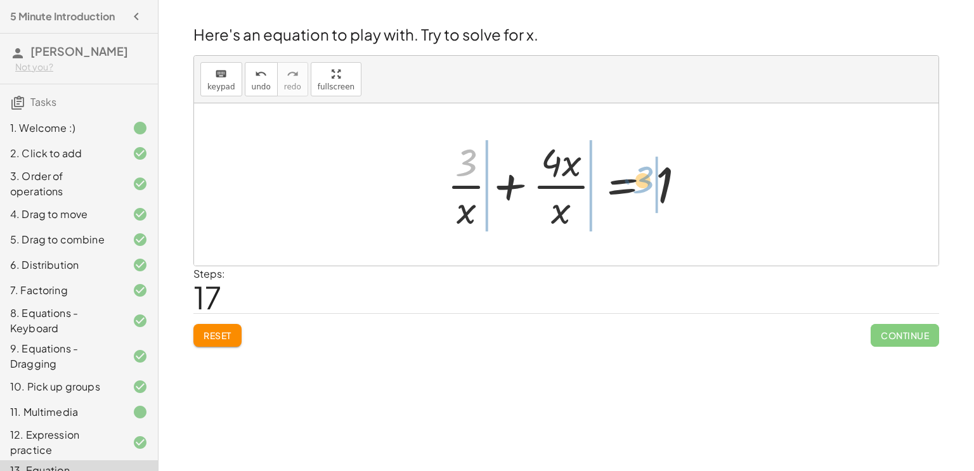
drag, startPoint x: 465, startPoint y: 166, endPoint x: 641, endPoint y: 181, distance: 177.0
click at [641, 181] on div at bounding box center [571, 185] width 261 height 98
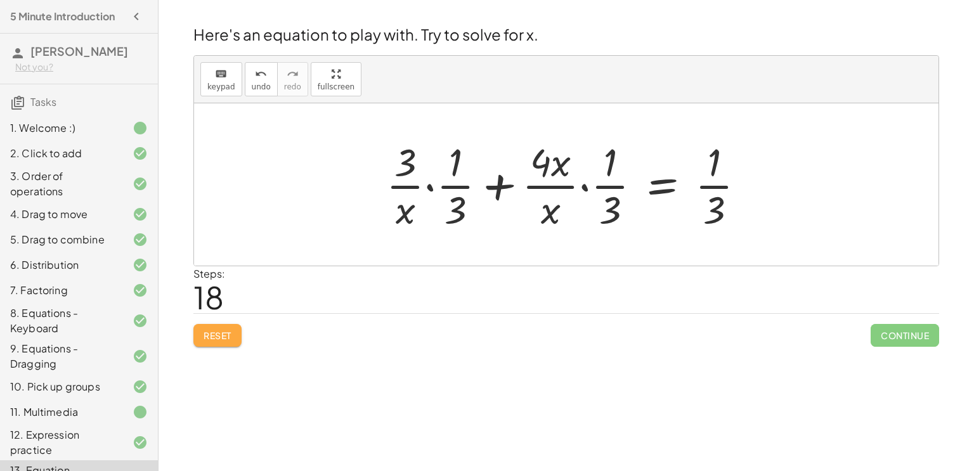
click at [226, 341] on button "Reset" at bounding box center [217, 335] width 48 height 23
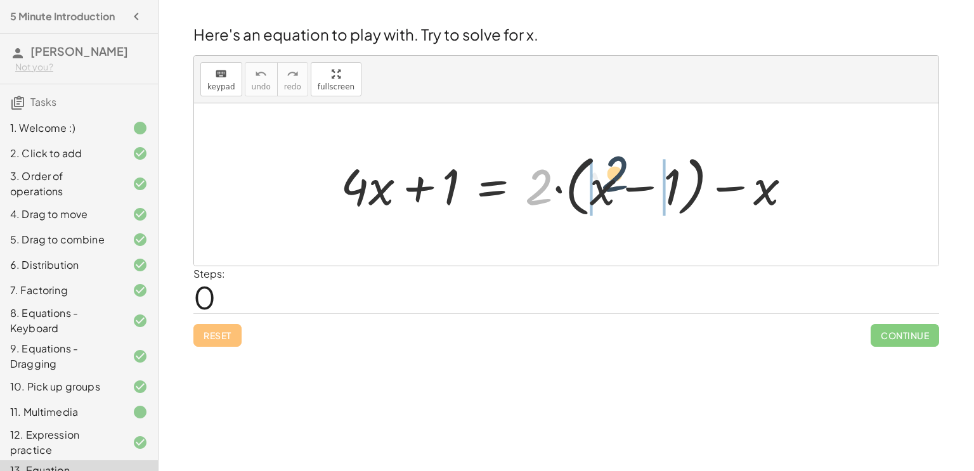
drag, startPoint x: 539, startPoint y: 188, endPoint x: 621, endPoint y: 176, distance: 82.8
click at [621, 176] on div at bounding box center [571, 184] width 474 height 73
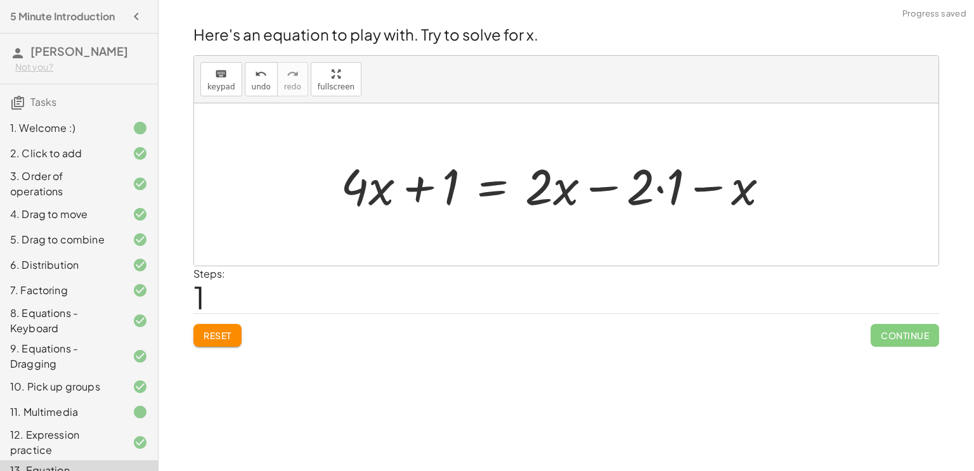
click at [665, 191] on div at bounding box center [560, 184] width 452 height 65
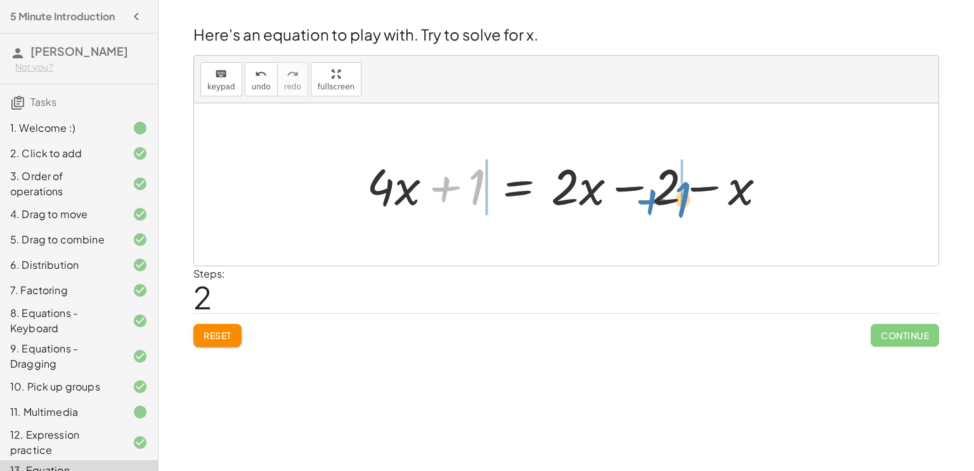
drag, startPoint x: 441, startPoint y: 182, endPoint x: 647, endPoint y: 195, distance: 206.6
click at [647, 195] on div at bounding box center [571, 184] width 422 height 65
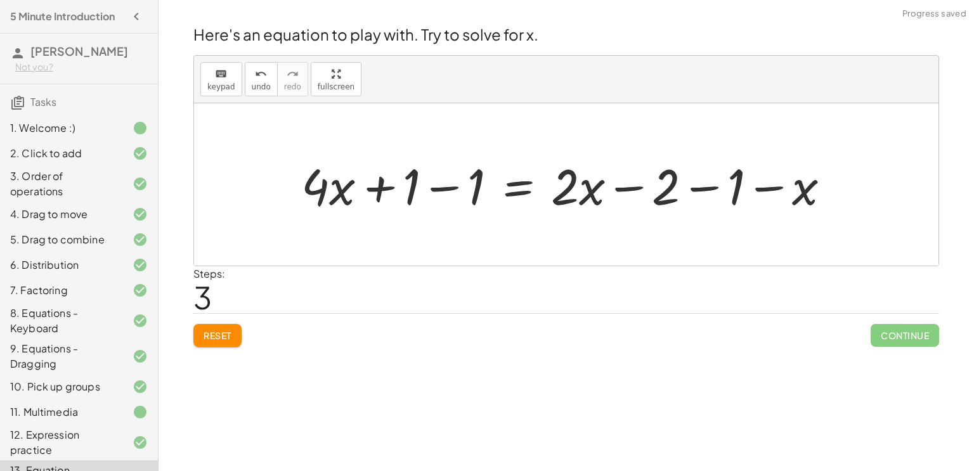
click at [693, 190] on div at bounding box center [571, 184] width 552 height 65
click at [702, 187] on div at bounding box center [539, 184] width 488 height 65
click at [634, 187] on div at bounding box center [539, 184] width 488 height 65
click at [448, 183] on div at bounding box center [539, 184] width 488 height 65
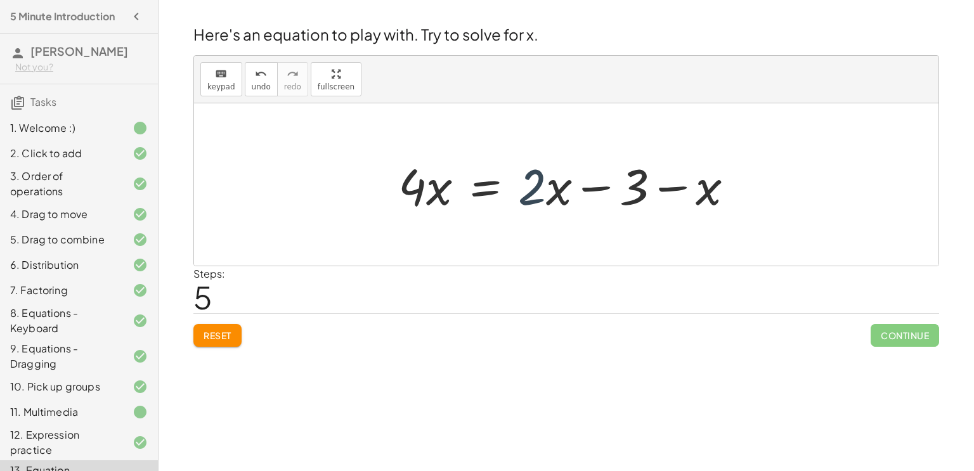
click at [544, 190] on div at bounding box center [571, 184] width 358 height 65
drag, startPoint x: 429, startPoint y: 191, endPoint x: 389, endPoint y: 211, distance: 44.8
click at [389, 211] on div "+ · 4 · x + 1 = + · 2 · ( + x − 1 ) − x + · 4 · x + 1 = + · 2 · x − · 2 · 1 − x…" at bounding box center [566, 185] width 374 height 72
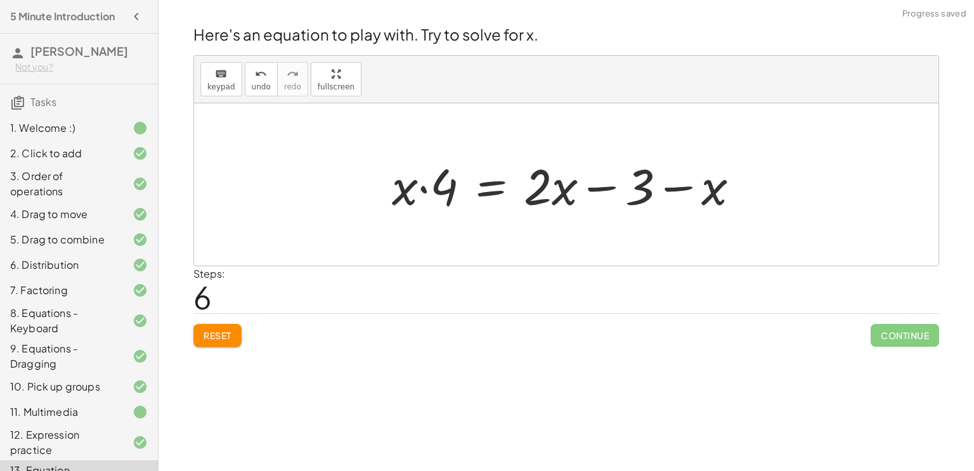
click at [610, 180] on div at bounding box center [571, 184] width 370 height 65
drag, startPoint x: 600, startPoint y: 185, endPoint x: 435, endPoint y: 188, distance: 165.6
click at [435, 188] on div at bounding box center [571, 184] width 370 height 65
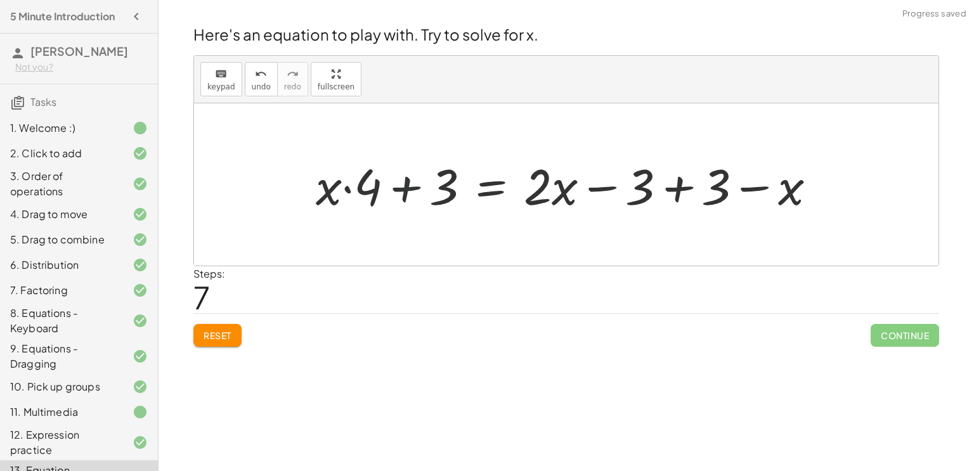
click at [410, 187] on div at bounding box center [571, 184] width 523 height 65
click at [403, 188] on div at bounding box center [571, 184] width 523 height 65
click at [679, 178] on div at bounding box center [571, 184] width 523 height 65
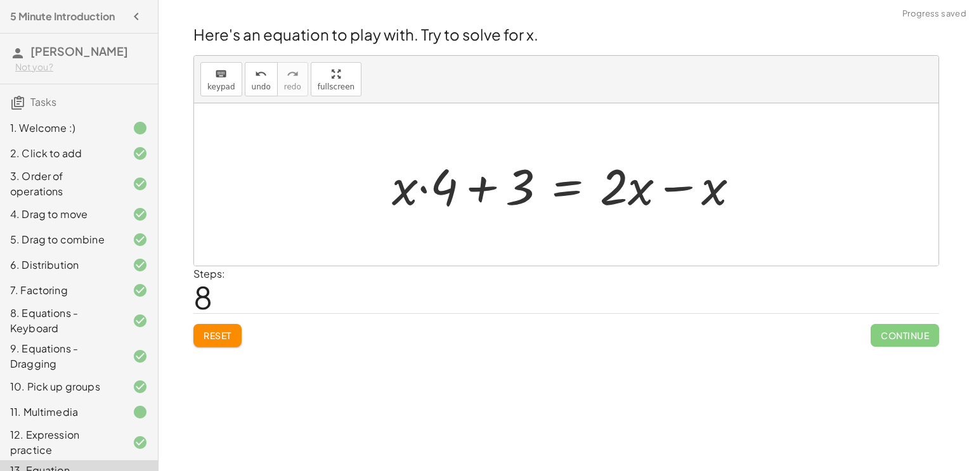
click at [485, 189] on div at bounding box center [571, 184] width 370 height 65
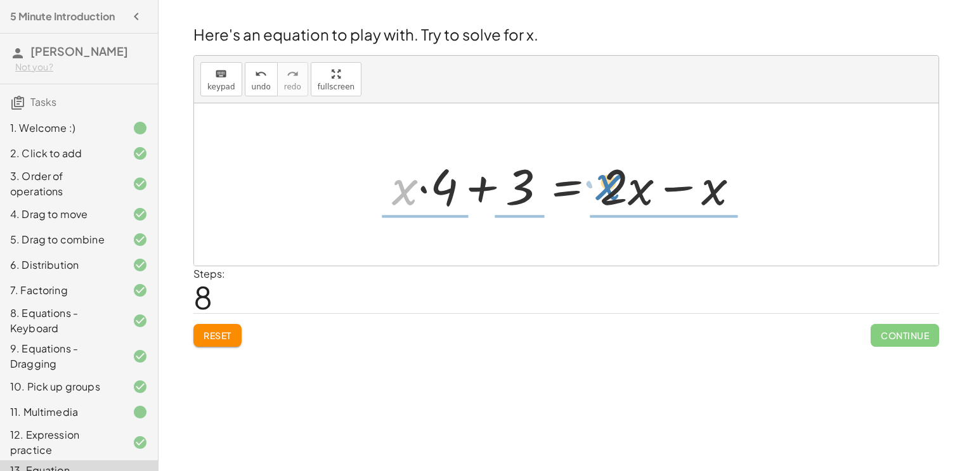
drag, startPoint x: 401, startPoint y: 190, endPoint x: 605, endPoint y: 184, distance: 203.7
click at [605, 184] on div at bounding box center [571, 184] width 370 height 65
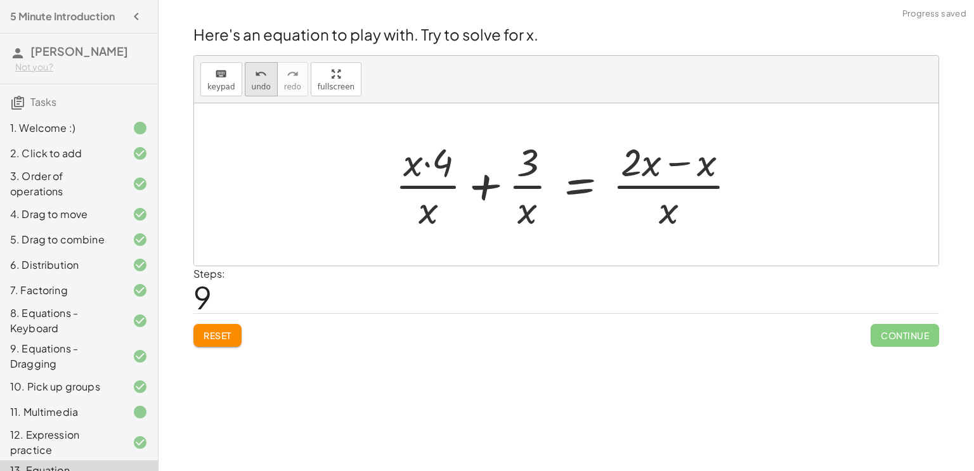
click at [258, 79] on icon "undo" at bounding box center [261, 74] width 12 height 15
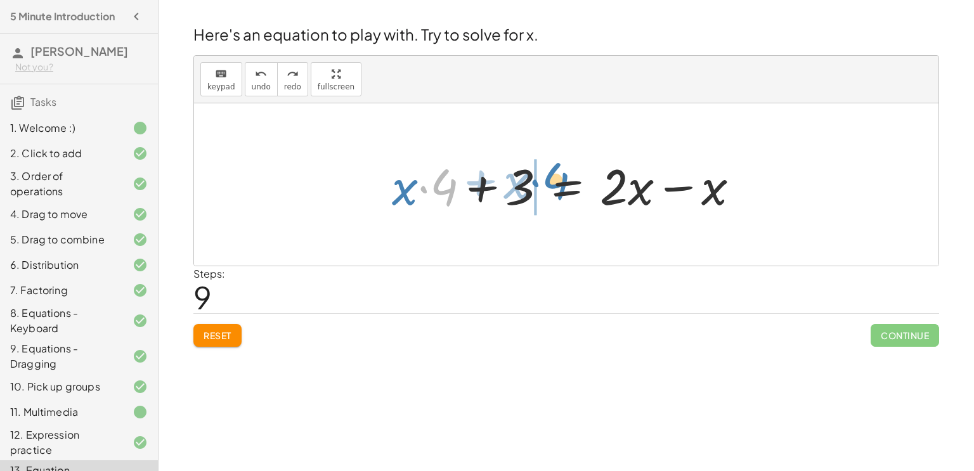
drag, startPoint x: 423, startPoint y: 187, endPoint x: 535, endPoint y: 180, distance: 111.9
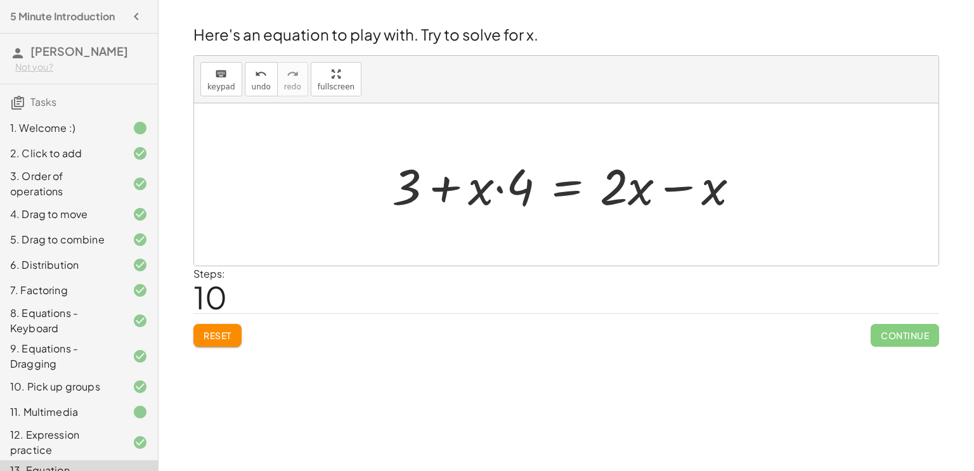
click at [451, 189] on div at bounding box center [571, 184] width 370 height 65
drag, startPoint x: 479, startPoint y: 197, endPoint x: 494, endPoint y: 194, distance: 14.8
click at [494, 194] on div at bounding box center [571, 184] width 370 height 65
click at [499, 190] on div at bounding box center [571, 184] width 370 height 65
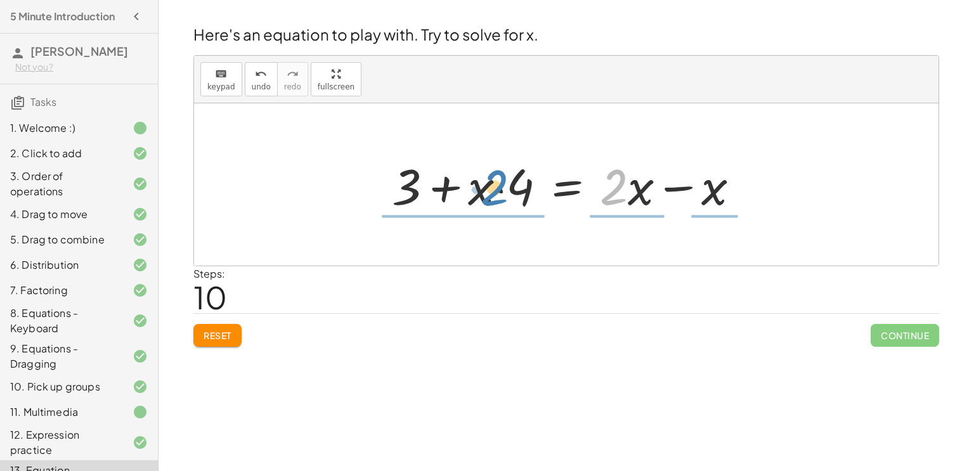
drag, startPoint x: 624, startPoint y: 190, endPoint x: 506, endPoint y: 190, distance: 118.6
click at [506, 190] on div at bounding box center [571, 184] width 370 height 65
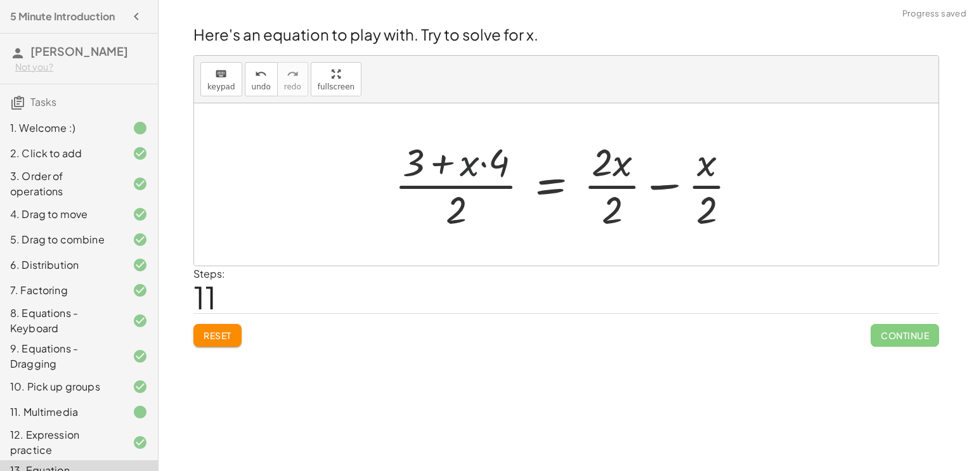
click at [473, 162] on div at bounding box center [571, 185] width 366 height 98
click at [441, 164] on div at bounding box center [571, 185] width 366 height 98
click at [618, 166] on div at bounding box center [571, 185] width 366 height 98
click at [712, 185] on div at bounding box center [571, 185] width 366 height 98
click at [267, 77] on button "undo undo" at bounding box center [261, 79] width 33 height 34
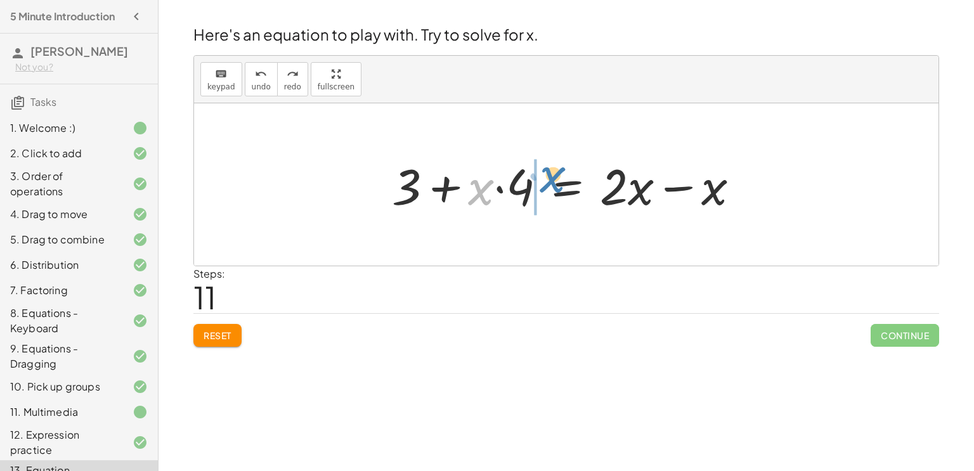
drag, startPoint x: 480, startPoint y: 187, endPoint x: 552, endPoint y: 174, distance: 72.8
click at [552, 174] on div at bounding box center [571, 184] width 370 height 65
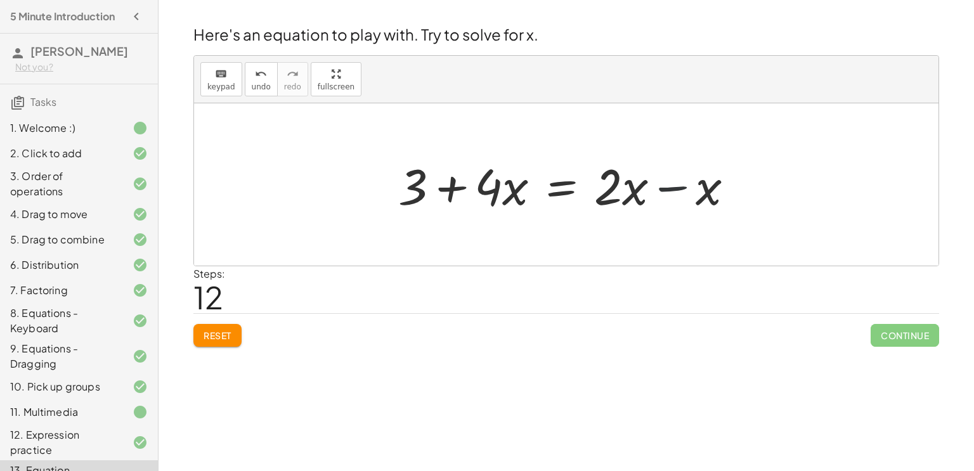
click at [675, 187] on div at bounding box center [571, 184] width 358 height 65
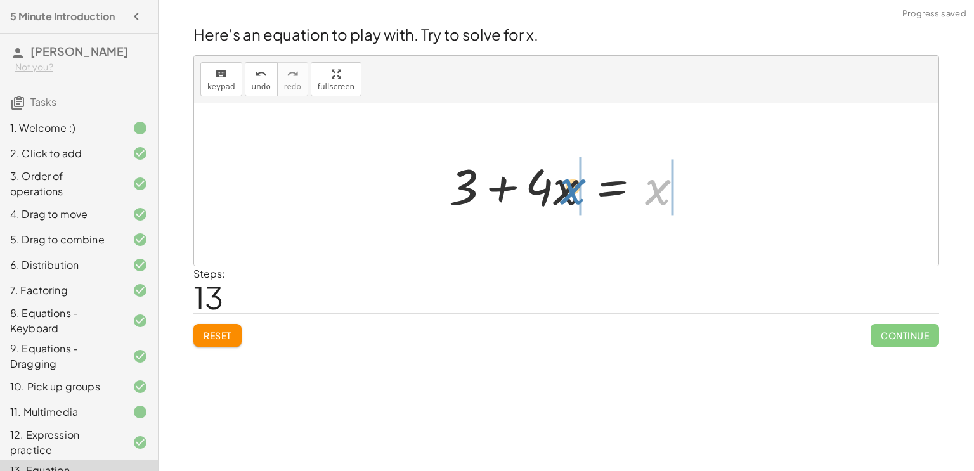
drag, startPoint x: 648, startPoint y: 189, endPoint x: 563, endPoint y: 188, distance: 85.6
click at [563, 188] on div at bounding box center [571, 184] width 257 height 65
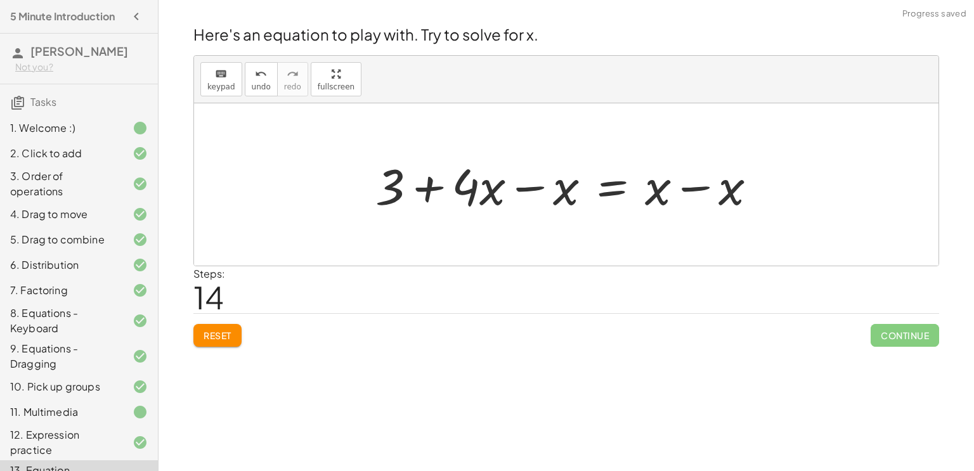
click at [545, 187] on div at bounding box center [571, 184] width 404 height 65
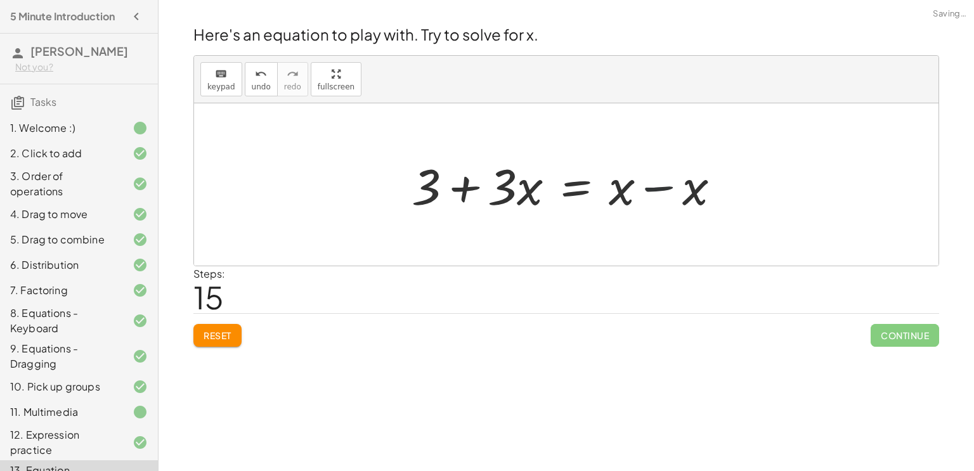
click at [663, 190] on div at bounding box center [571, 184] width 332 height 65
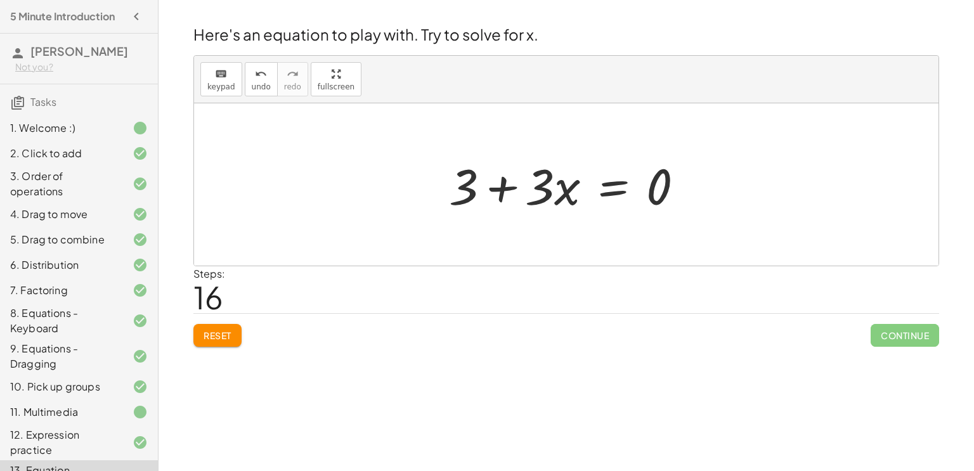
click at [507, 185] on div at bounding box center [572, 184] width 258 height 65
drag, startPoint x: 572, startPoint y: 197, endPoint x: 678, endPoint y: 186, distance: 107.1
click at [678, 186] on div at bounding box center [572, 184] width 258 height 65
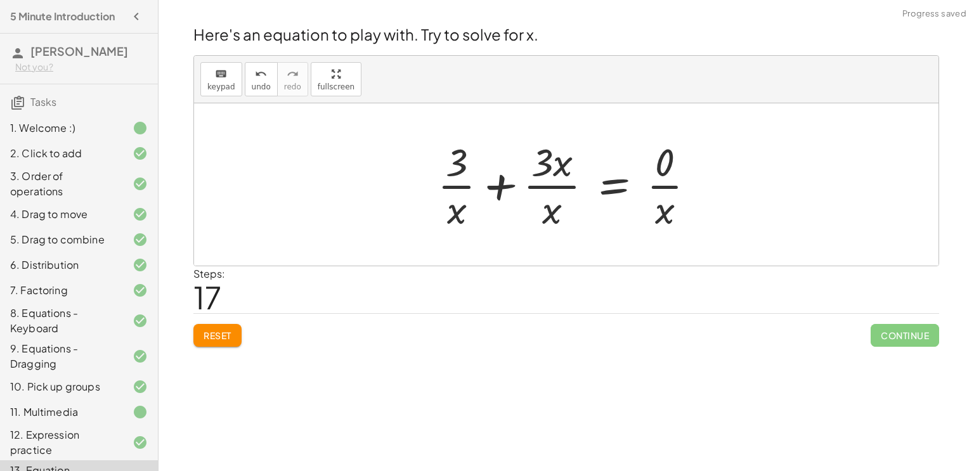
click at [662, 187] on div at bounding box center [571, 185] width 280 height 98
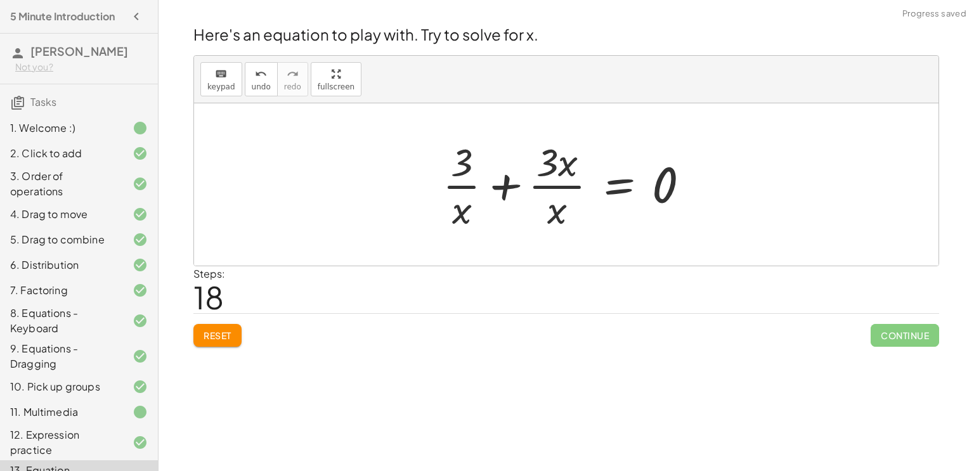
click at [560, 188] on div at bounding box center [571, 185] width 270 height 98
click at [464, 188] on div at bounding box center [571, 185] width 270 height 98
click at [496, 185] on div at bounding box center [571, 185] width 270 height 98
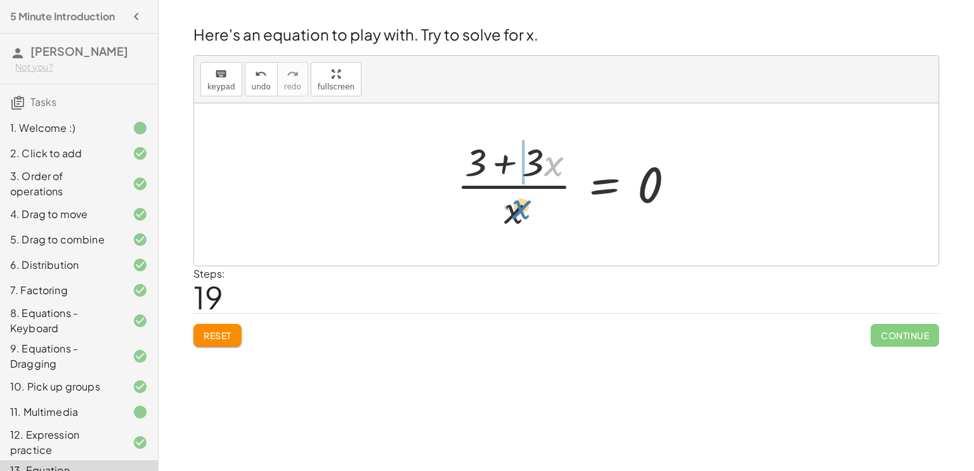
drag, startPoint x: 551, startPoint y: 165, endPoint x: 518, endPoint y: 209, distance: 54.4
click at [518, 209] on div at bounding box center [570, 185] width 241 height 98
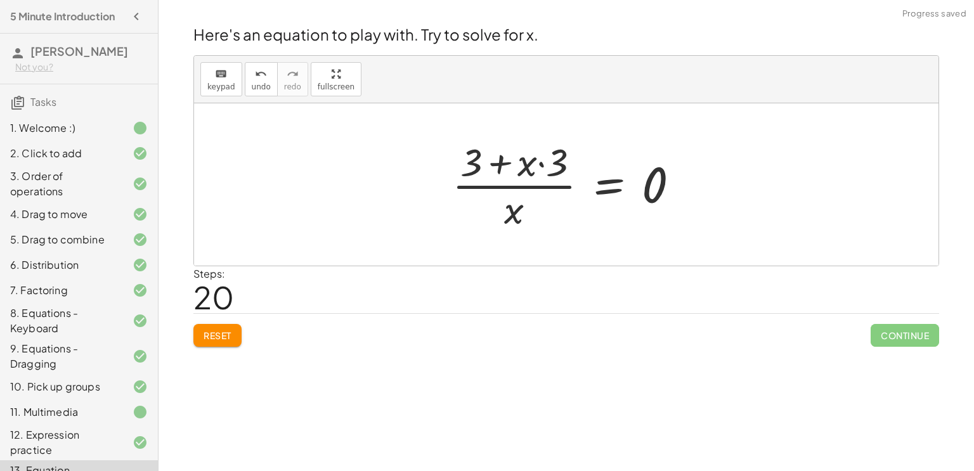
click at [542, 165] on div at bounding box center [571, 185] width 250 height 98
click at [496, 163] on div at bounding box center [571, 185] width 250 height 98
click at [218, 339] on span "Reset" at bounding box center [218, 335] width 28 height 11
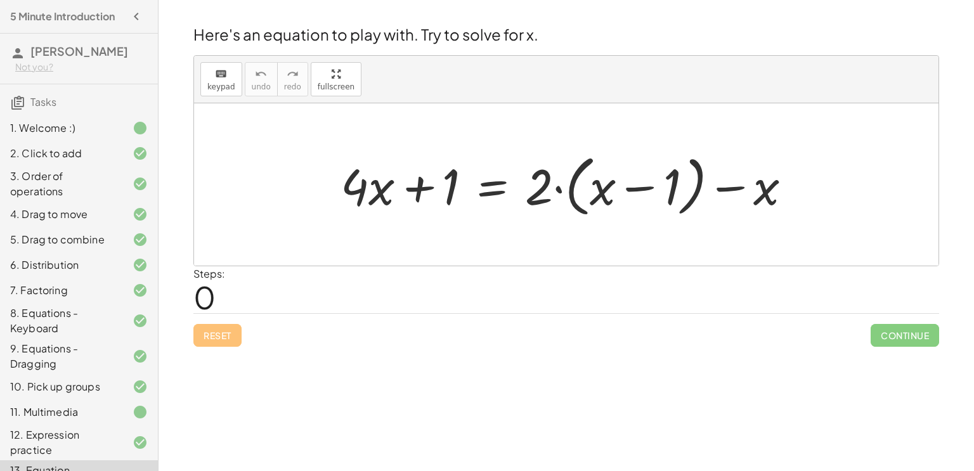
click at [421, 189] on div at bounding box center [571, 184] width 474 height 73
drag, startPoint x: 548, startPoint y: 185, endPoint x: 634, endPoint y: 186, distance: 85.6
click at [634, 186] on div at bounding box center [571, 184] width 474 height 73
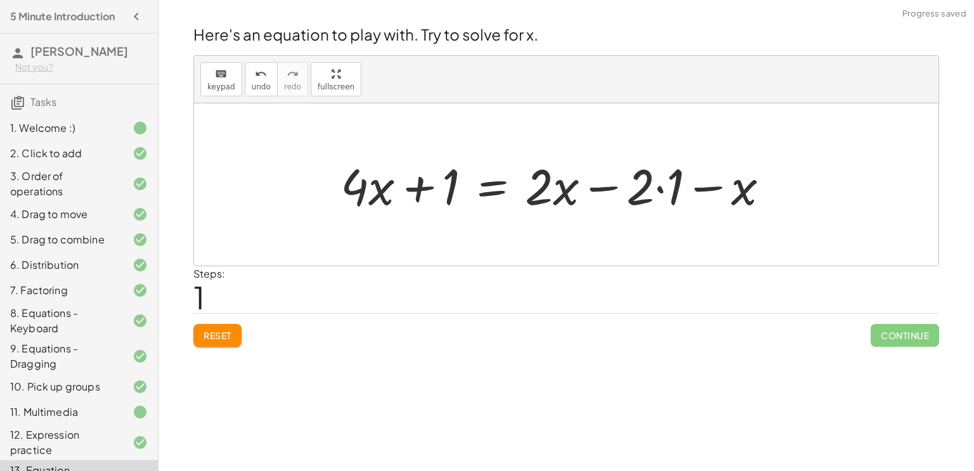
click at [658, 190] on div at bounding box center [560, 184] width 452 height 65
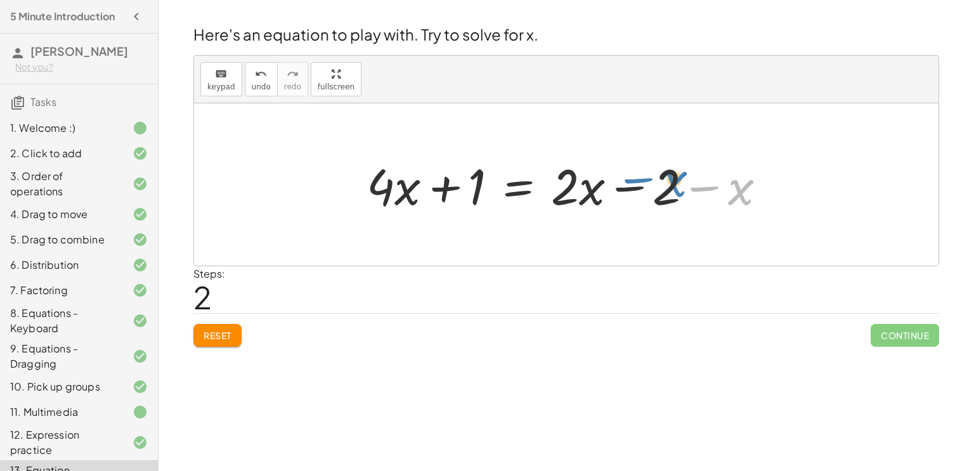
drag, startPoint x: 732, startPoint y: 195, endPoint x: 665, endPoint y: 187, distance: 67.1
click at [665, 187] on div at bounding box center [571, 184] width 422 height 65
click at [691, 183] on div at bounding box center [571, 184] width 422 height 65
drag, startPoint x: 403, startPoint y: 185, endPoint x: 393, endPoint y: 189, distance: 11.4
click at [393, 189] on div at bounding box center [571, 184] width 422 height 65
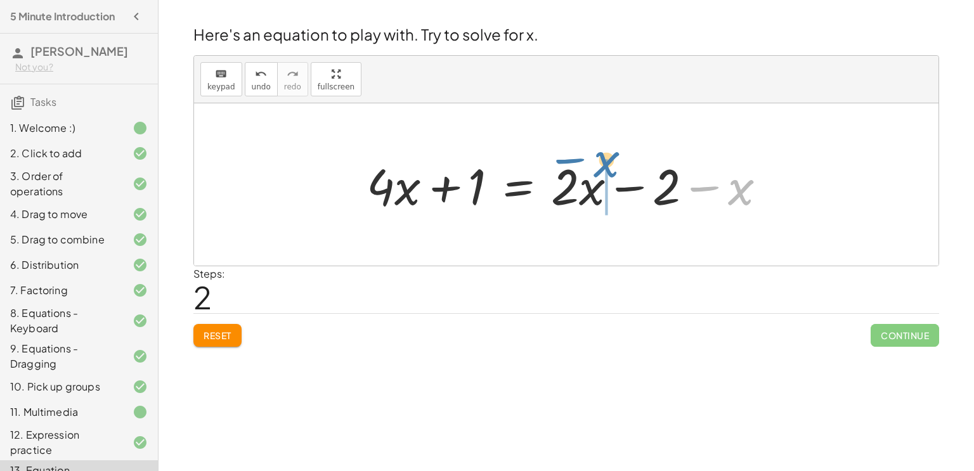
drag, startPoint x: 748, startPoint y: 192, endPoint x: 614, endPoint y: 166, distance: 136.4
click at [614, 166] on div at bounding box center [571, 184] width 422 height 65
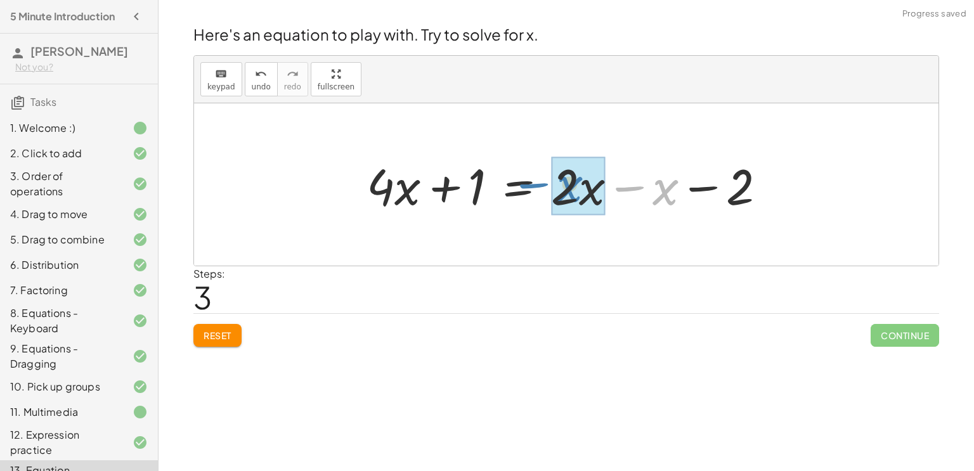
drag, startPoint x: 675, startPoint y: 186, endPoint x: 579, endPoint y: 183, distance: 95.8
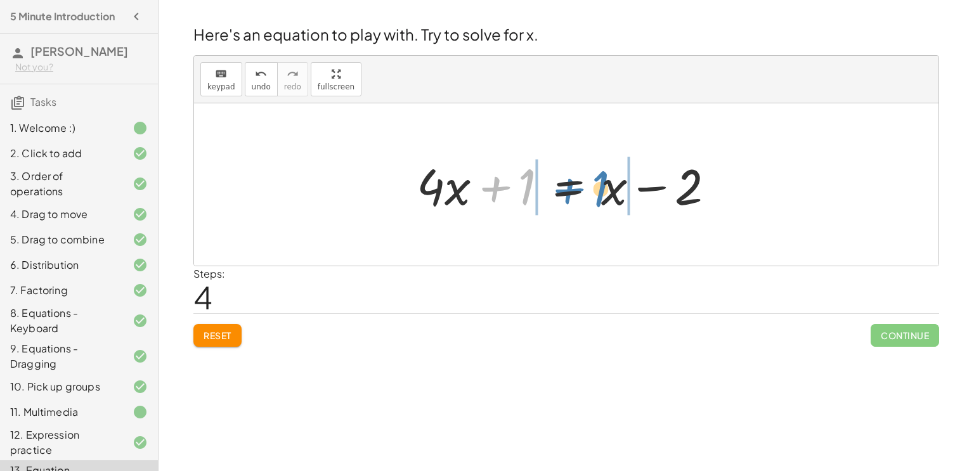
drag, startPoint x: 530, startPoint y: 174, endPoint x: 716, endPoint y: 136, distance: 189.0
click at [716, 136] on div "+ · 4 · x + 1 = + · 2 · ( + x − 1 ) − x + · 4 · x + 1 = + · 2 · x − · 2 · 1 − x…" at bounding box center [566, 184] width 745 height 162
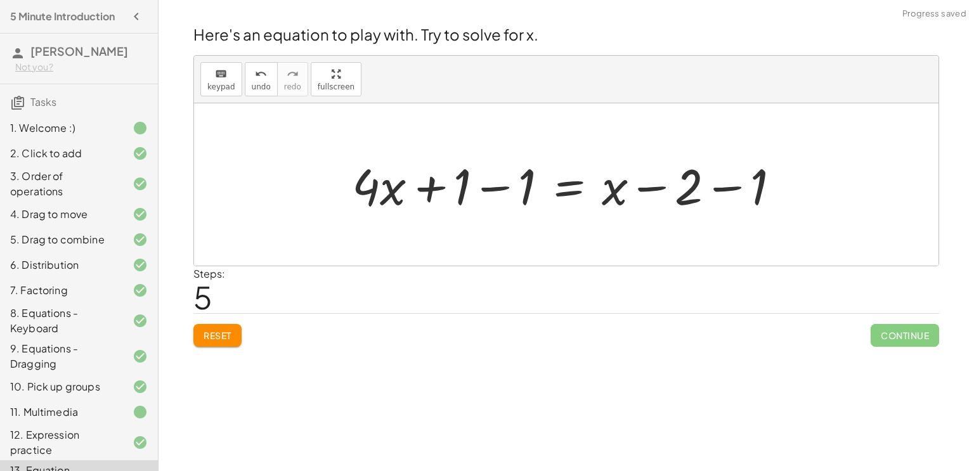
click at [504, 186] on div at bounding box center [571, 184] width 451 height 65
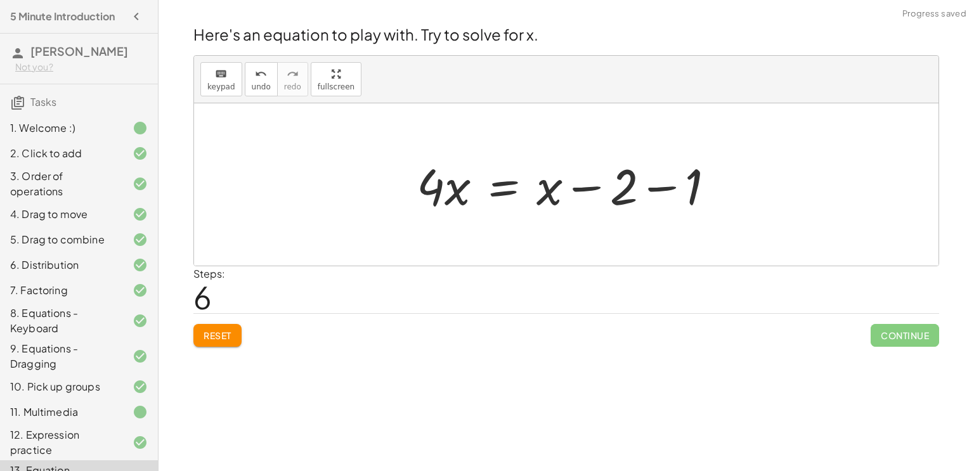
click at [658, 191] on div at bounding box center [570, 184] width 321 height 65
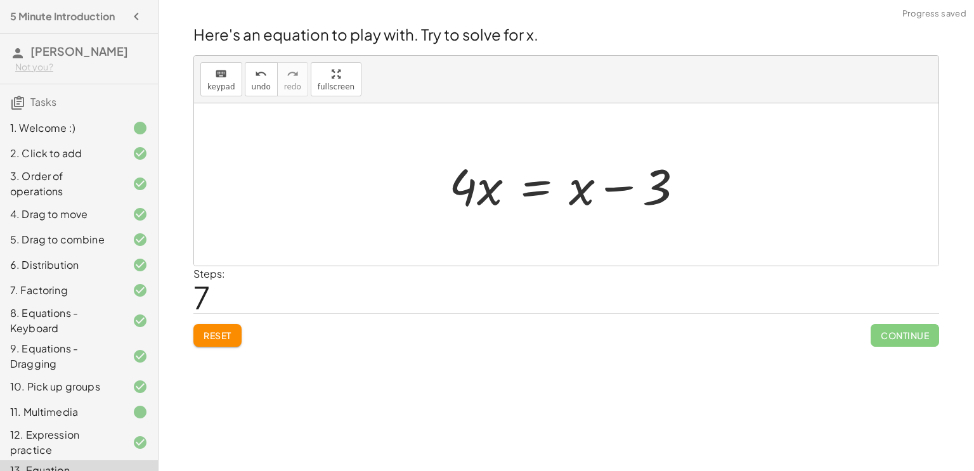
click at [617, 188] on div at bounding box center [571, 184] width 257 height 65
click at [492, 185] on div at bounding box center [571, 184] width 257 height 65
drag, startPoint x: 577, startPoint y: 187, endPoint x: 674, endPoint y: 176, distance: 97.7
click at [674, 176] on div at bounding box center [571, 184] width 257 height 65
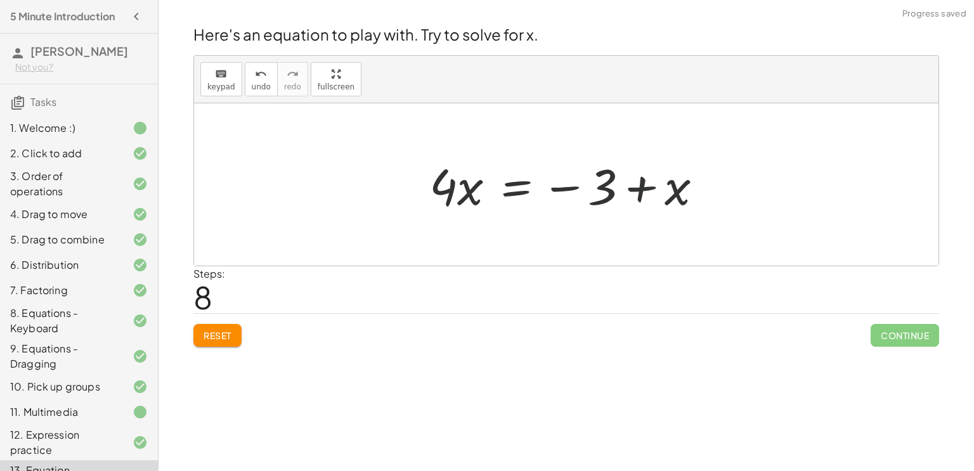
click at [653, 190] on div at bounding box center [571, 184] width 296 height 65
click at [645, 185] on div at bounding box center [571, 184] width 296 height 65
drag, startPoint x: 676, startPoint y: 196, endPoint x: 600, endPoint y: 190, distance: 75.8
click at [600, 190] on div at bounding box center [571, 184] width 296 height 65
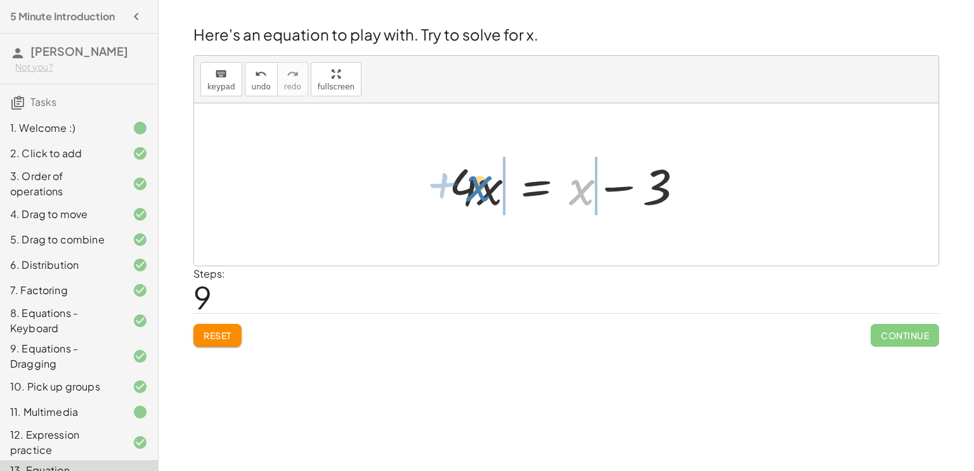
drag, startPoint x: 577, startPoint y: 193, endPoint x: 474, endPoint y: 189, distance: 102.8
click at [474, 189] on div at bounding box center [571, 184] width 257 height 65
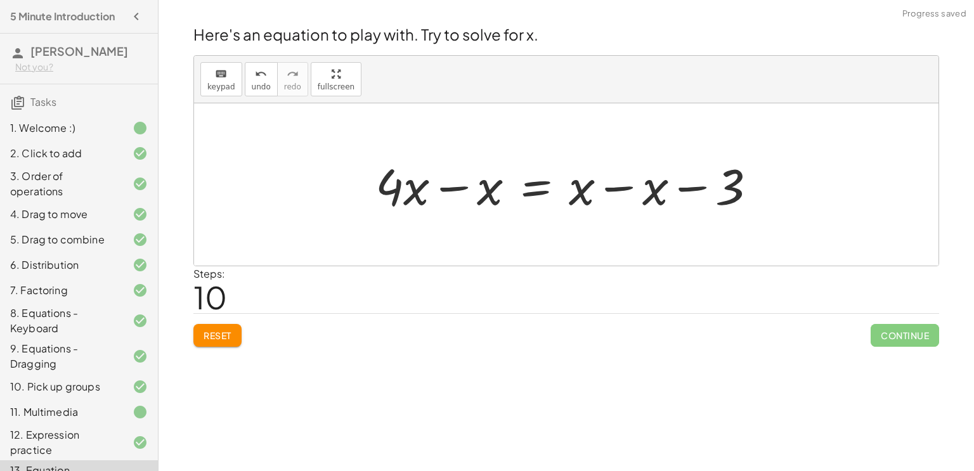
click at [458, 185] on div at bounding box center [571, 184] width 404 height 65
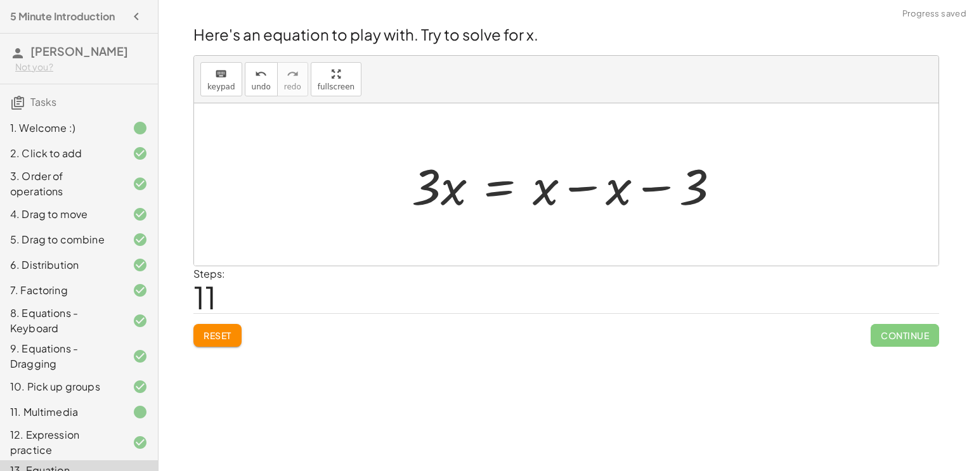
click at [585, 188] on div at bounding box center [571, 184] width 332 height 65
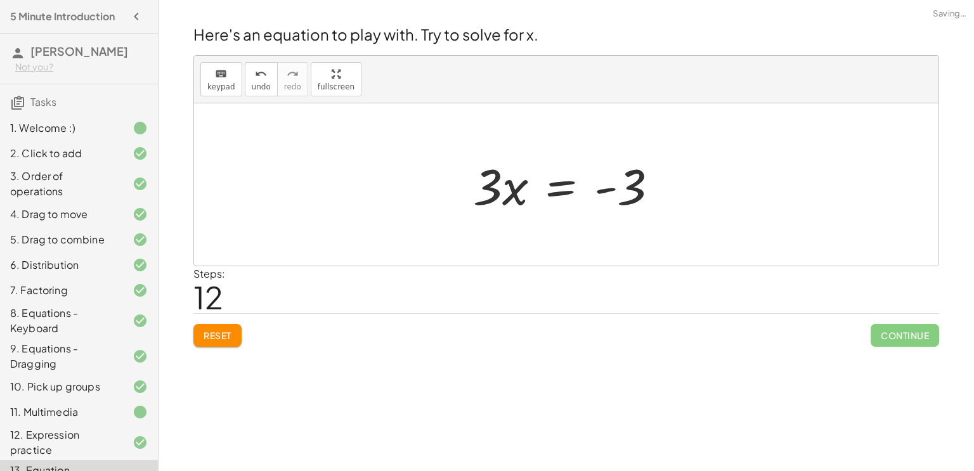
click at [605, 190] on div at bounding box center [571, 184] width 208 height 65
click at [234, 79] on button "keyboard keypad" at bounding box center [221, 79] width 42 height 34
click at [224, 83] on span "keypad" at bounding box center [221, 86] width 28 height 9
click at [596, 194] on div at bounding box center [571, 184] width 208 height 65
click at [564, 189] on div at bounding box center [571, 184] width 208 height 65
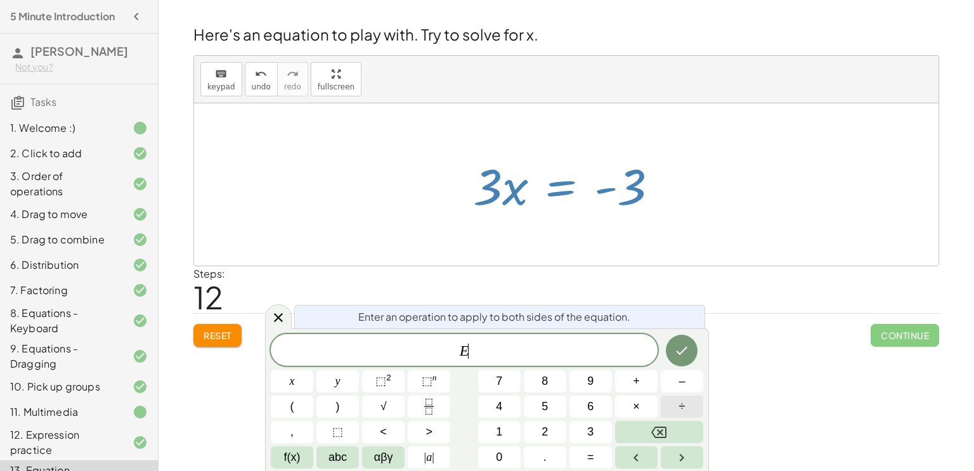
click at [679, 405] on span "÷" at bounding box center [682, 406] width 6 height 17
click at [589, 433] on span "3" at bounding box center [590, 432] width 6 height 17
click at [687, 355] on icon "Done" at bounding box center [681, 350] width 15 height 15
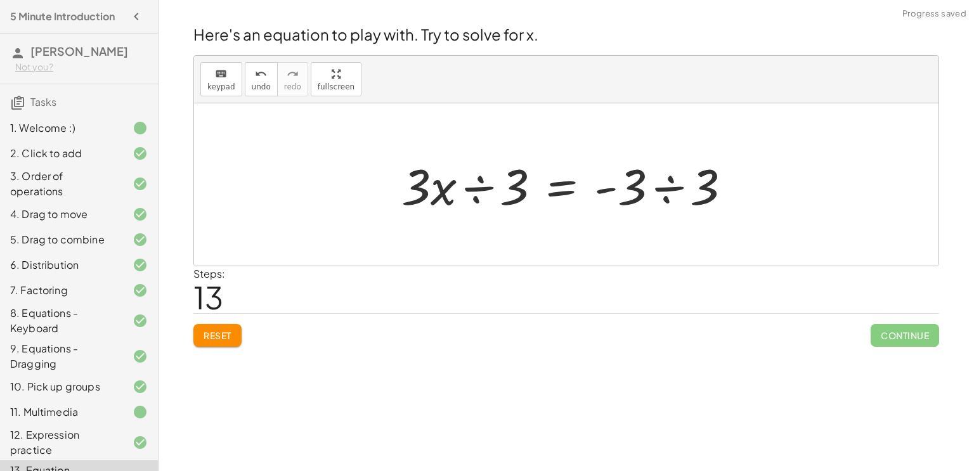
click at [687, 355] on div "Welcome to Graspable Math! Graspable Math turns math symbols into objects you c…" at bounding box center [567, 235] width 816 height 471
click at [482, 190] on div at bounding box center [571, 184] width 352 height 65
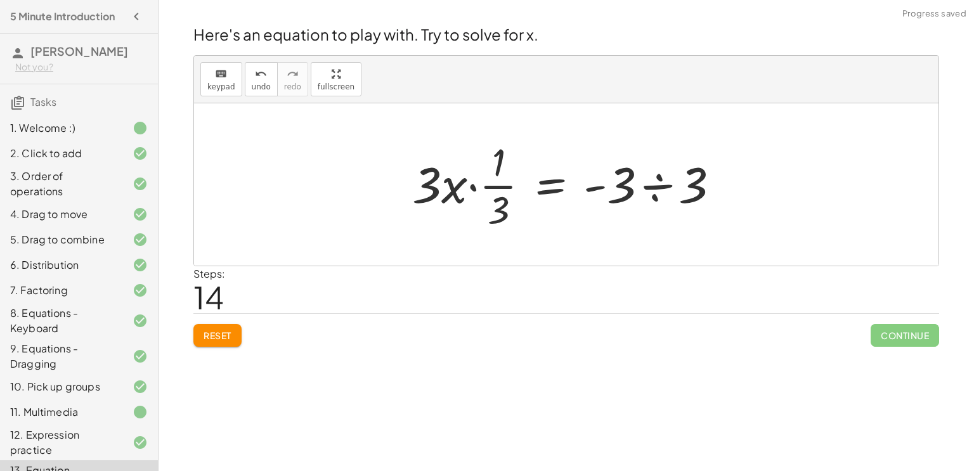
click at [654, 183] on div at bounding box center [571, 185] width 330 height 98
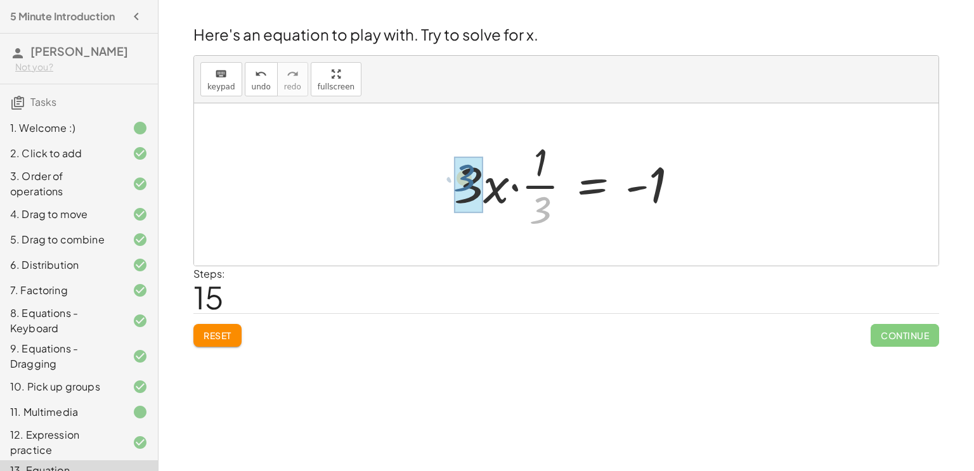
drag, startPoint x: 548, startPoint y: 202, endPoint x: 471, endPoint y: 169, distance: 84.1
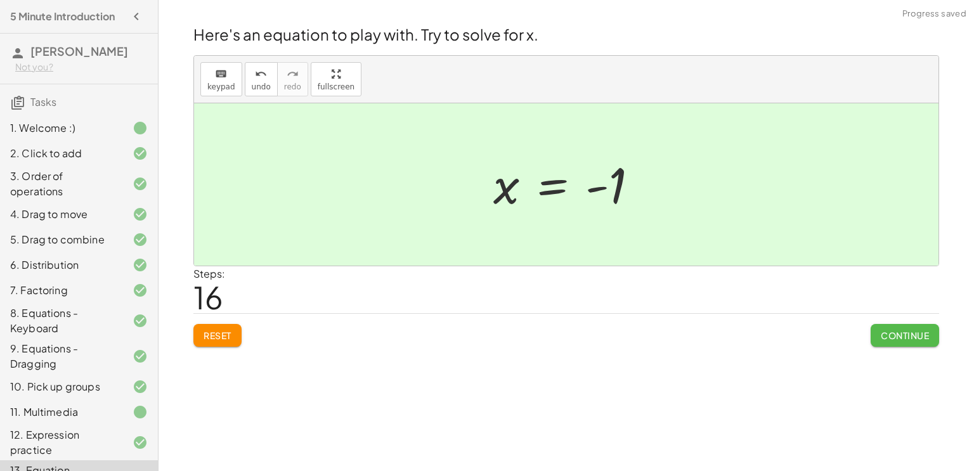
click at [919, 333] on span "Continue" at bounding box center [905, 335] width 48 height 11
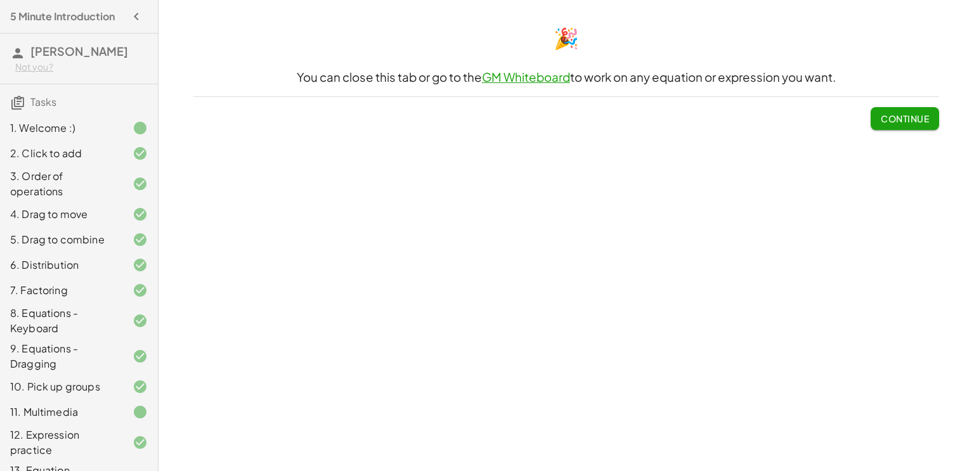
click at [923, 110] on button "Continue" at bounding box center [905, 118] width 69 height 23
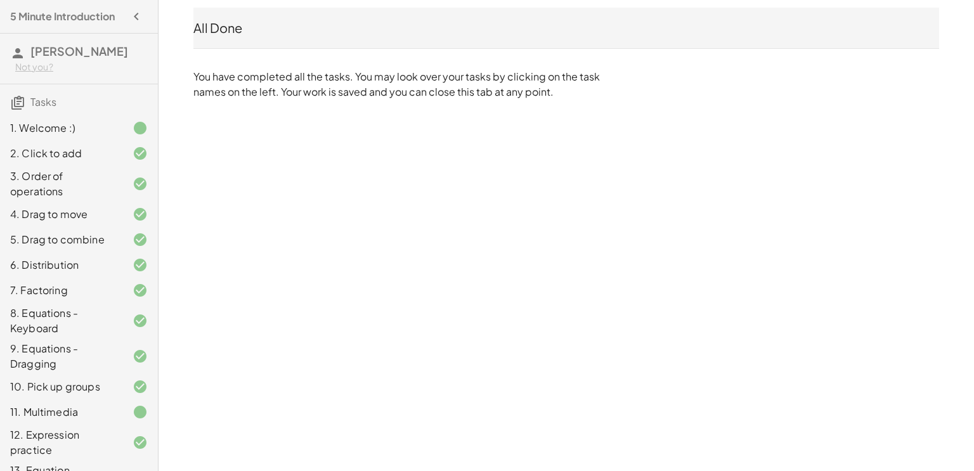
scroll to position [44, 0]
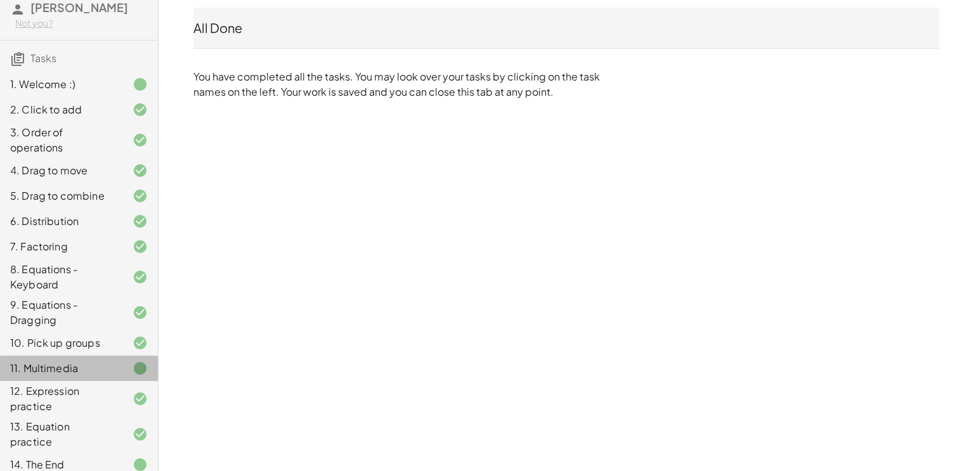
click at [123, 370] on div at bounding box center [130, 368] width 36 height 15
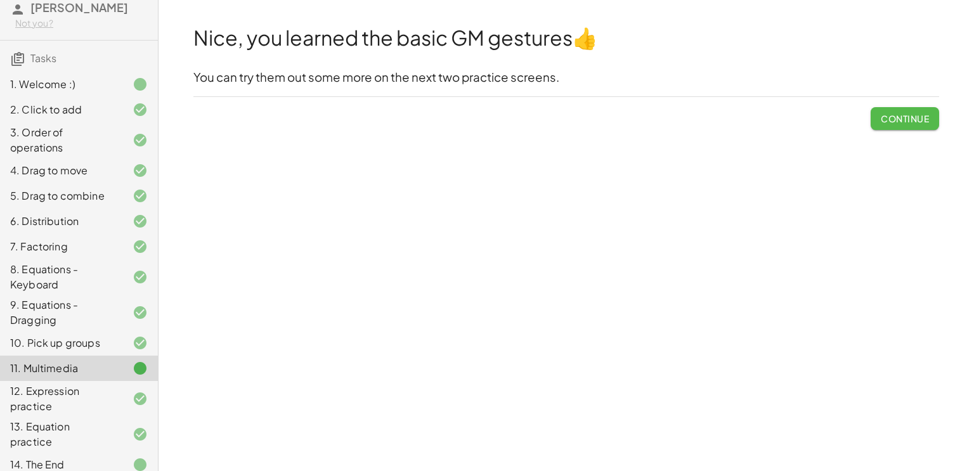
click at [893, 122] on span "Continue" at bounding box center [905, 118] width 48 height 11
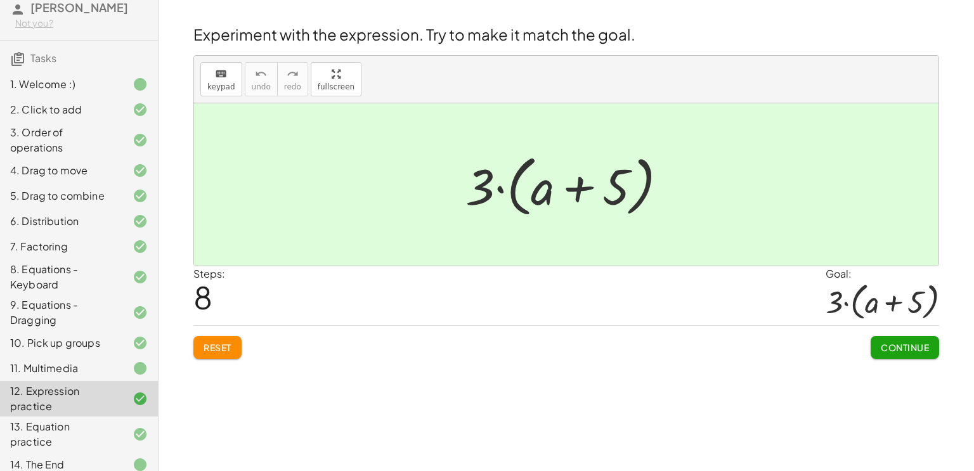
click at [938, 354] on button "Continue" at bounding box center [905, 347] width 69 height 23
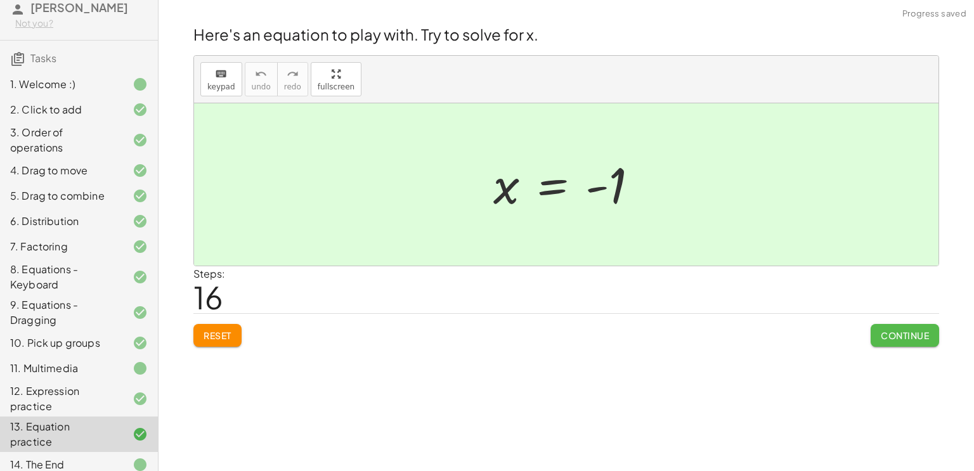
click at [919, 332] on span "Continue" at bounding box center [905, 335] width 48 height 11
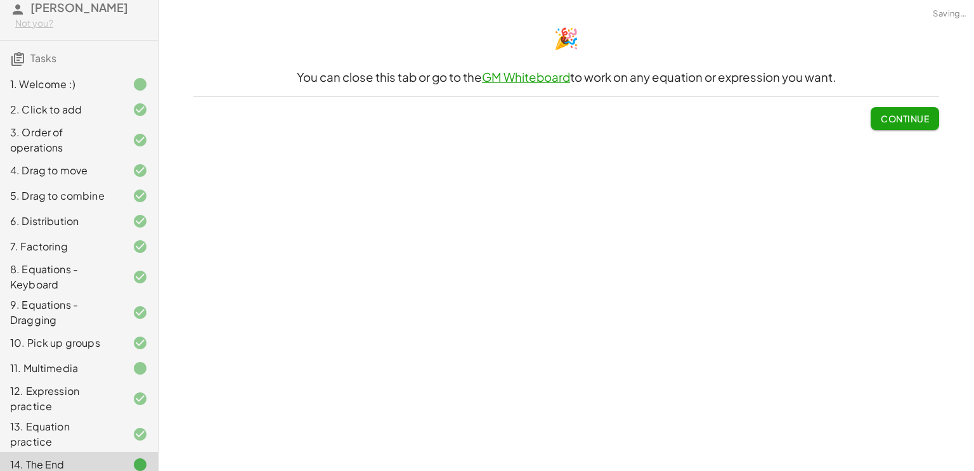
click at [924, 109] on button "Continue" at bounding box center [905, 118] width 69 height 23
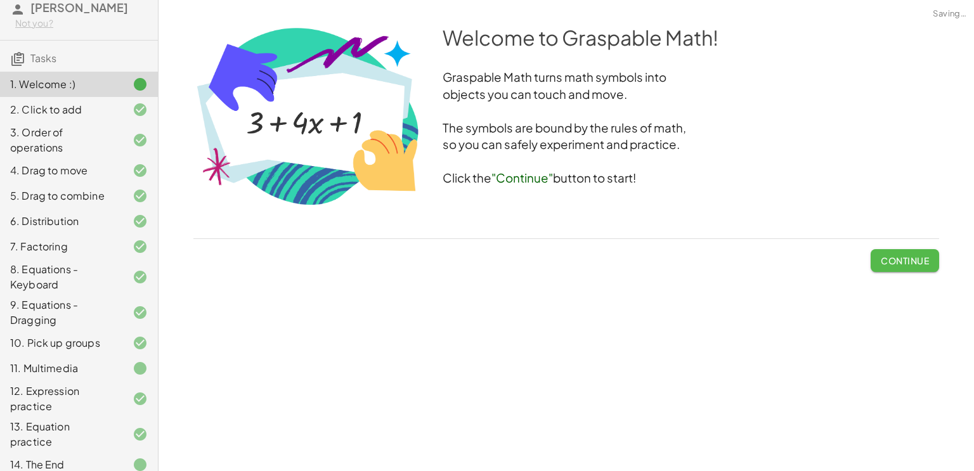
click at [905, 267] on button "Continue" at bounding box center [905, 260] width 69 height 23
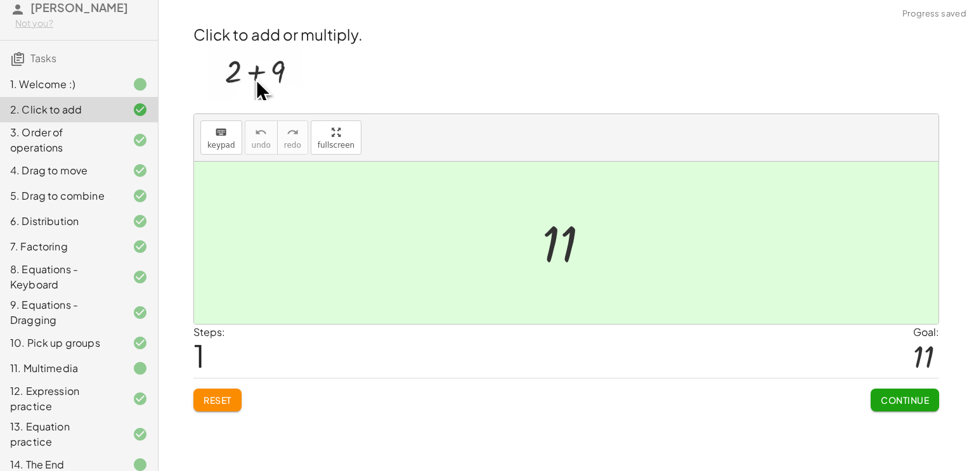
click at [892, 396] on span "Continue" at bounding box center [905, 400] width 48 height 11
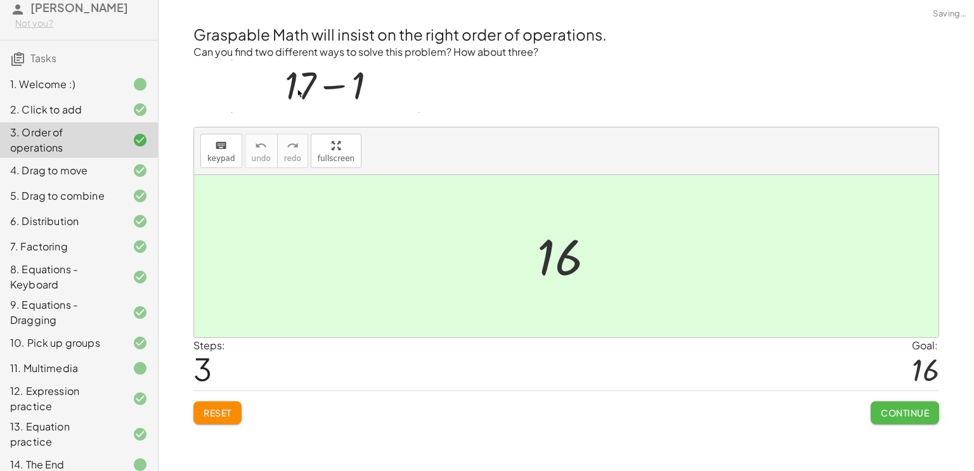
click at [894, 407] on span "Continue" at bounding box center [905, 412] width 48 height 11
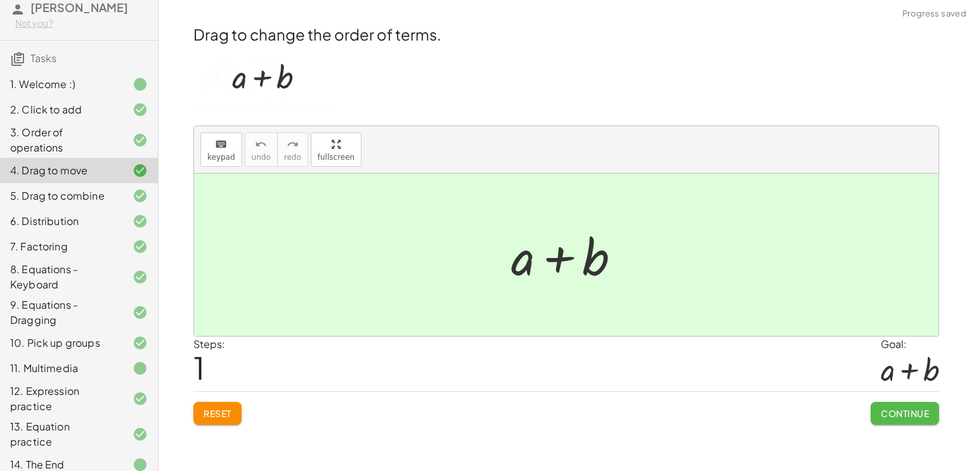
click at [894, 407] on button "Continue" at bounding box center [905, 413] width 69 height 23
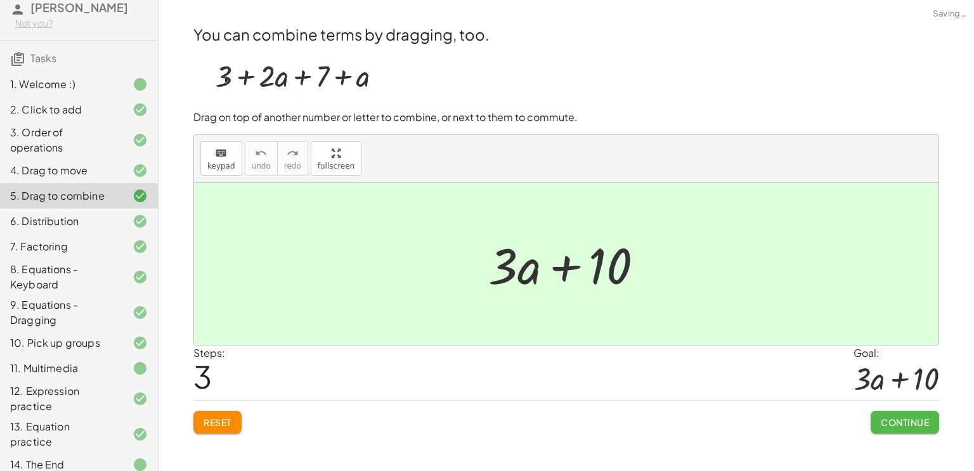
click at [900, 416] on button "Continue" at bounding box center [905, 422] width 69 height 23
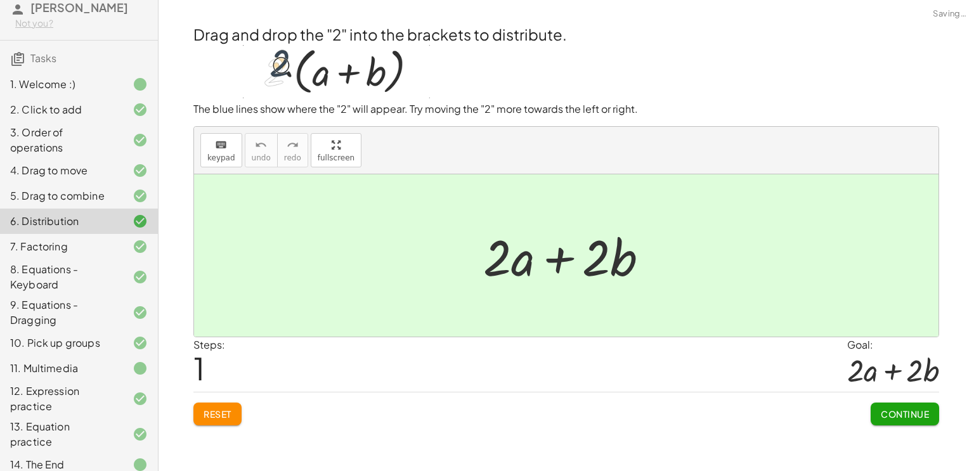
click at [900, 415] on span "Continue" at bounding box center [905, 414] width 48 height 11
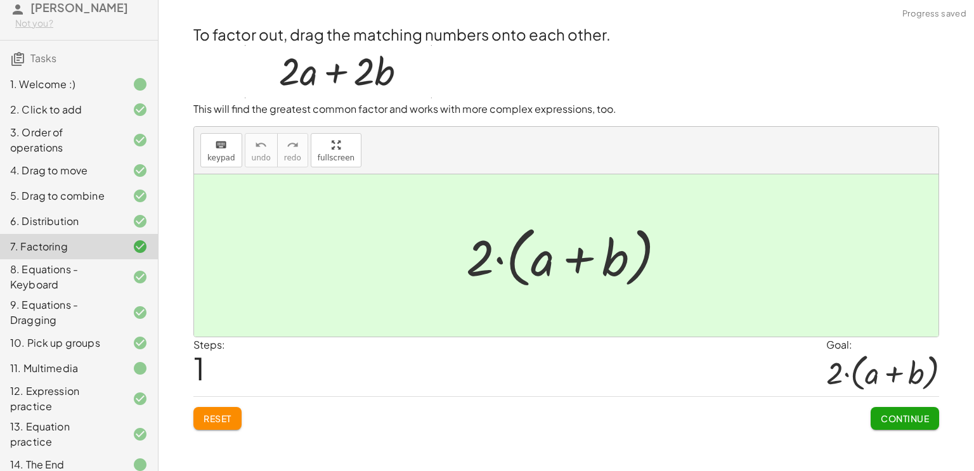
click at [900, 414] on span "Continue" at bounding box center [905, 418] width 48 height 11
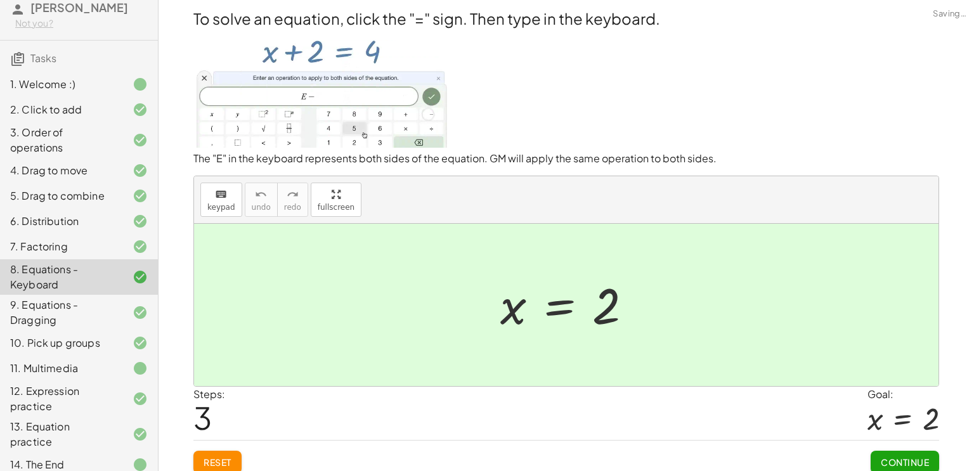
click at [906, 458] on span "Continue" at bounding box center [905, 462] width 48 height 11
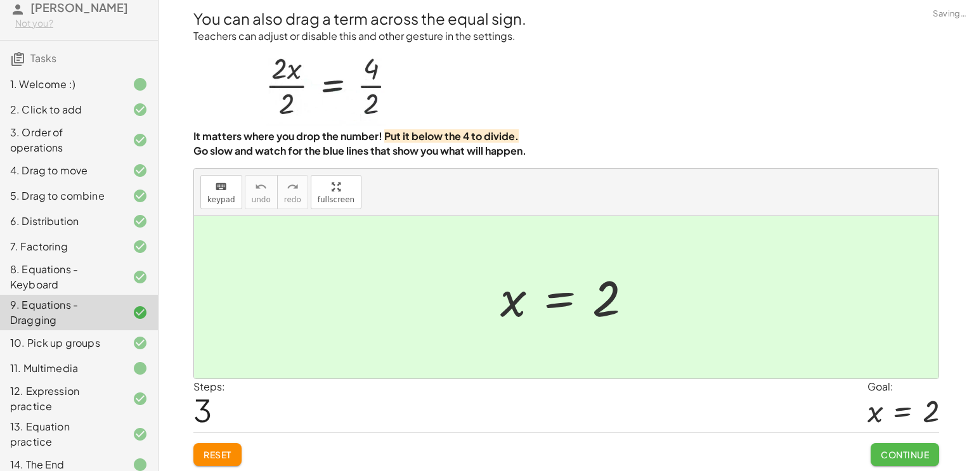
click at [906, 459] on span "Continue" at bounding box center [905, 454] width 48 height 11
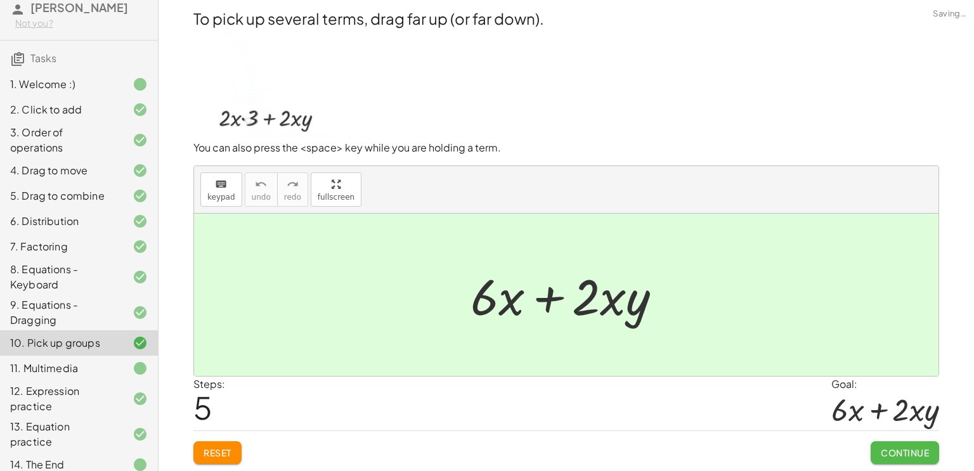
click at [906, 459] on button "Continue" at bounding box center [905, 453] width 69 height 23
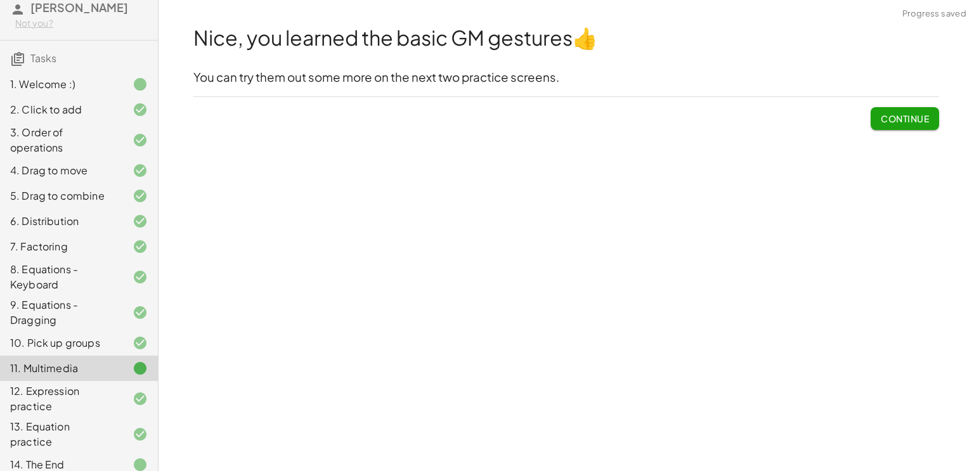
click at [95, 457] on div "14. The End" at bounding box center [61, 464] width 102 height 15
